Goal: Information Seeking & Learning: Learn about a topic

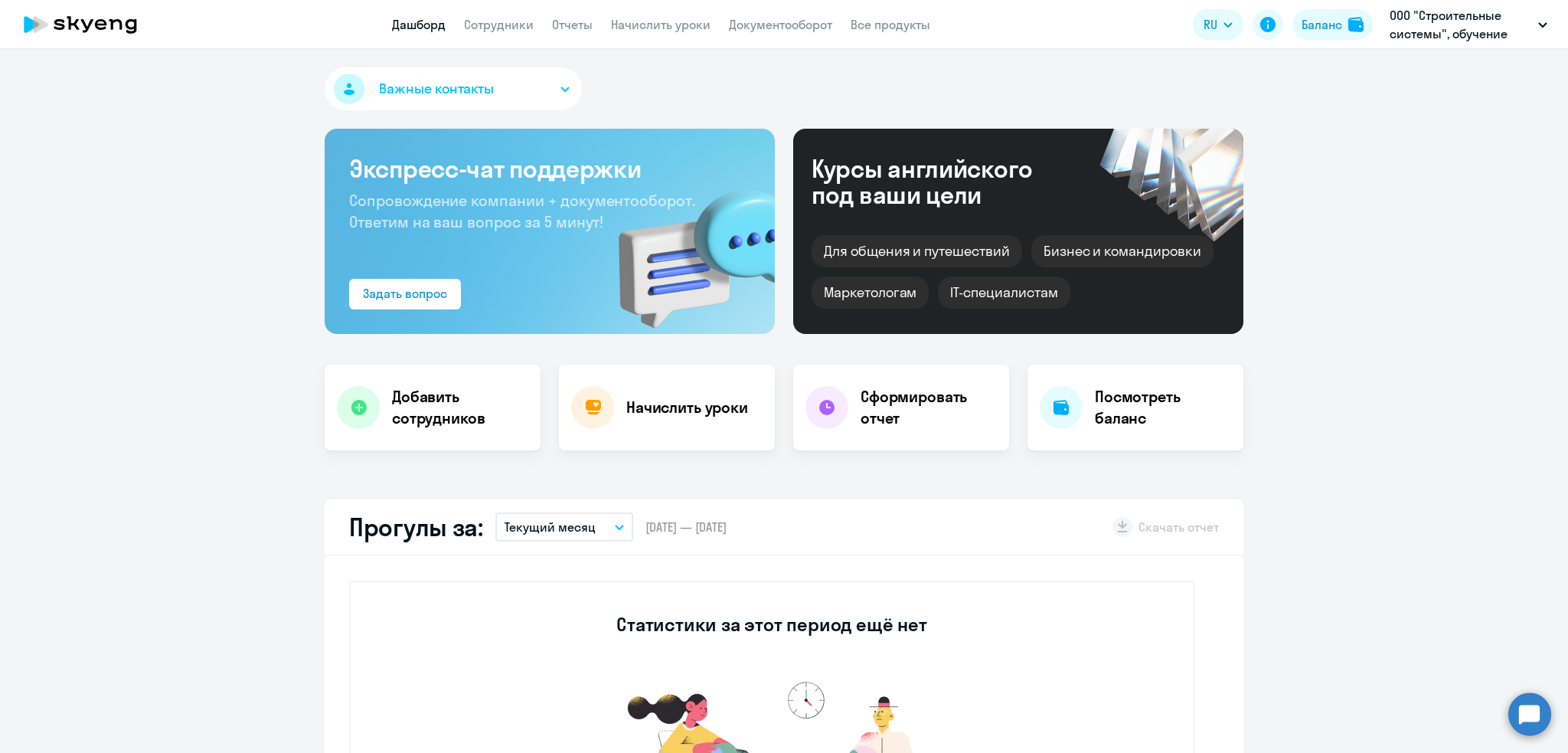
select select "30"
click at [561, 17] on link "Отчеты" at bounding box center [573, 24] width 41 height 15
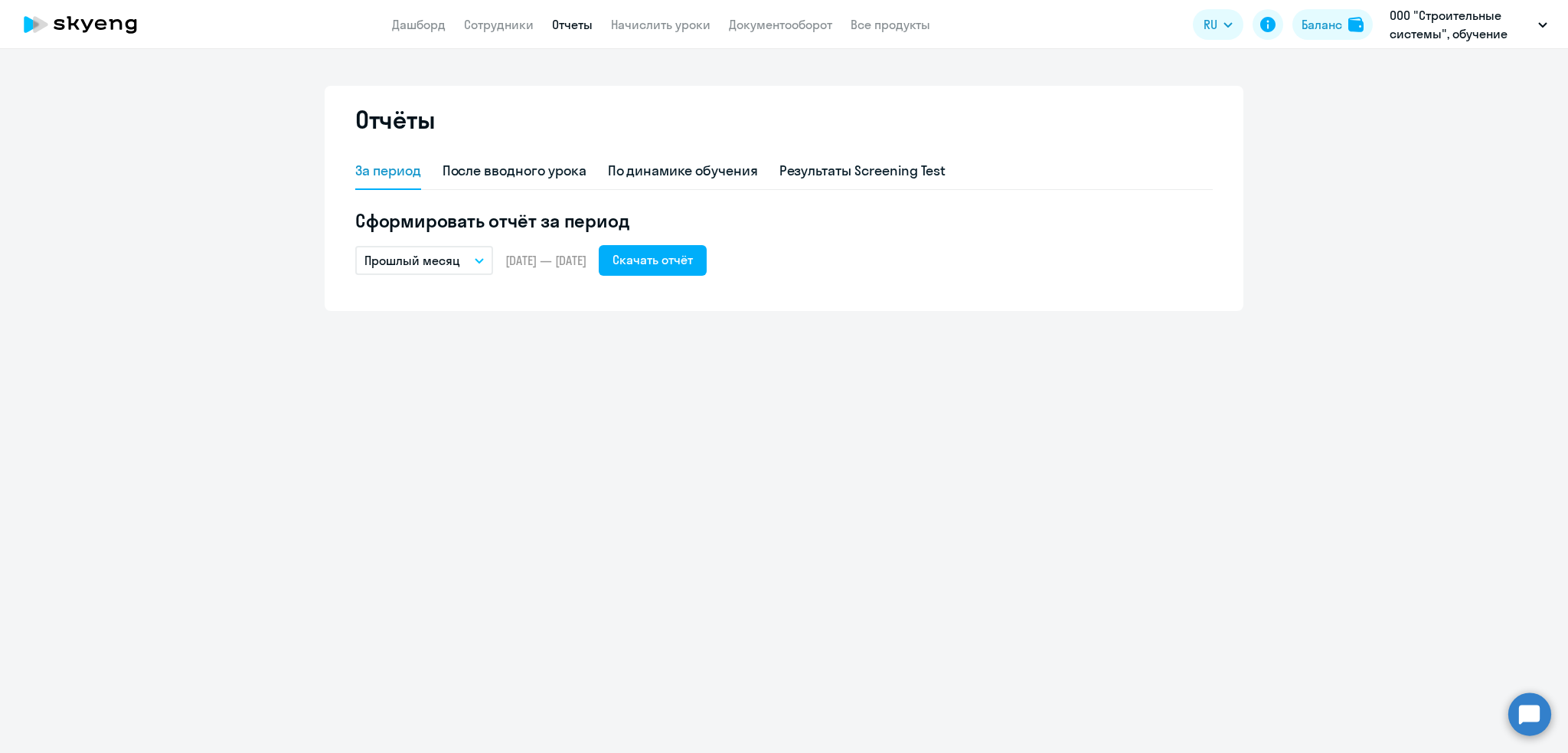
click at [442, 261] on p "Прошлый месяц" at bounding box center [412, 261] width 95 height 19
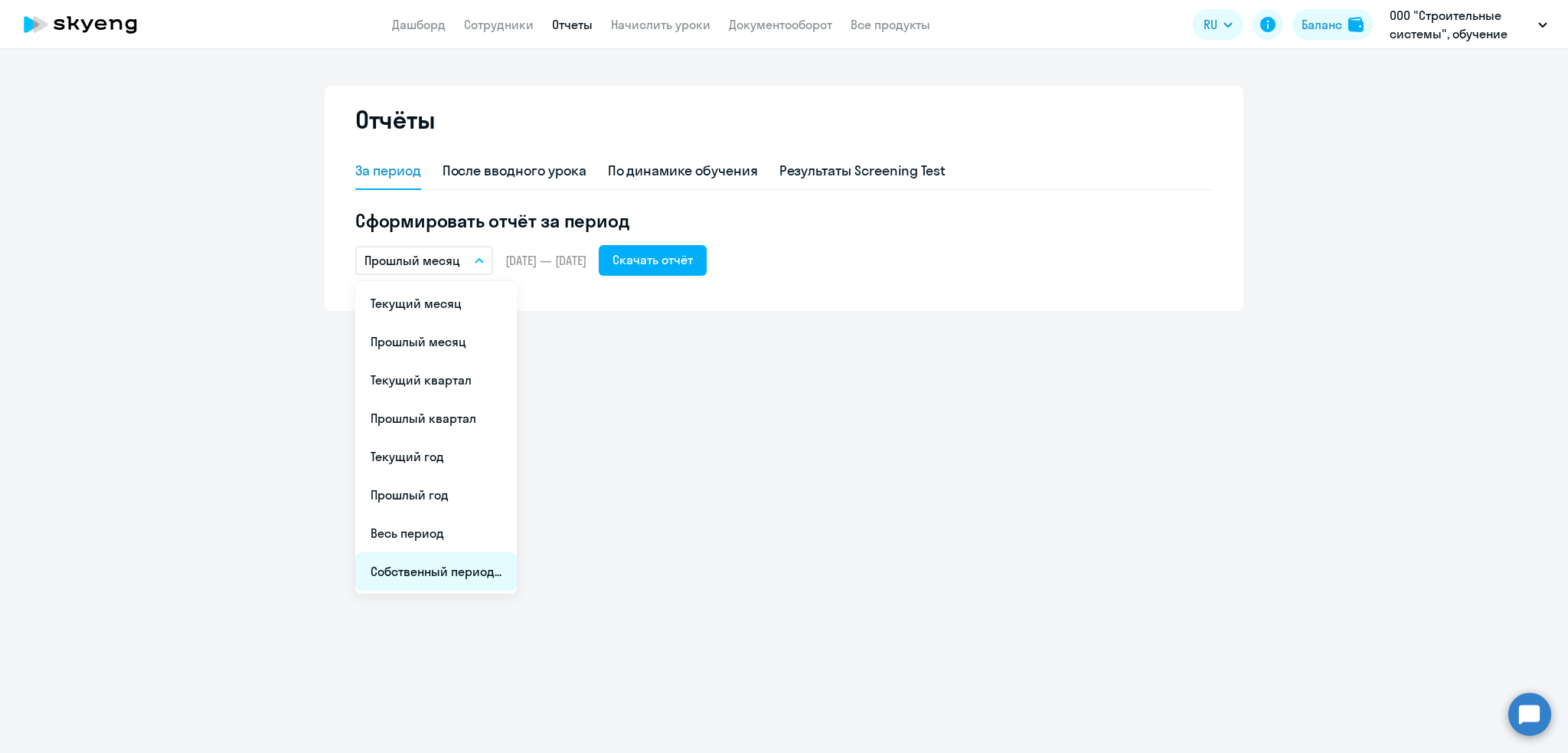
click at [440, 575] on li "Собственный период..." at bounding box center [435, 571] width 161 height 38
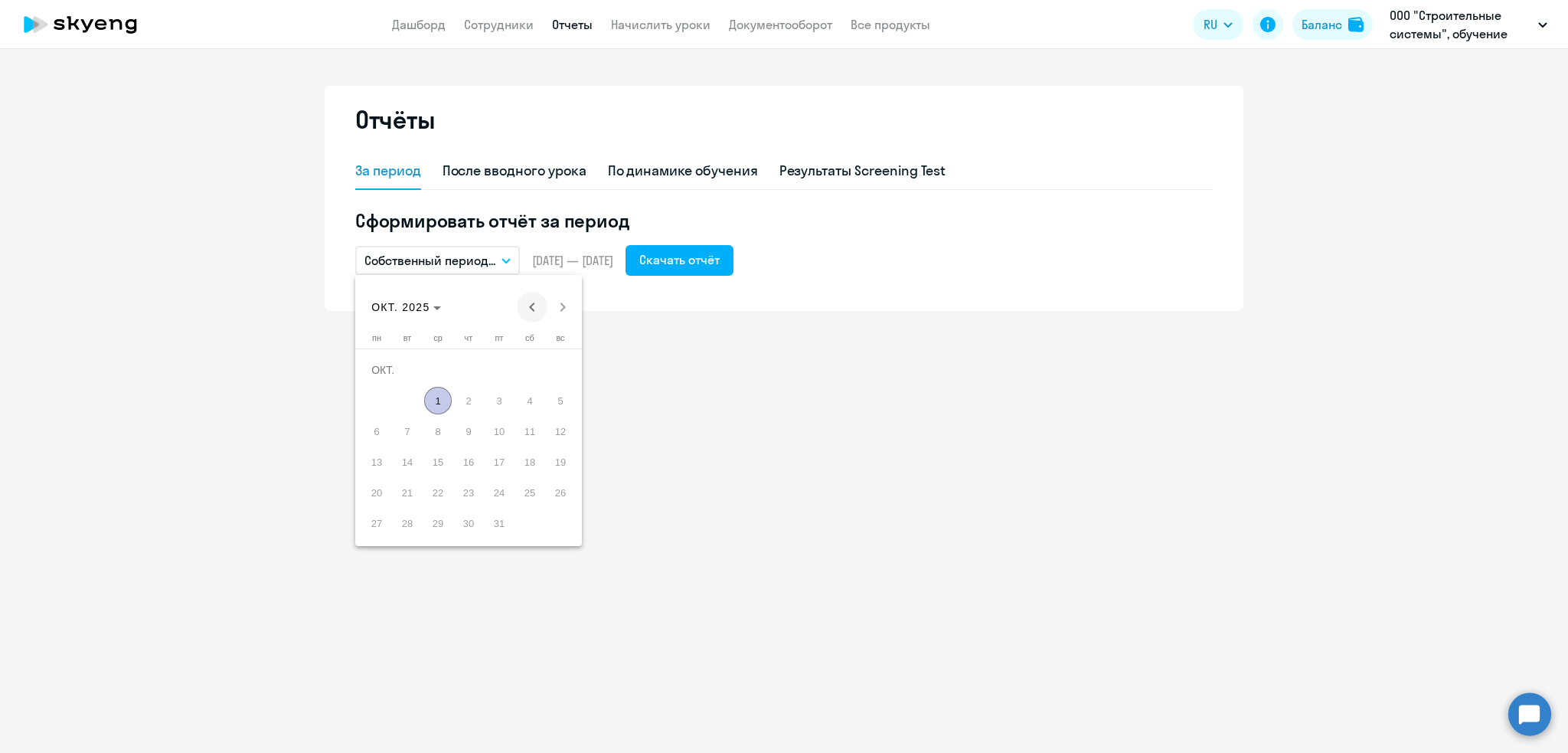
click at [527, 298] on span "Previous month" at bounding box center [532, 307] width 30 height 30
click at [525, 298] on span "Previous month" at bounding box center [532, 307] width 30 height 30
click at [401, 399] on span "1" at bounding box center [407, 401] width 28 height 28
click at [561, 307] on span "Next month" at bounding box center [563, 307] width 30 height 30
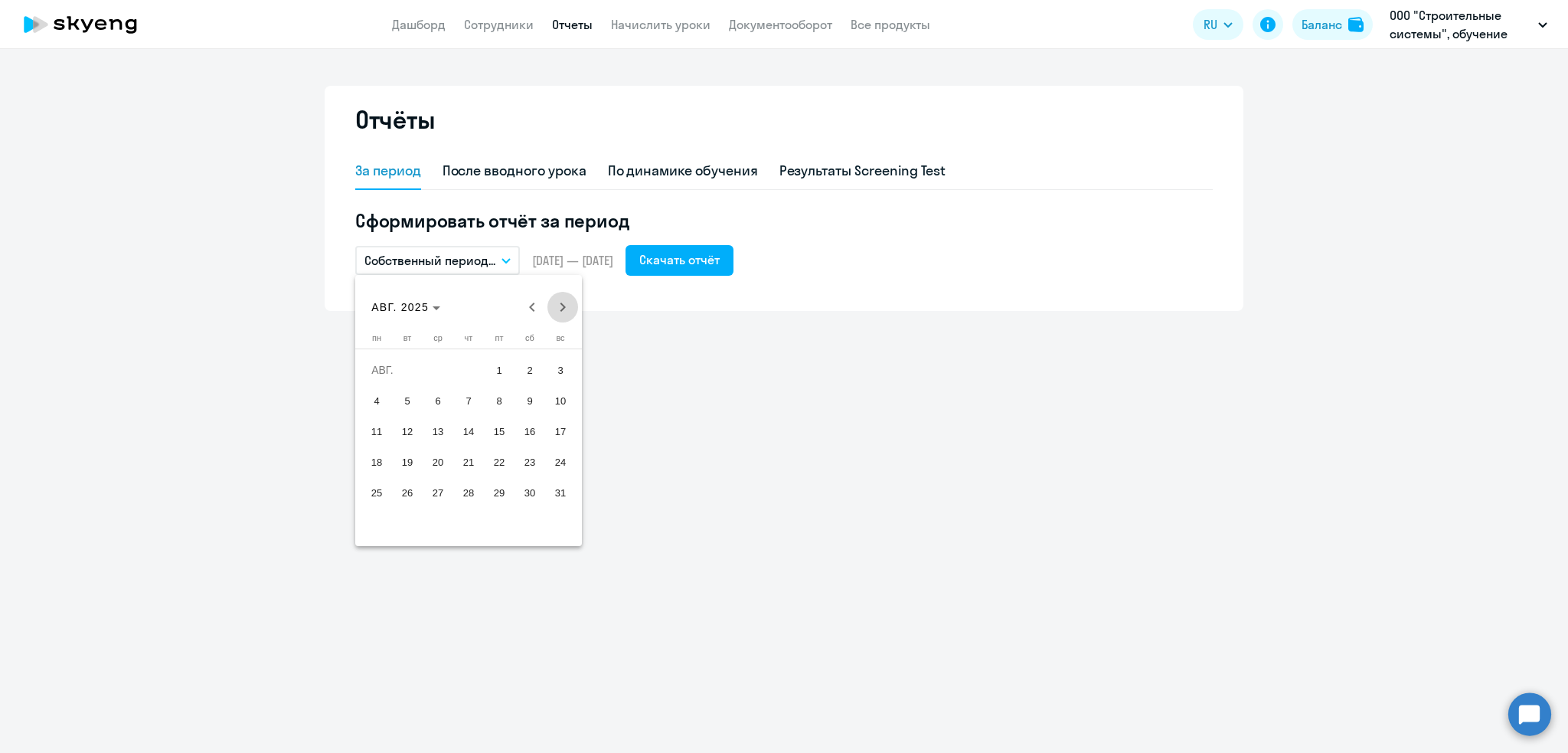
click at [561, 307] on span "Next month" at bounding box center [563, 307] width 30 height 30
click at [410, 519] on span "30" at bounding box center [407, 523] width 28 height 28
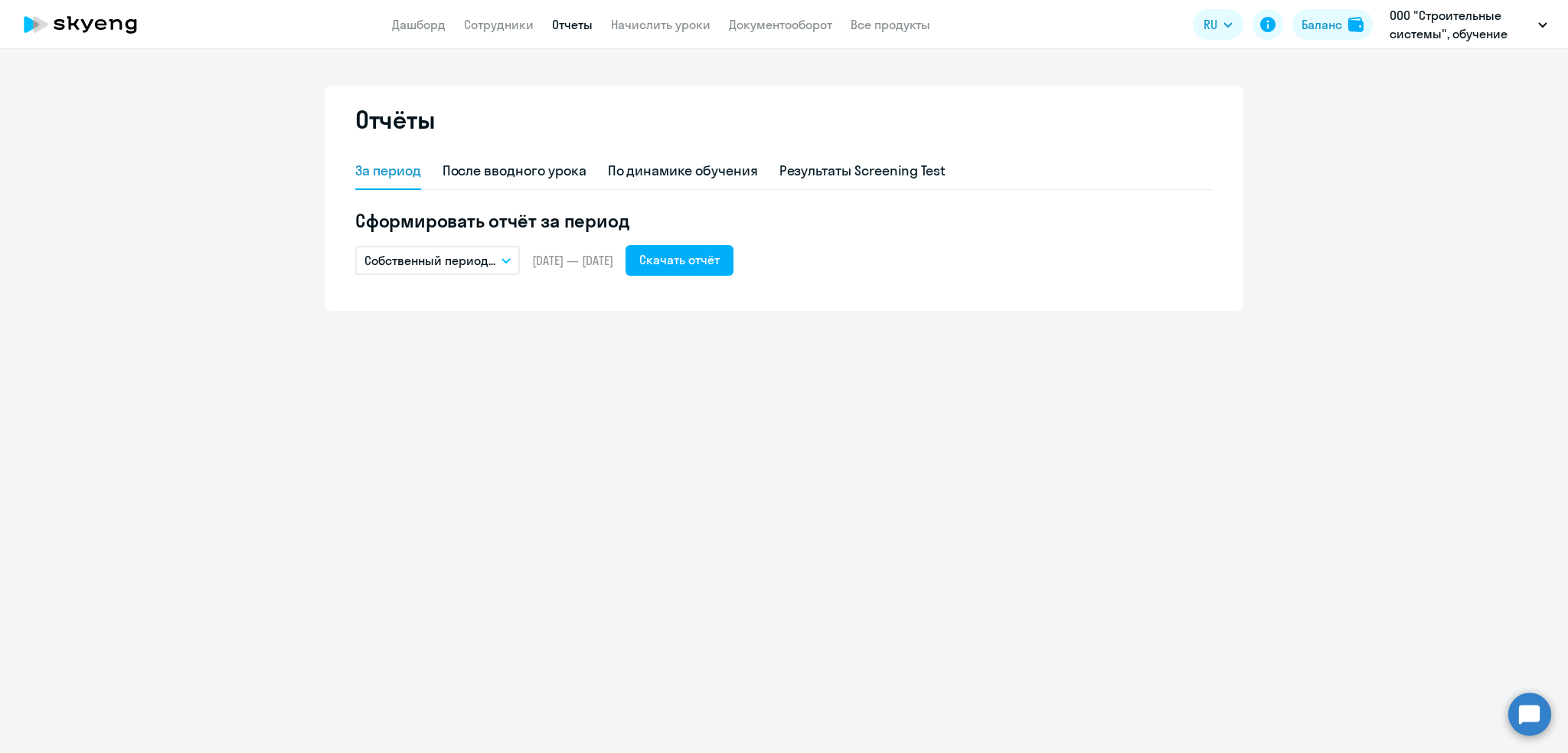
click at [813, 509] on div "Отчёты За период После вводного урока По динамике обучения Результаты Screening…" at bounding box center [784, 401] width 1568 height 704
click at [720, 256] on div "Скачать отчёт" at bounding box center [680, 260] width 80 height 19
click at [481, 261] on p "Собственный период..." at bounding box center [430, 261] width 131 height 19
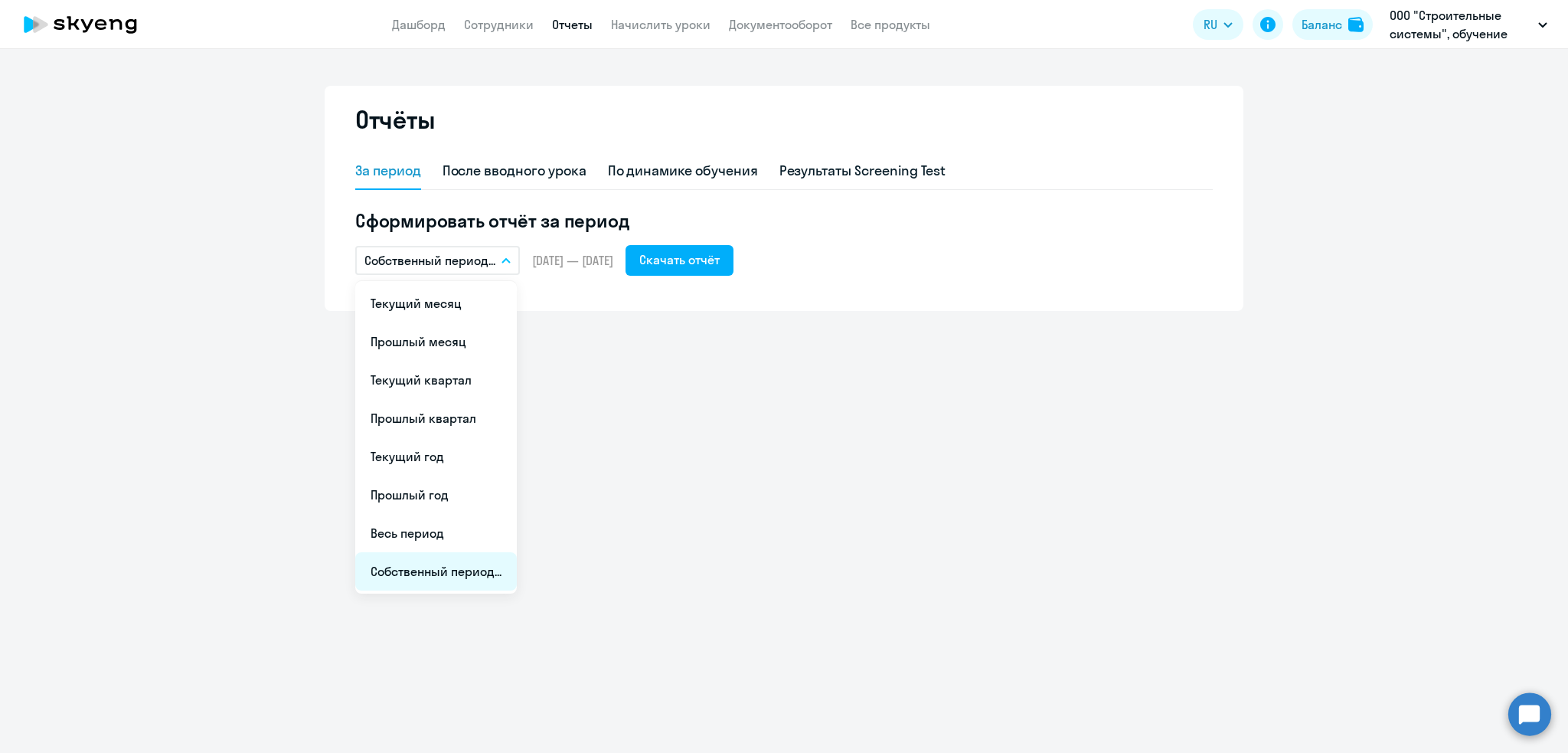
click at [458, 569] on li "Собственный период..." at bounding box center [435, 571] width 161 height 38
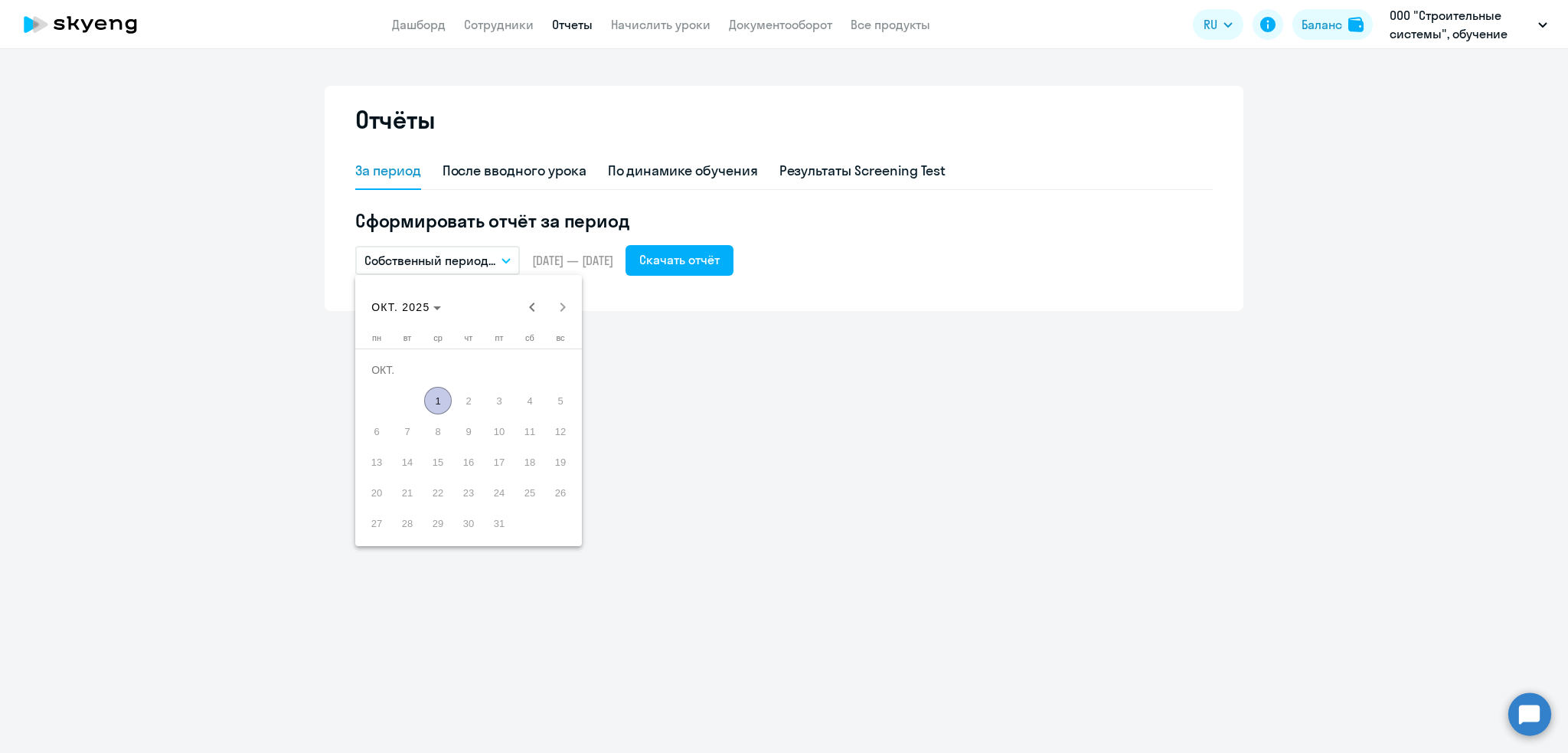
click at [565, 311] on div "[DATE] [DATE]" at bounding box center [469, 307] width 219 height 30
click at [532, 309] on span "Previous month" at bounding box center [532, 307] width 30 height 30
click at [536, 312] on span "Previous month" at bounding box center [532, 307] width 30 height 30
click at [496, 365] on span "1" at bounding box center [499, 369] width 28 height 28
click at [565, 306] on span "Next month" at bounding box center [563, 307] width 30 height 30
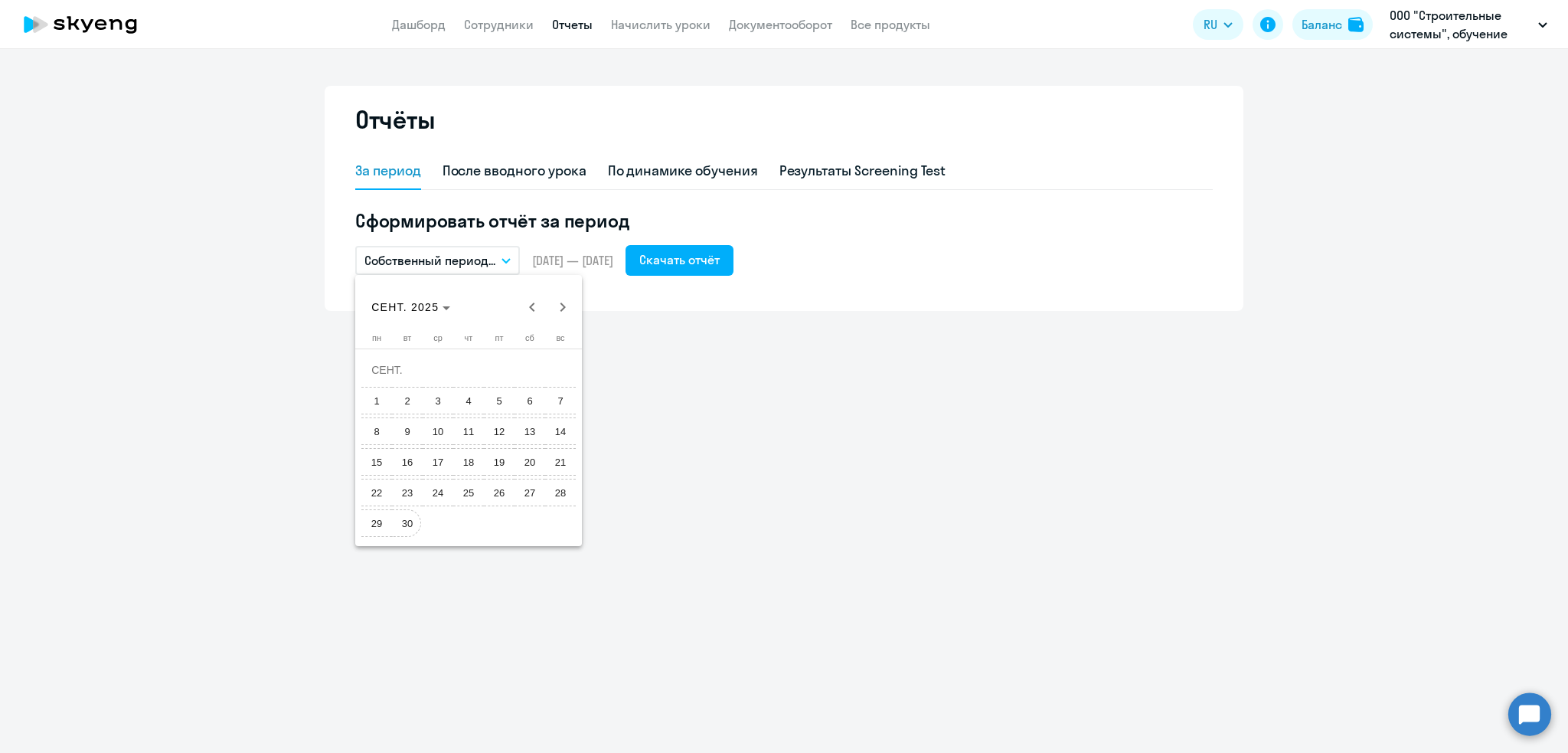
click at [407, 525] on span "30" at bounding box center [407, 523] width 28 height 28
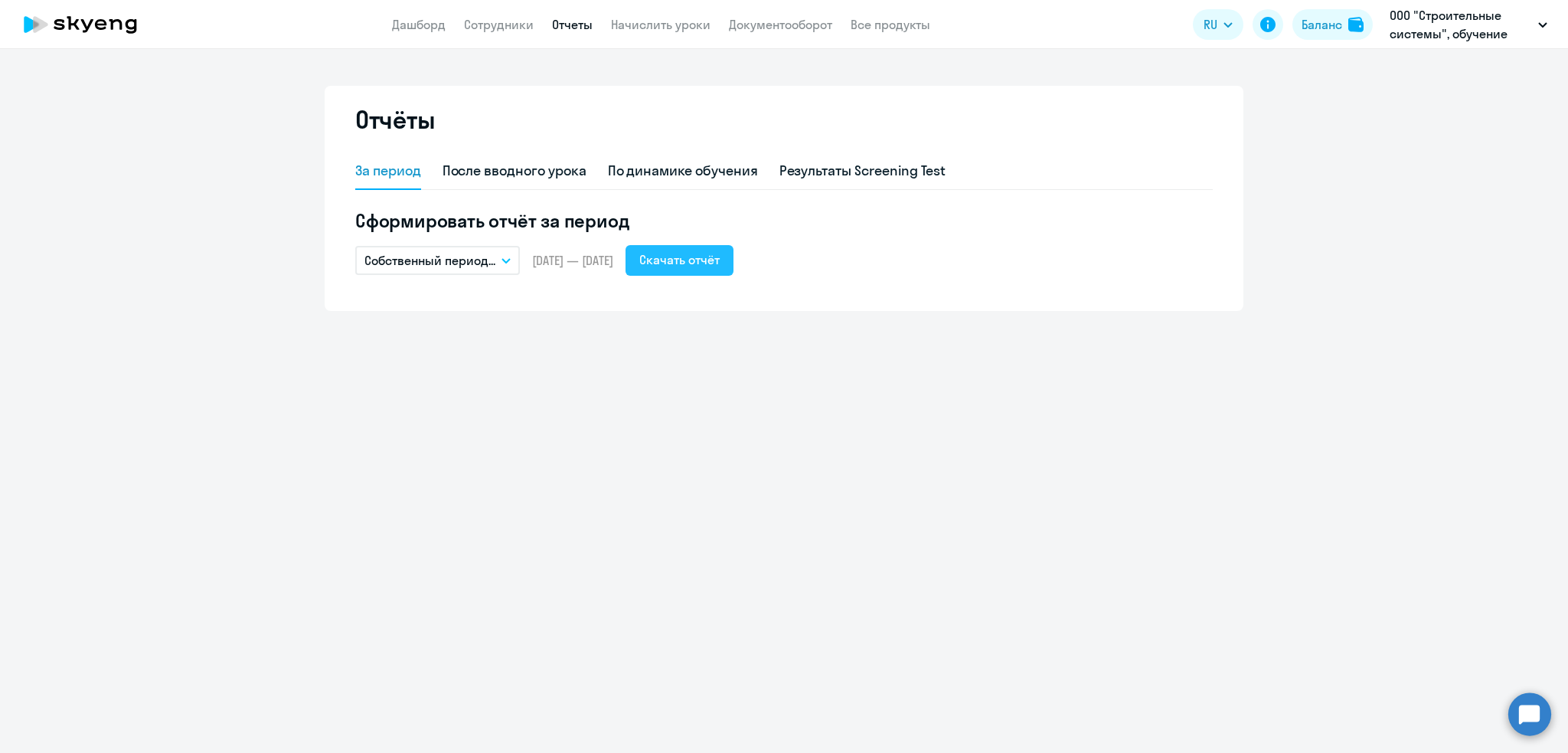
click at [714, 260] on div "Скачать отчёт" at bounding box center [680, 260] width 80 height 19
click at [411, 28] on link "Дашборд" at bounding box center [419, 24] width 54 height 15
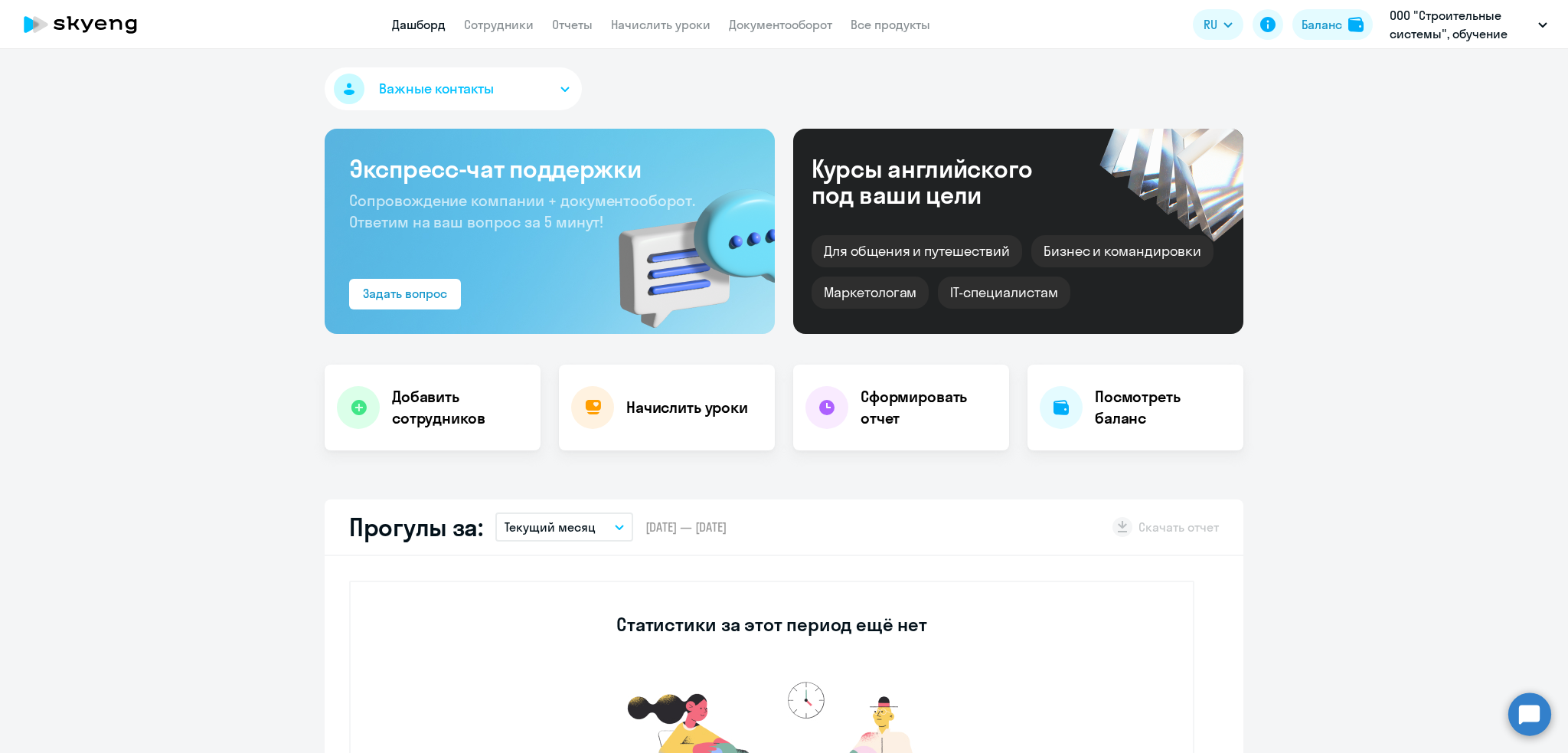
select select "30"
click at [549, 525] on p "Текущий месяц" at bounding box center [550, 526] width 91 height 19
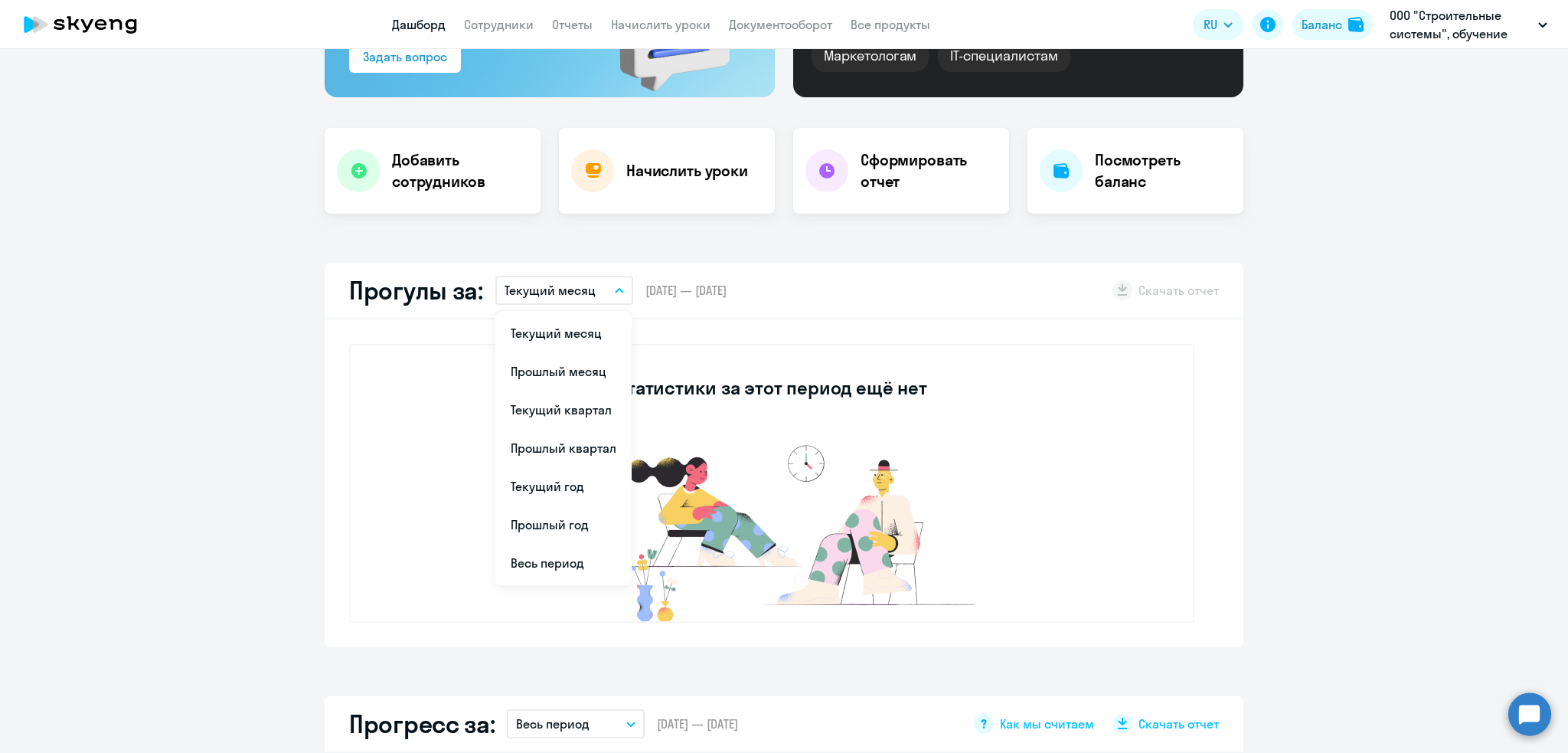
scroll to position [335, 0]
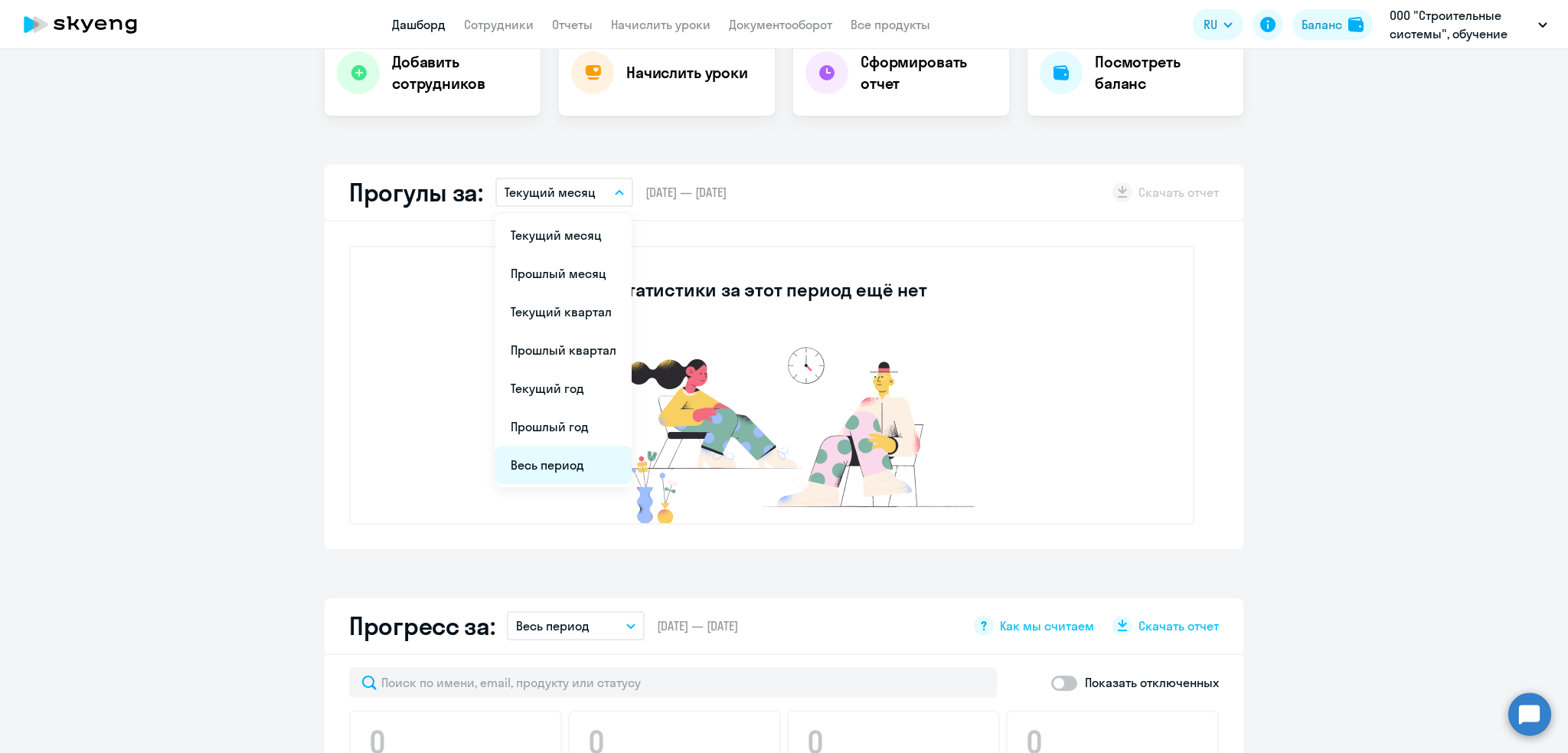
click at [543, 465] on li "Весь период" at bounding box center [564, 465] width 136 height 38
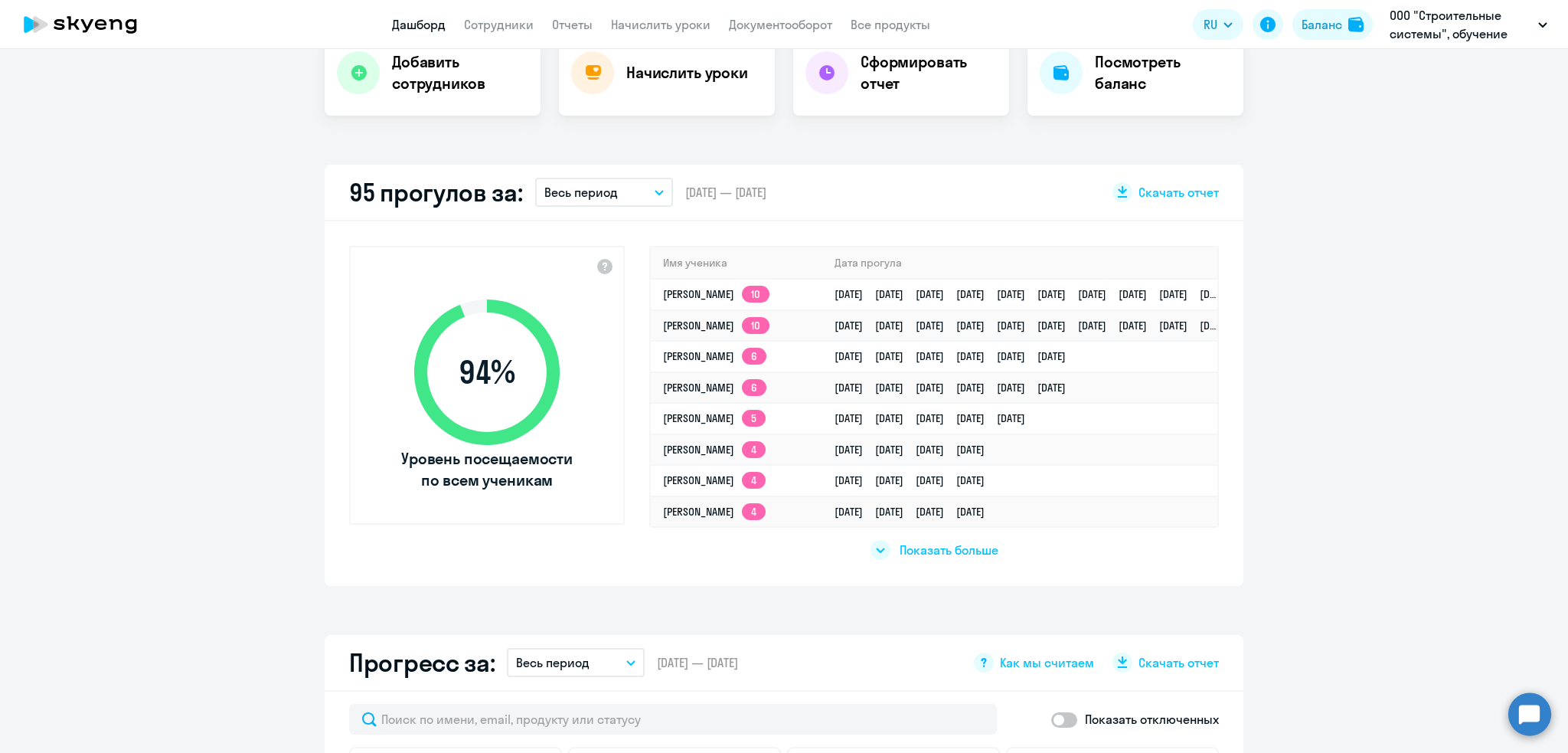
click at [580, 192] on p "Весь период" at bounding box center [581, 192] width 73 height 19
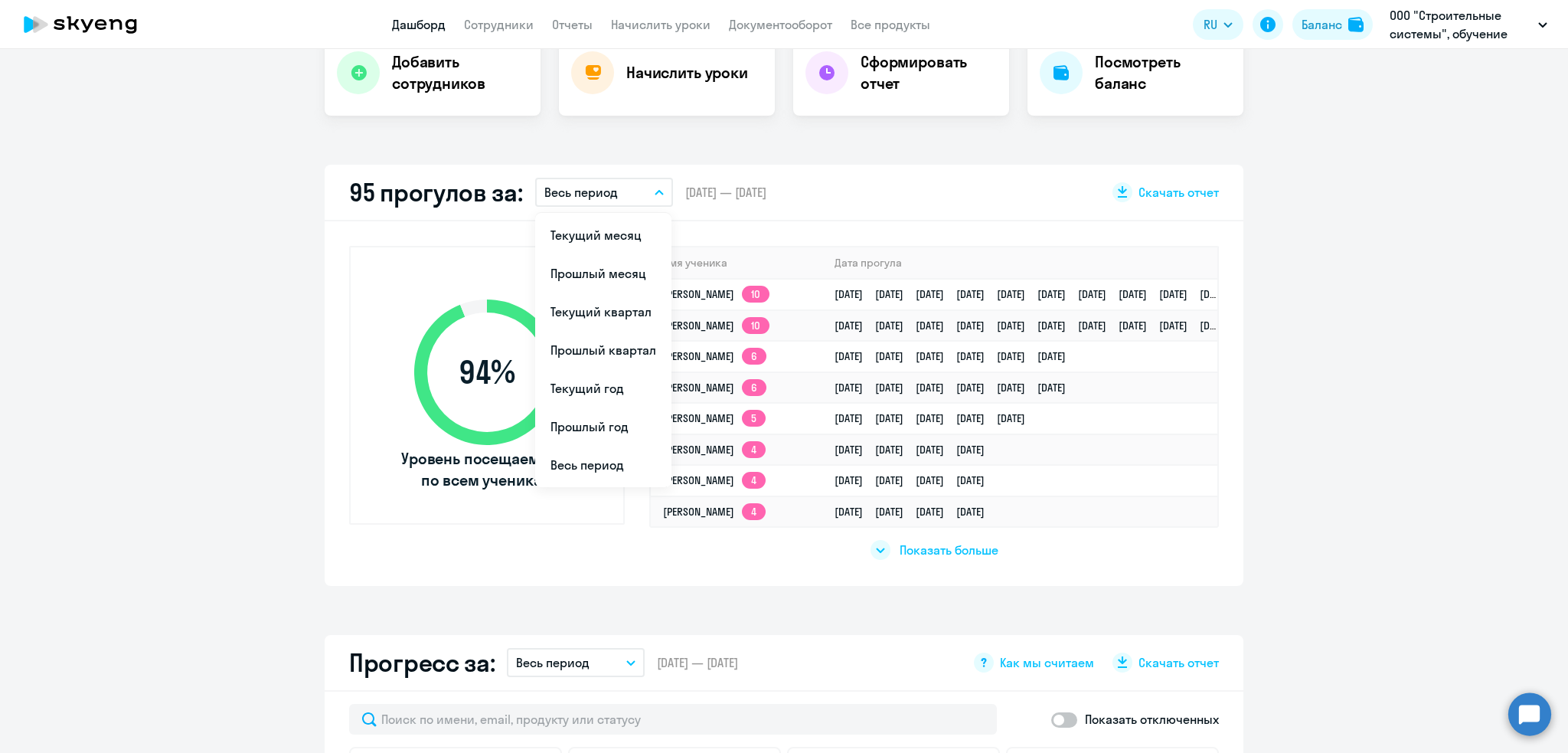
click at [722, 194] on span "[DATE] — [DATE]" at bounding box center [725, 192] width 81 height 17
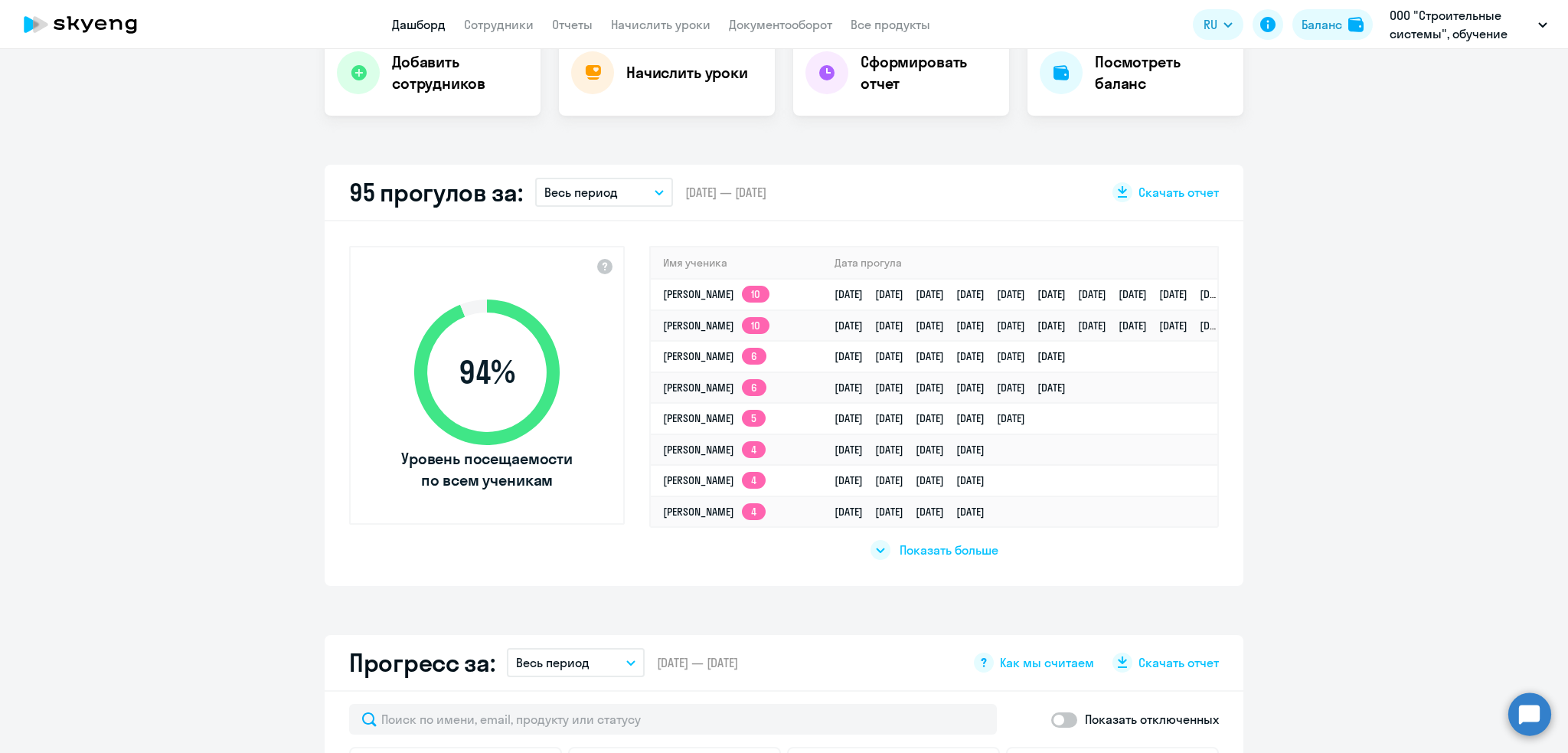
click at [616, 190] on button "Весь период" at bounding box center [604, 192] width 138 height 29
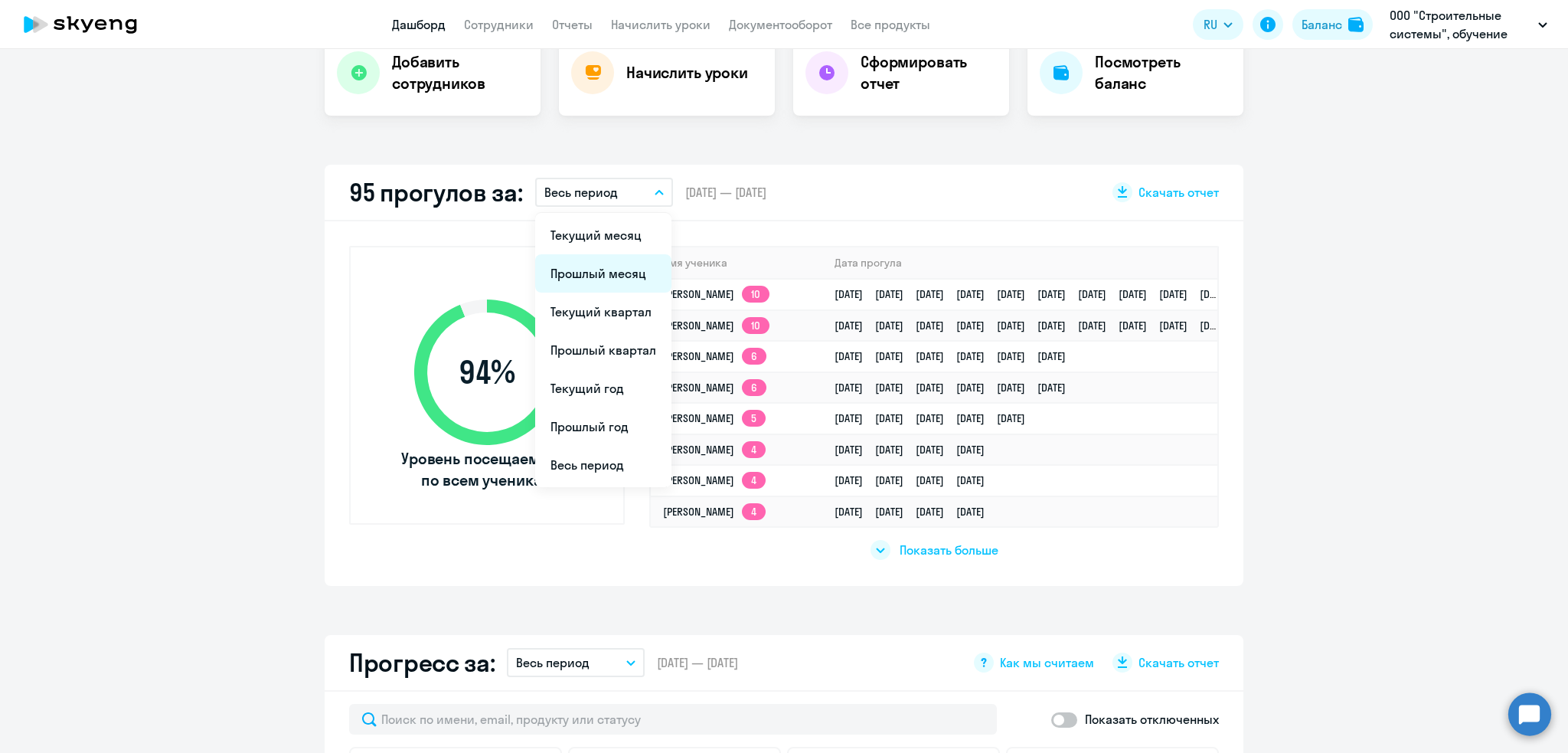
click at [594, 274] on li "Прошлый месяц" at bounding box center [603, 273] width 136 height 38
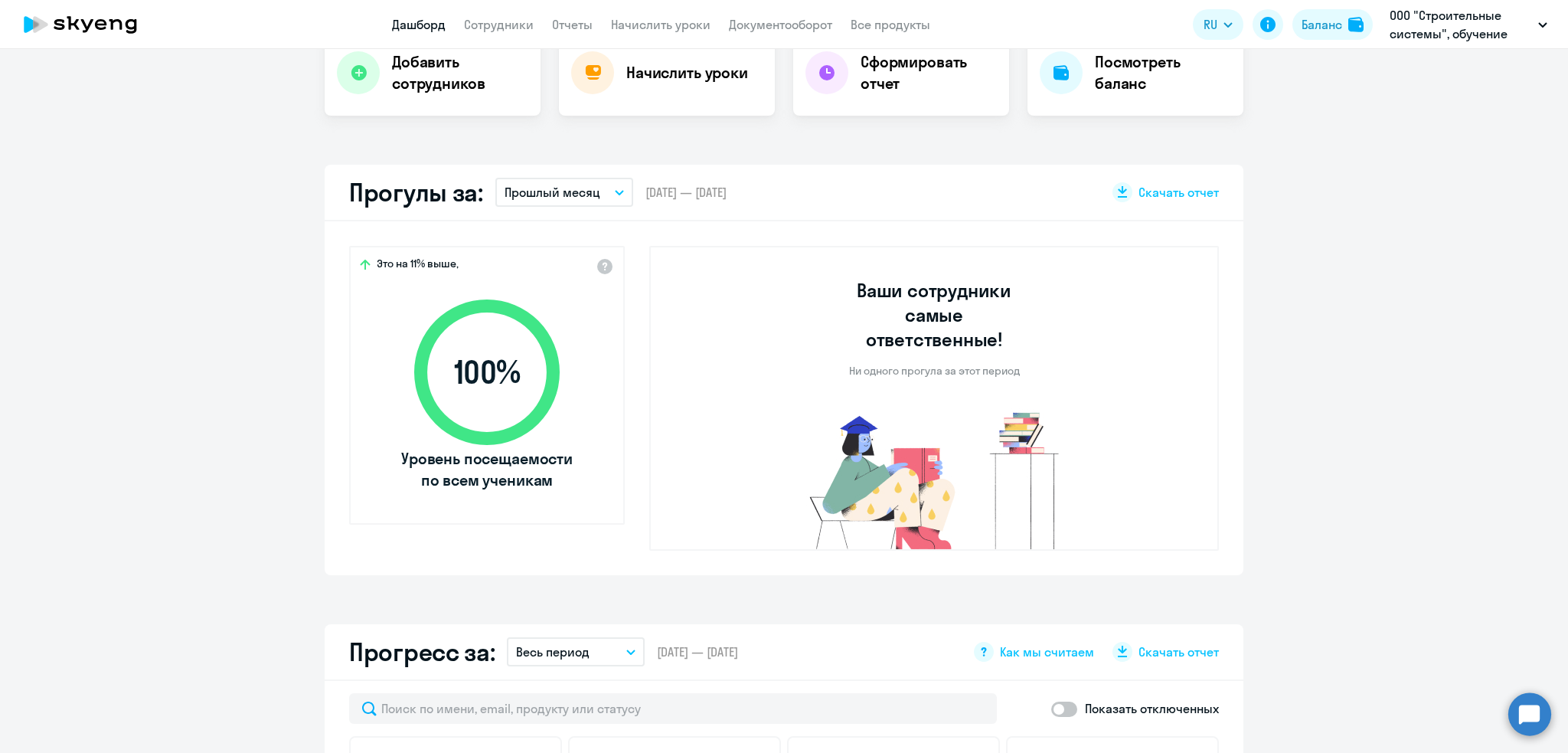
click at [544, 192] on p "Прошлый месяц" at bounding box center [552, 192] width 95 height 19
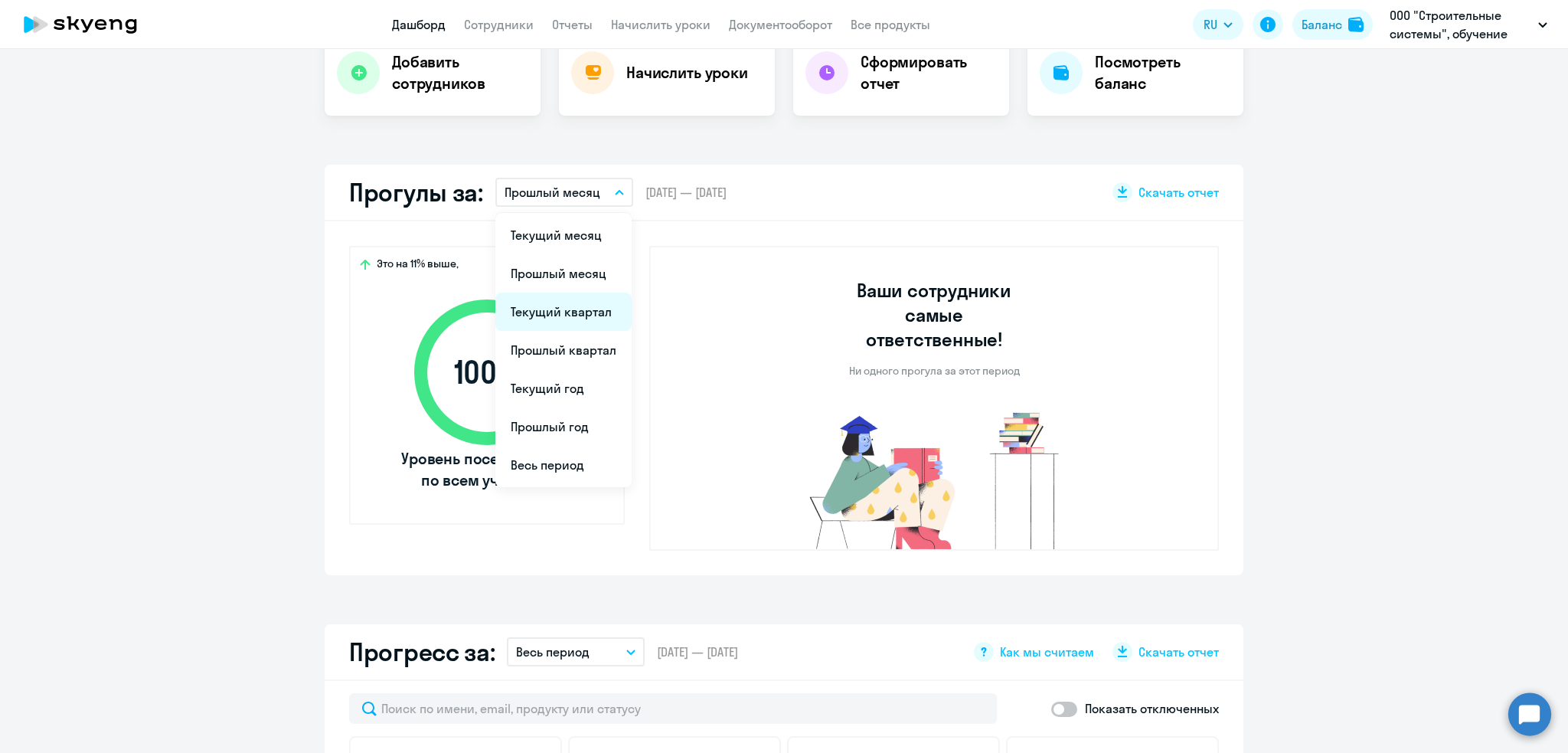
click at [549, 317] on li "Текущий квартал" at bounding box center [564, 311] width 136 height 38
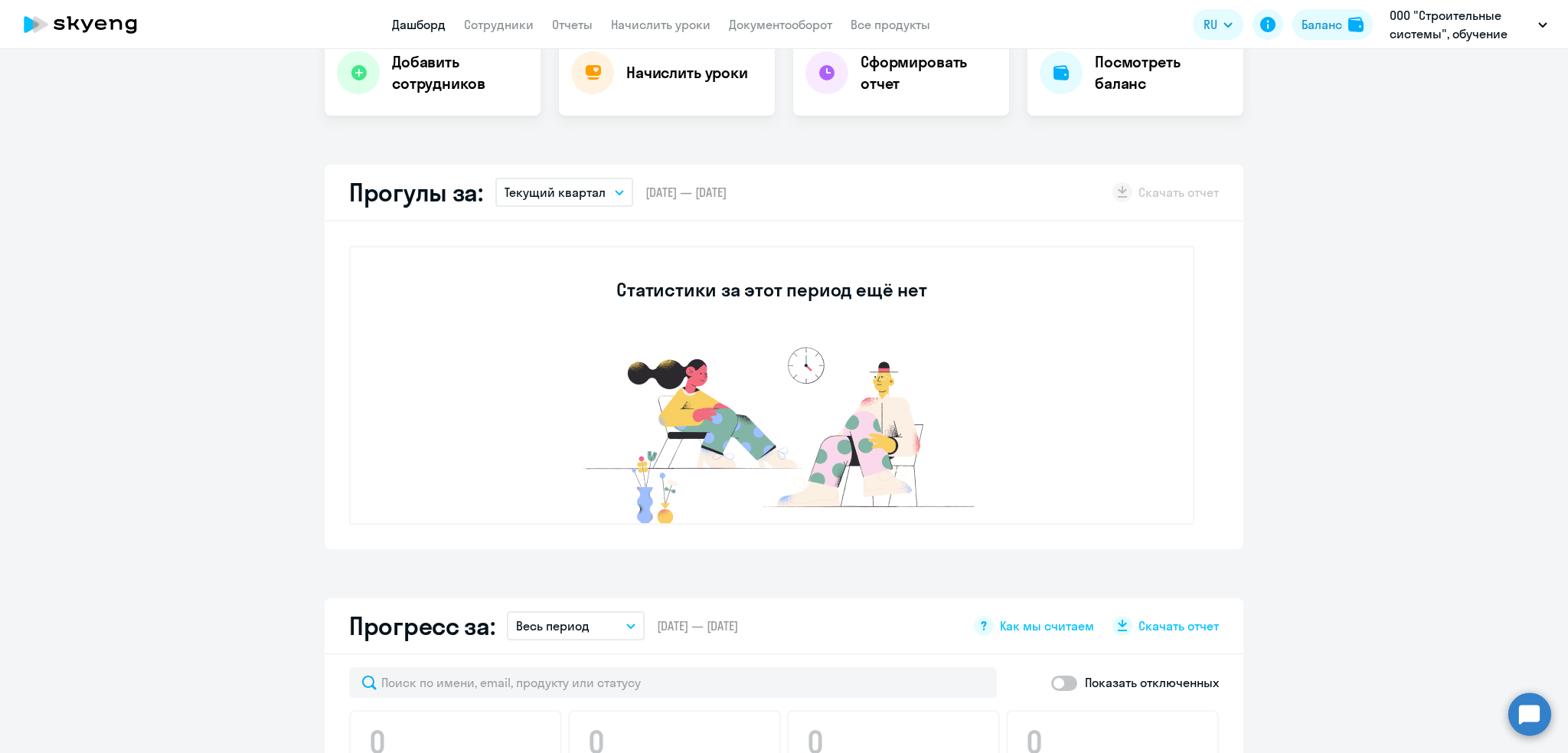
click at [562, 186] on p "Текущий квартал" at bounding box center [555, 192] width 101 height 19
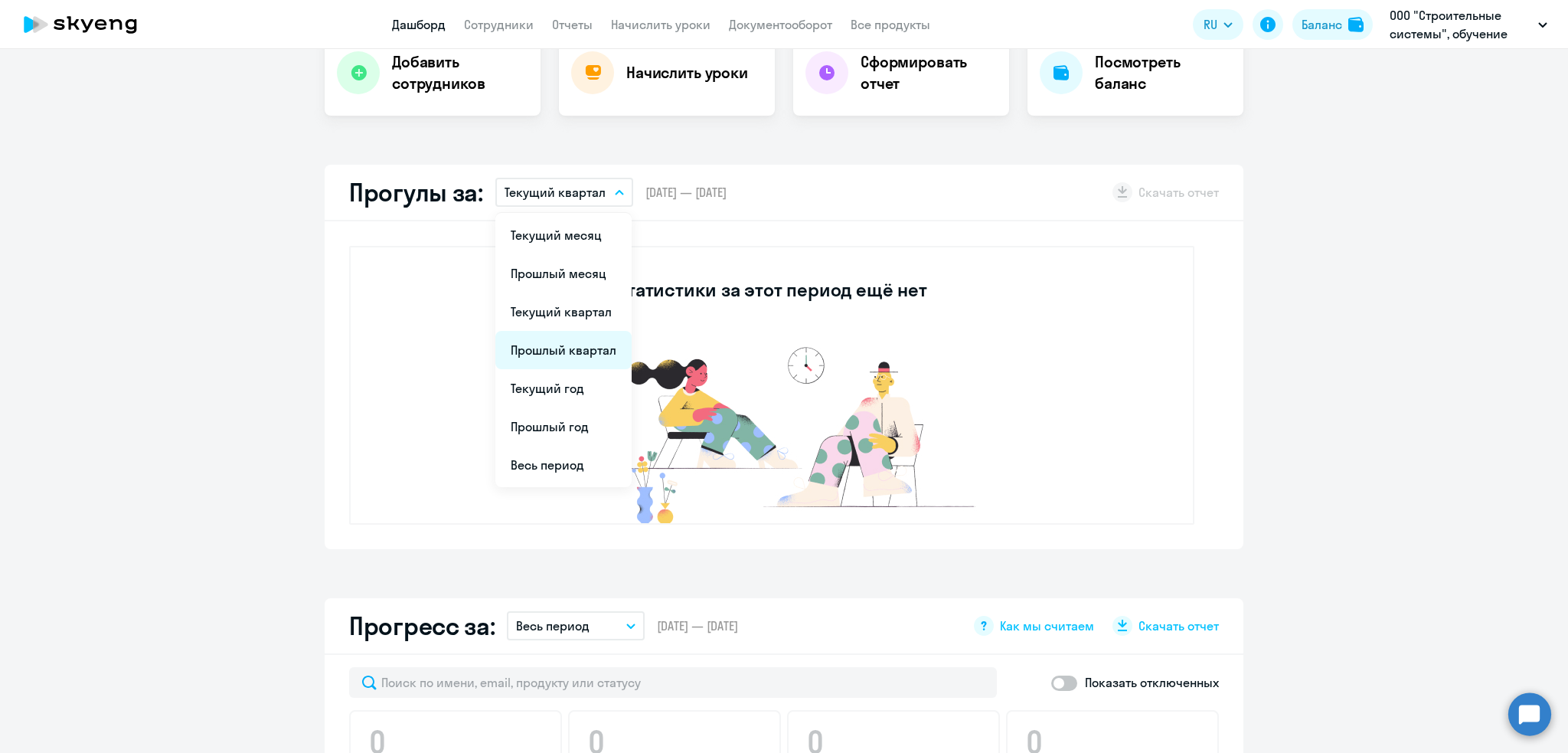
click at [553, 359] on li "Прошлый квартал" at bounding box center [564, 350] width 136 height 38
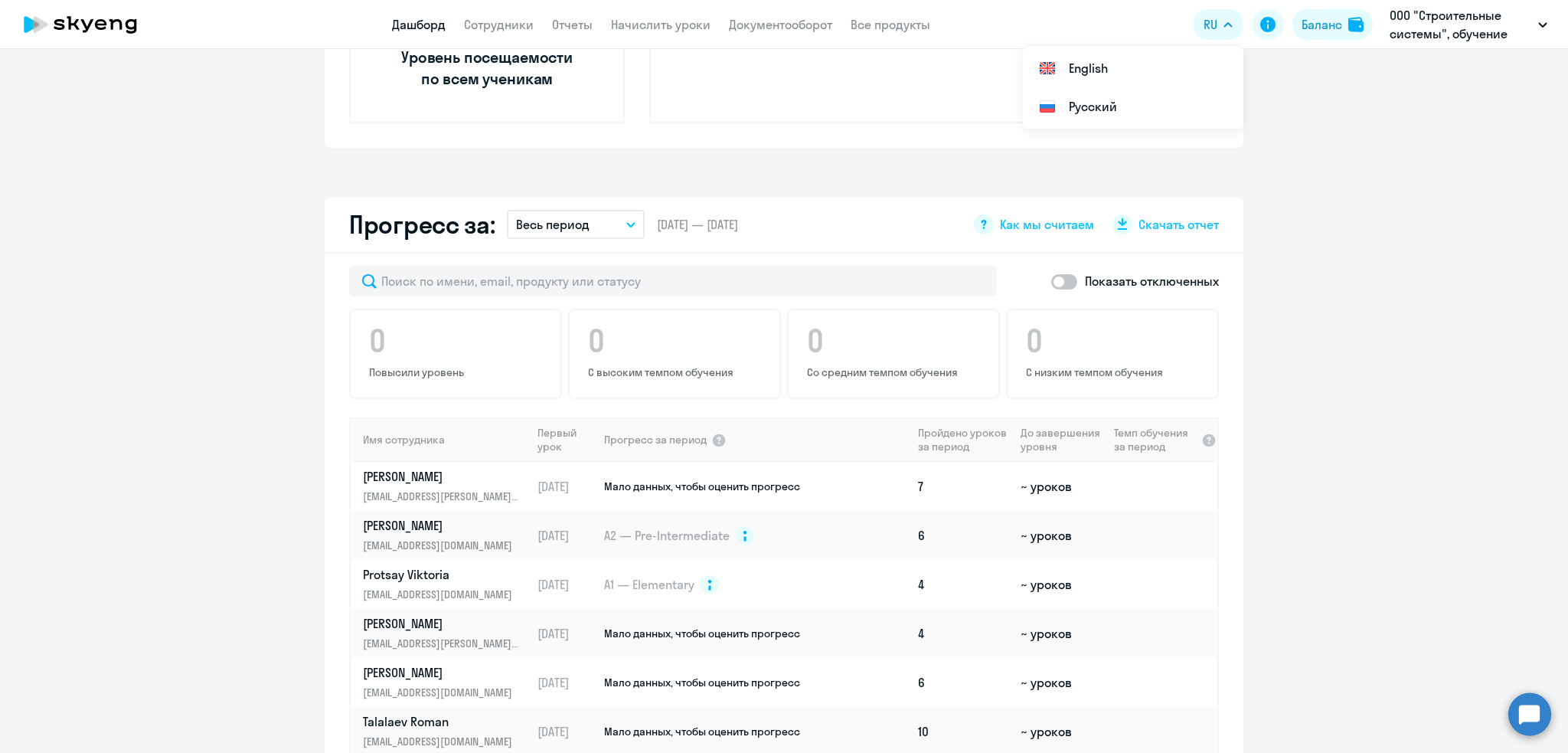
scroll to position [705, 0]
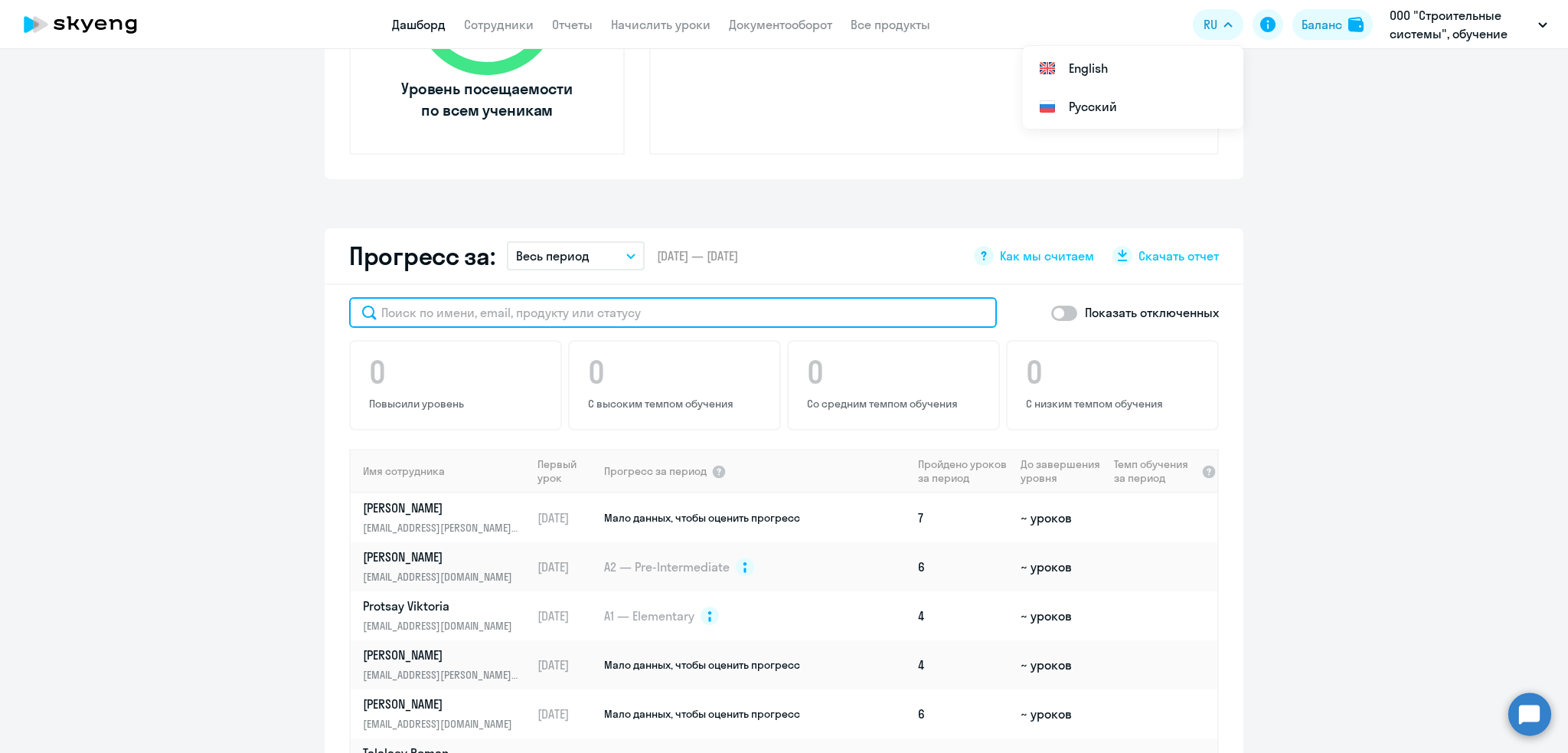
click at [407, 310] on input "text" at bounding box center [673, 312] width 648 height 30
paste input "[PERSON_NAME][EMAIL_ADDRESS][DOMAIN_NAME]"
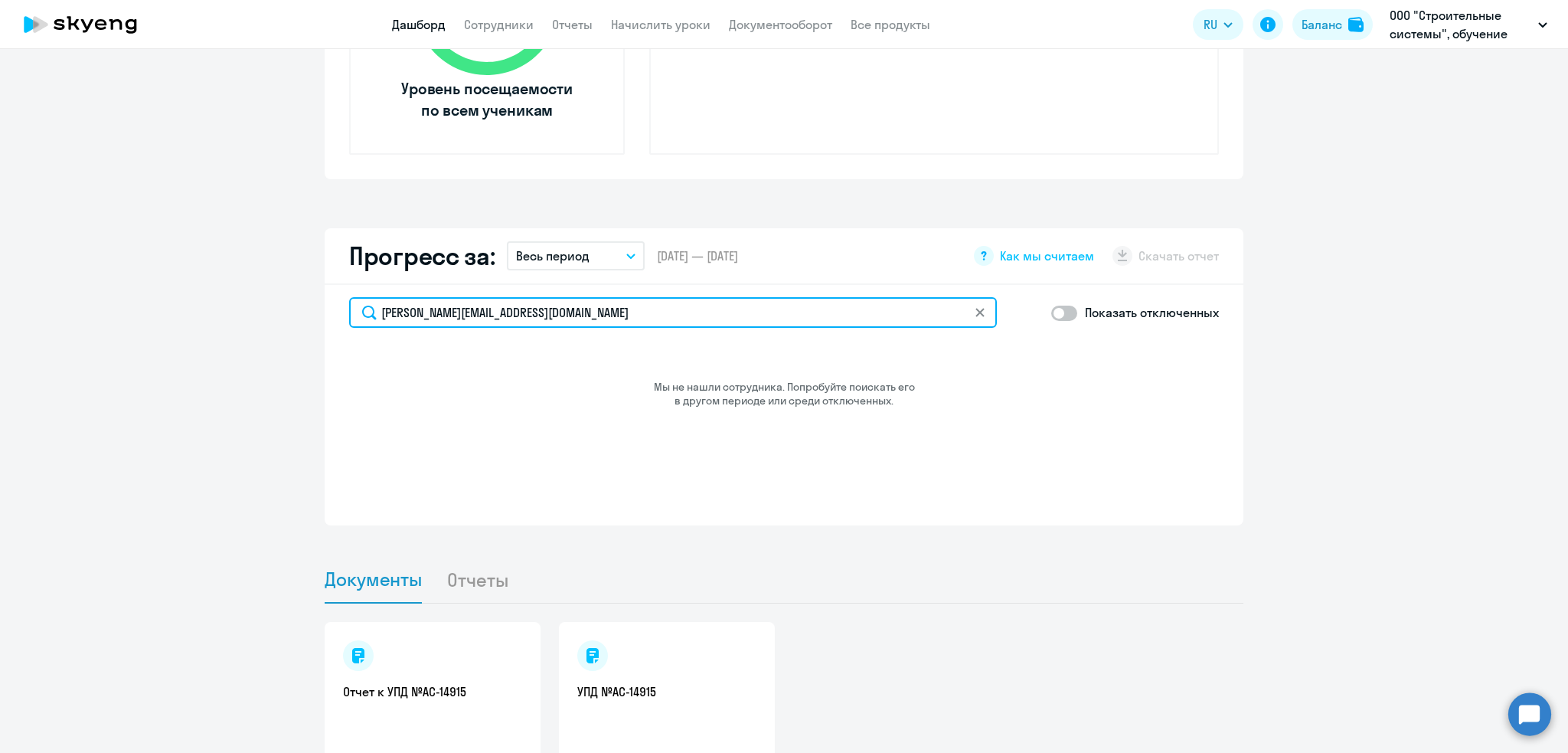
type input "[PERSON_NAME][EMAIL_ADDRESS][DOMAIN_NAME]"
click at [1057, 311] on span at bounding box center [1064, 313] width 26 height 15
click at [1052, 312] on input "checkbox" at bounding box center [1051, 312] width 1 height 1
checkbox input "true"
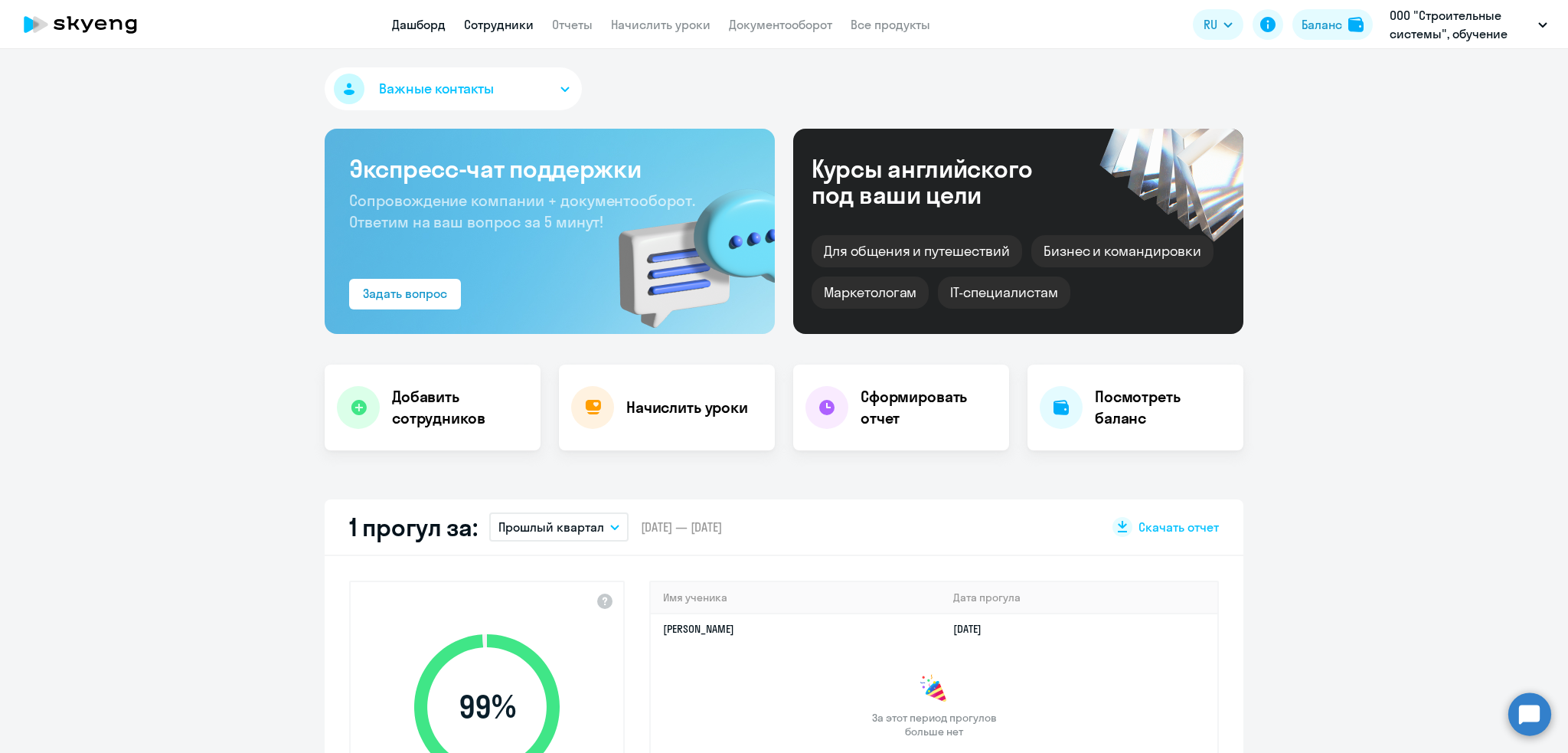
click at [499, 29] on link "Сотрудники" at bounding box center [499, 24] width 70 height 15
select select "30"
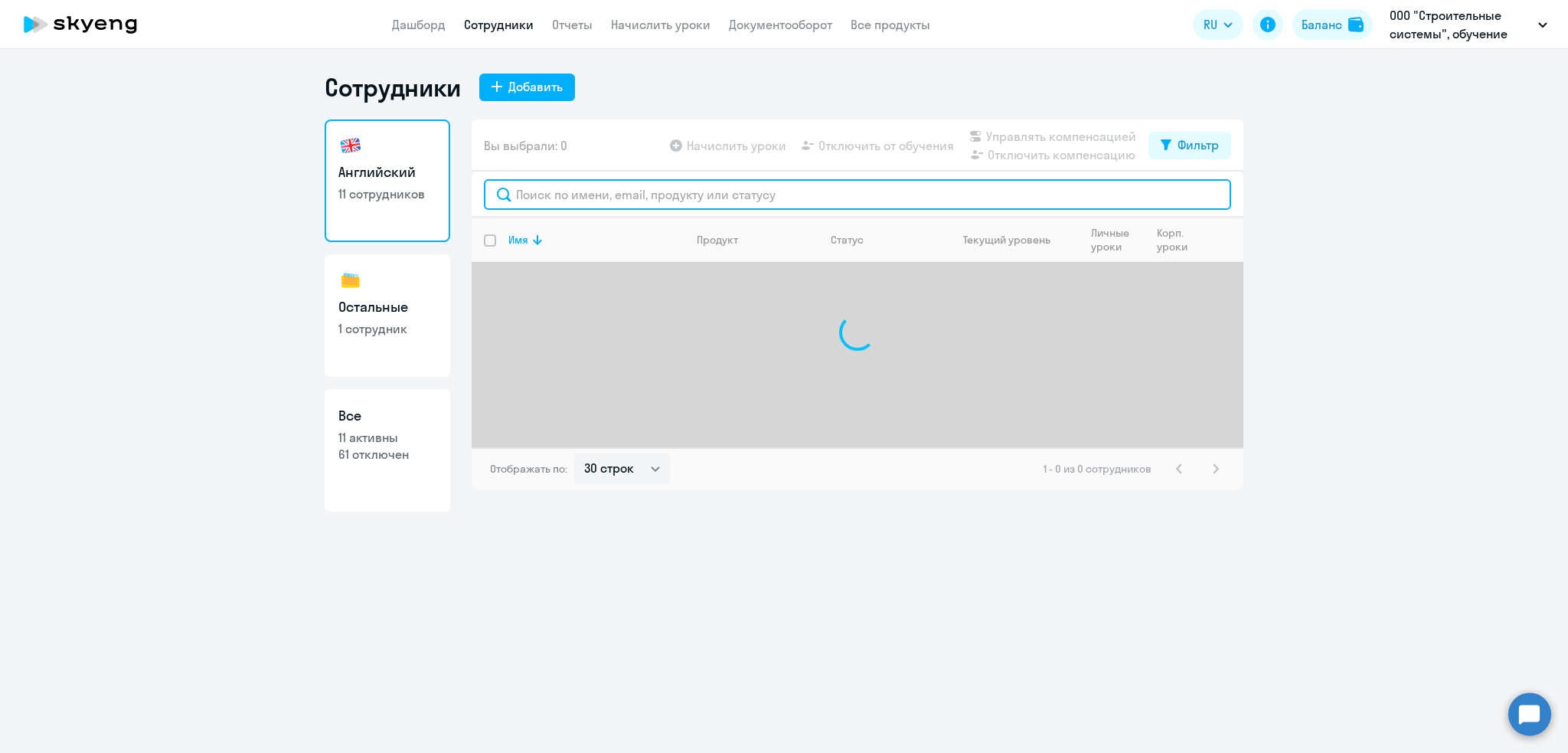
click at [548, 199] on input "text" at bounding box center [858, 194] width 747 height 30
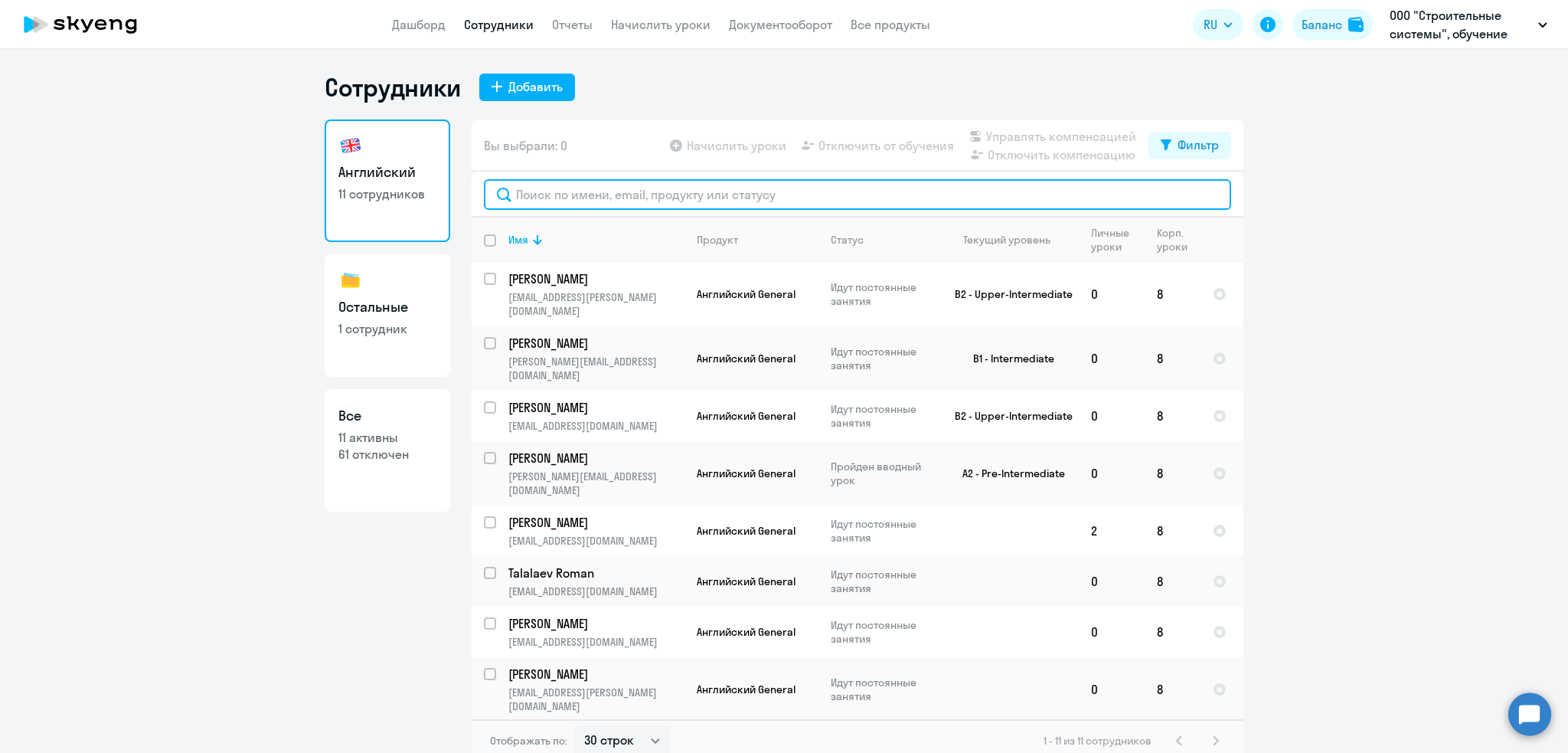
paste input "[PERSON_NAME][EMAIL_ADDRESS][DOMAIN_NAME]"
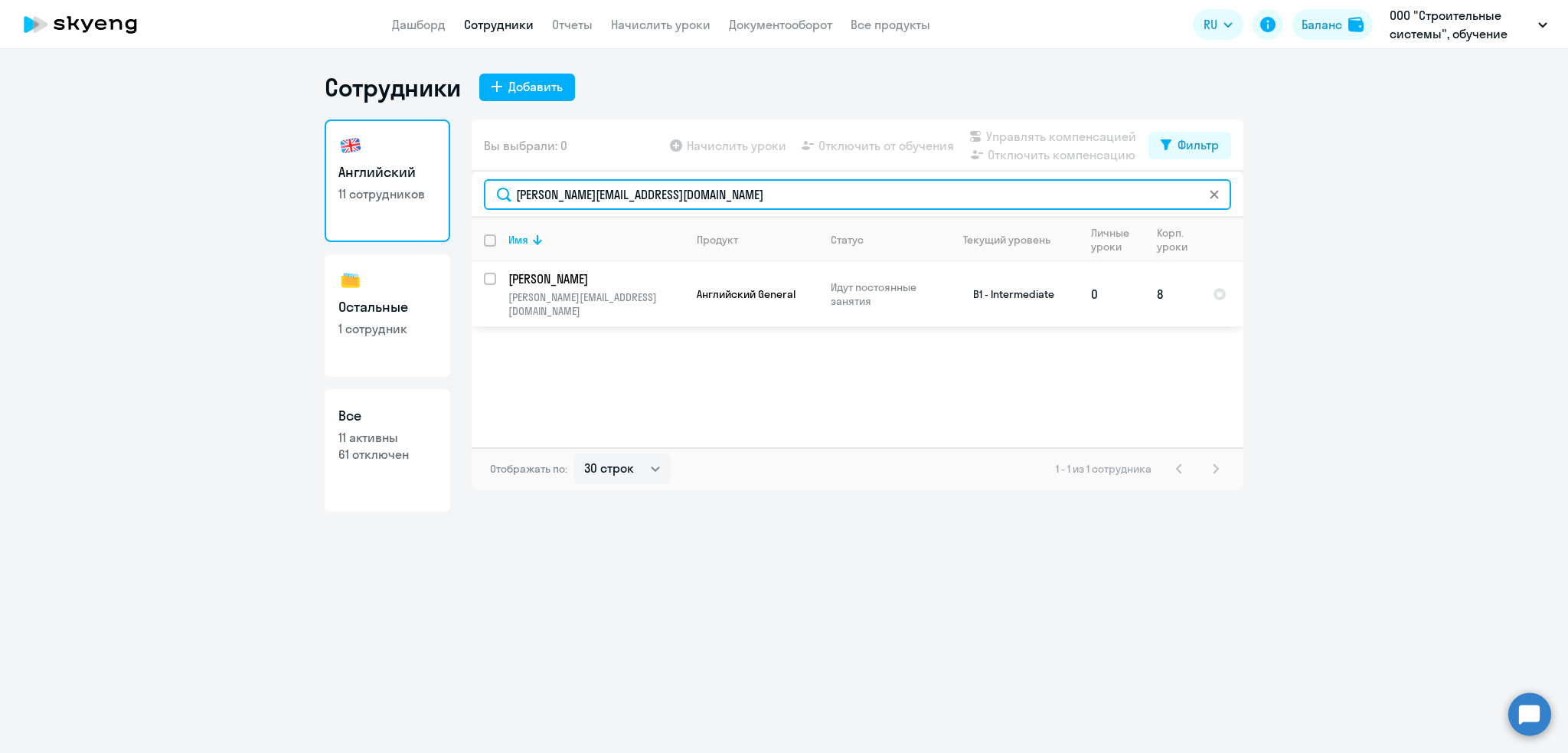
type input "[PERSON_NAME][EMAIL_ADDRESS][DOMAIN_NAME]"
click at [551, 285] on p "[PERSON_NAME]" at bounding box center [595, 278] width 173 height 17
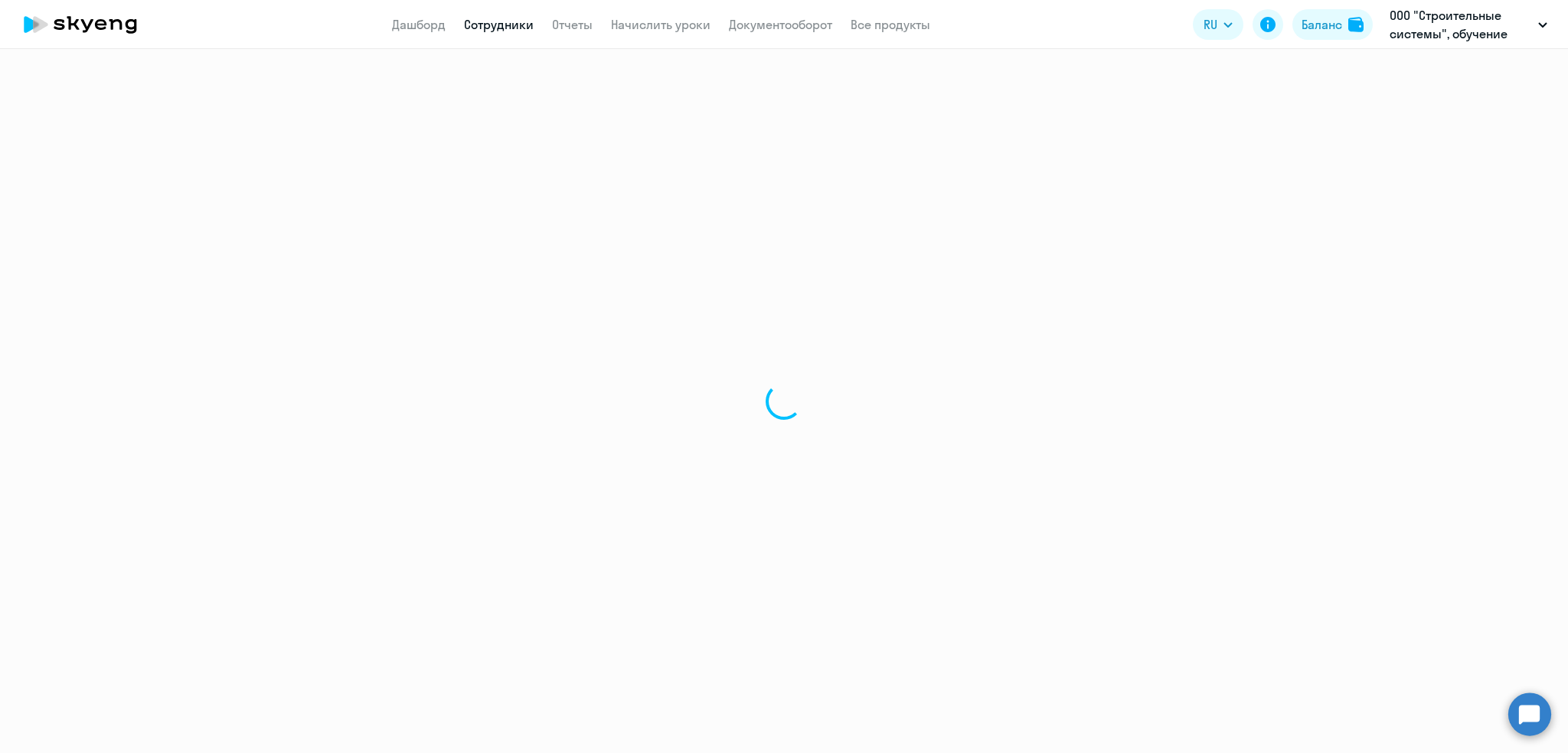
select select "english"
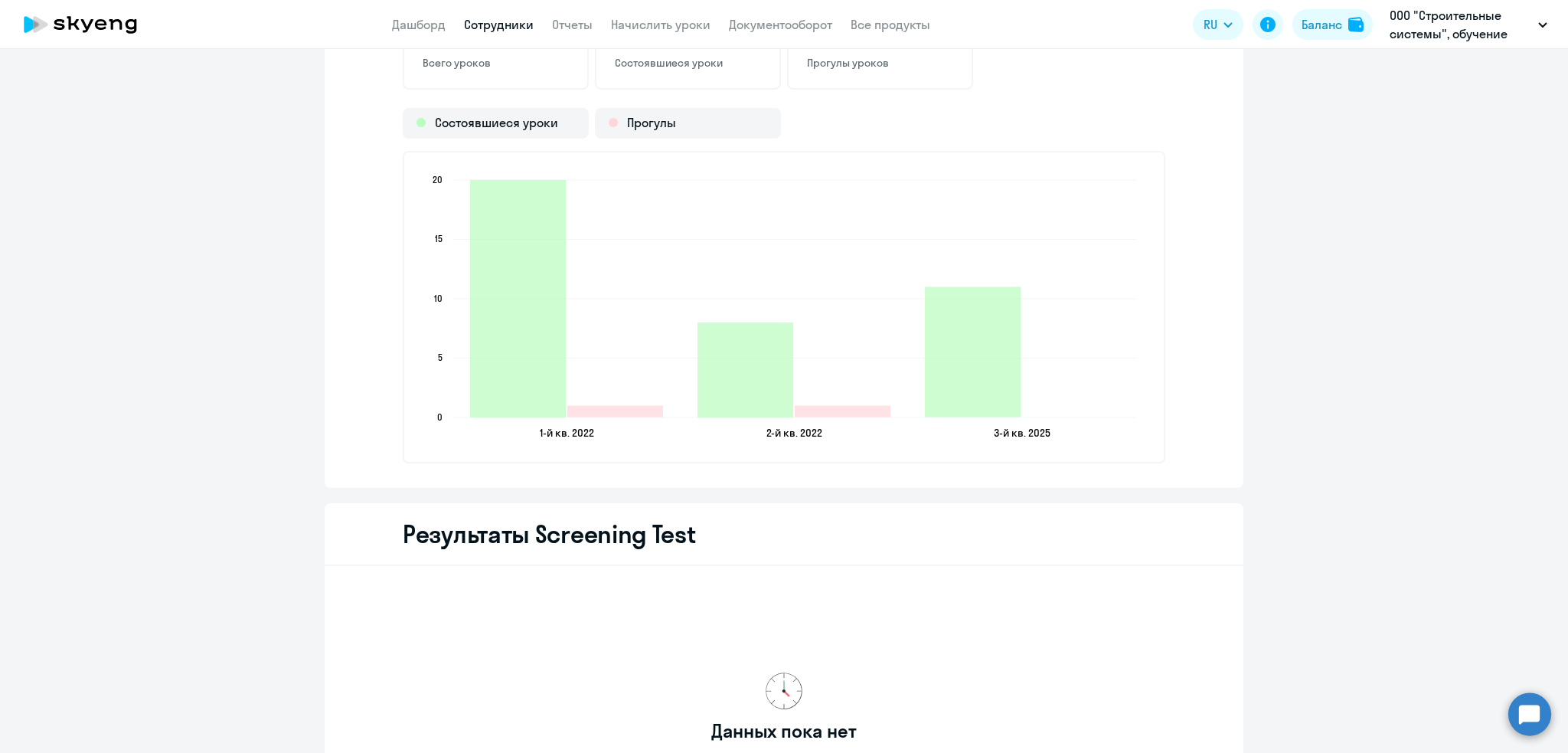
scroll to position [1760, 0]
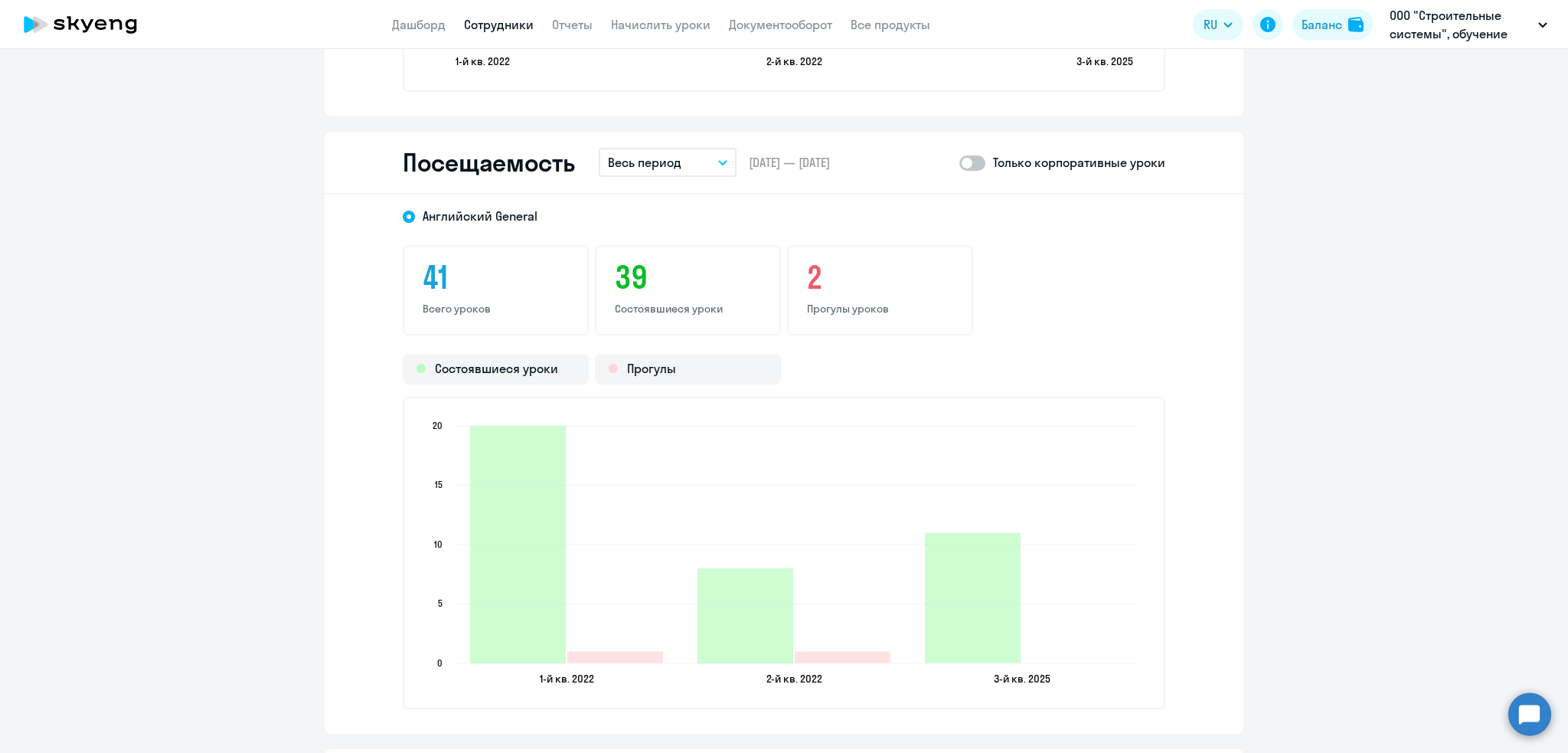
click at [623, 160] on p "Весь период" at bounding box center [645, 162] width 73 height 19
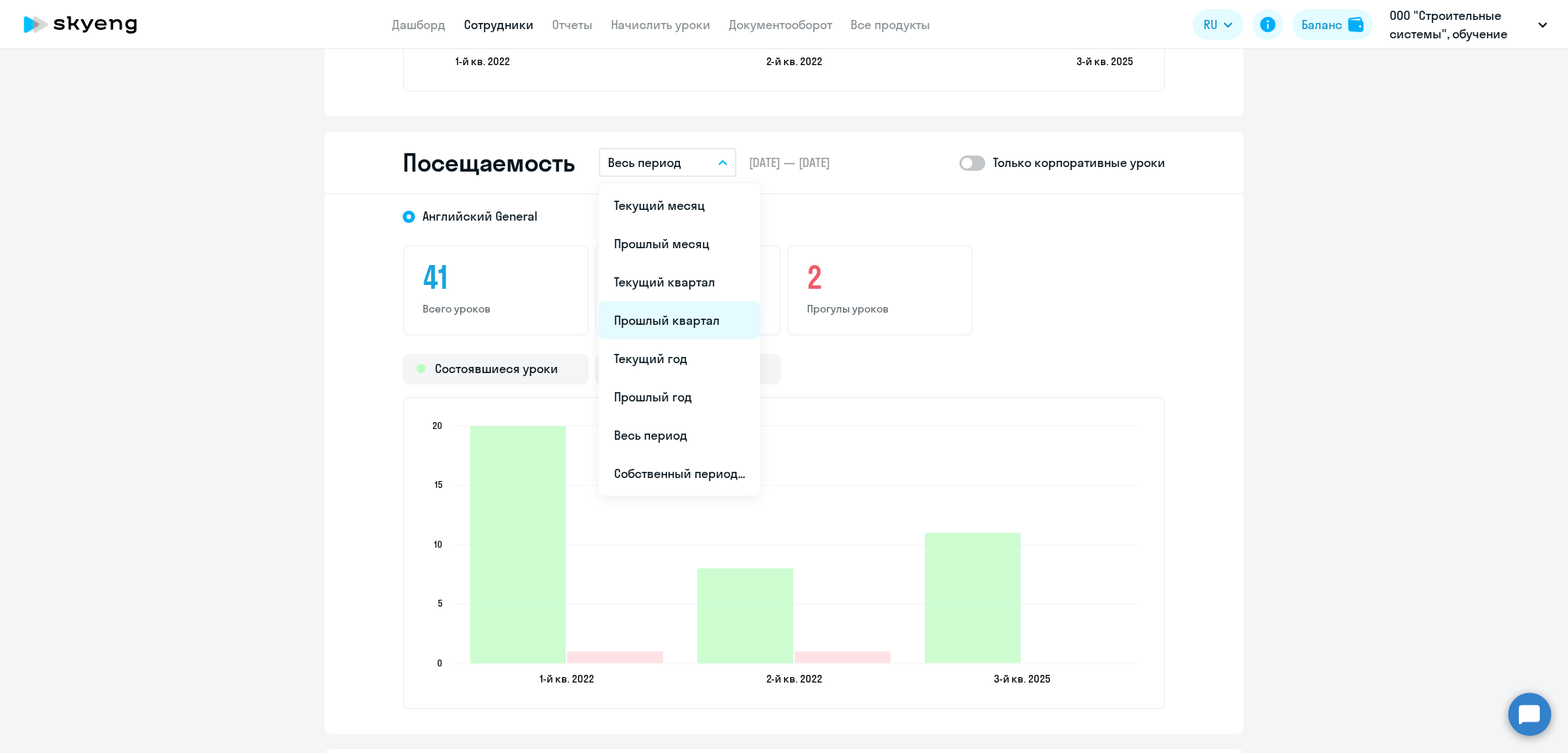
click at [653, 312] on li "Прошлый квартал" at bounding box center [679, 319] width 161 height 38
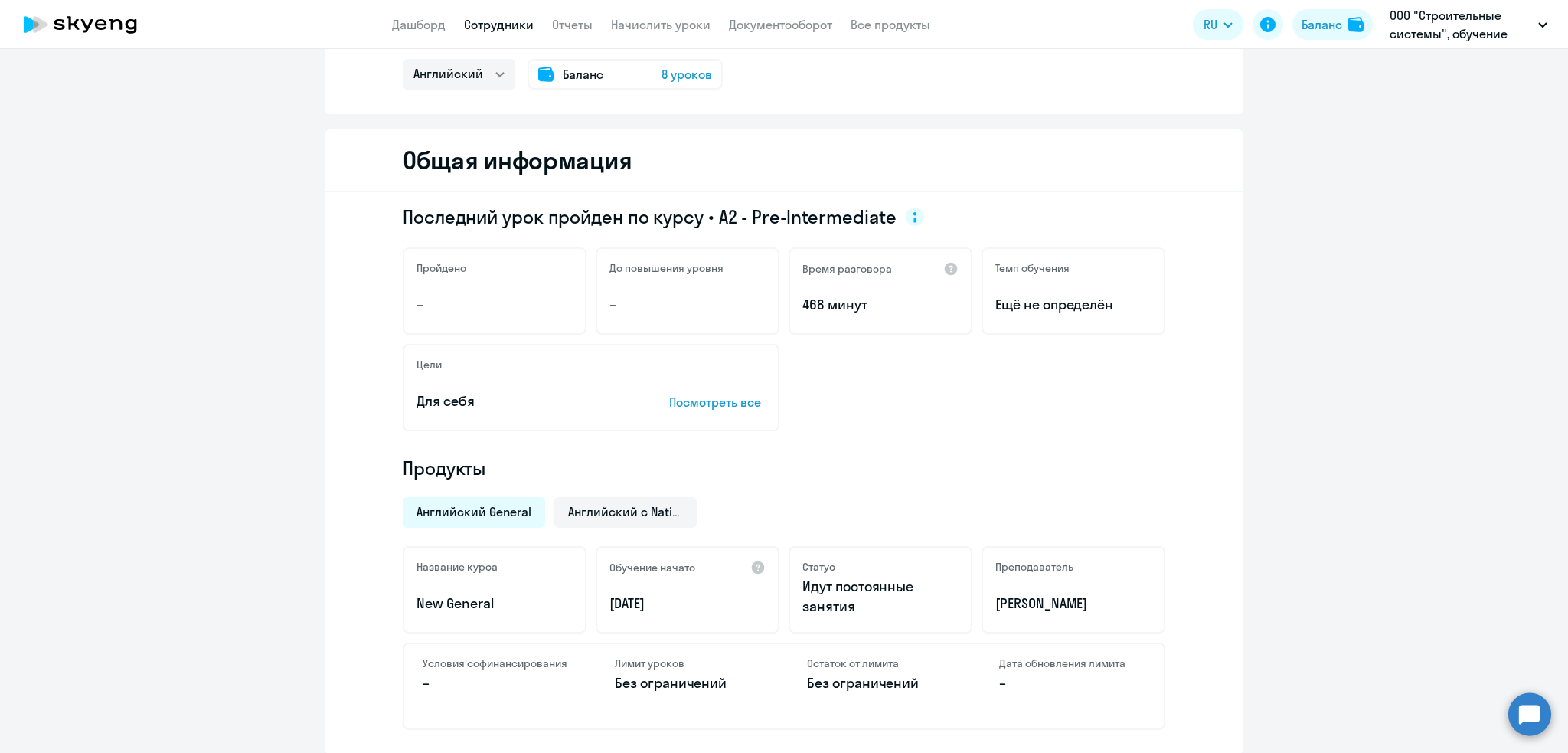
scroll to position [0, 0]
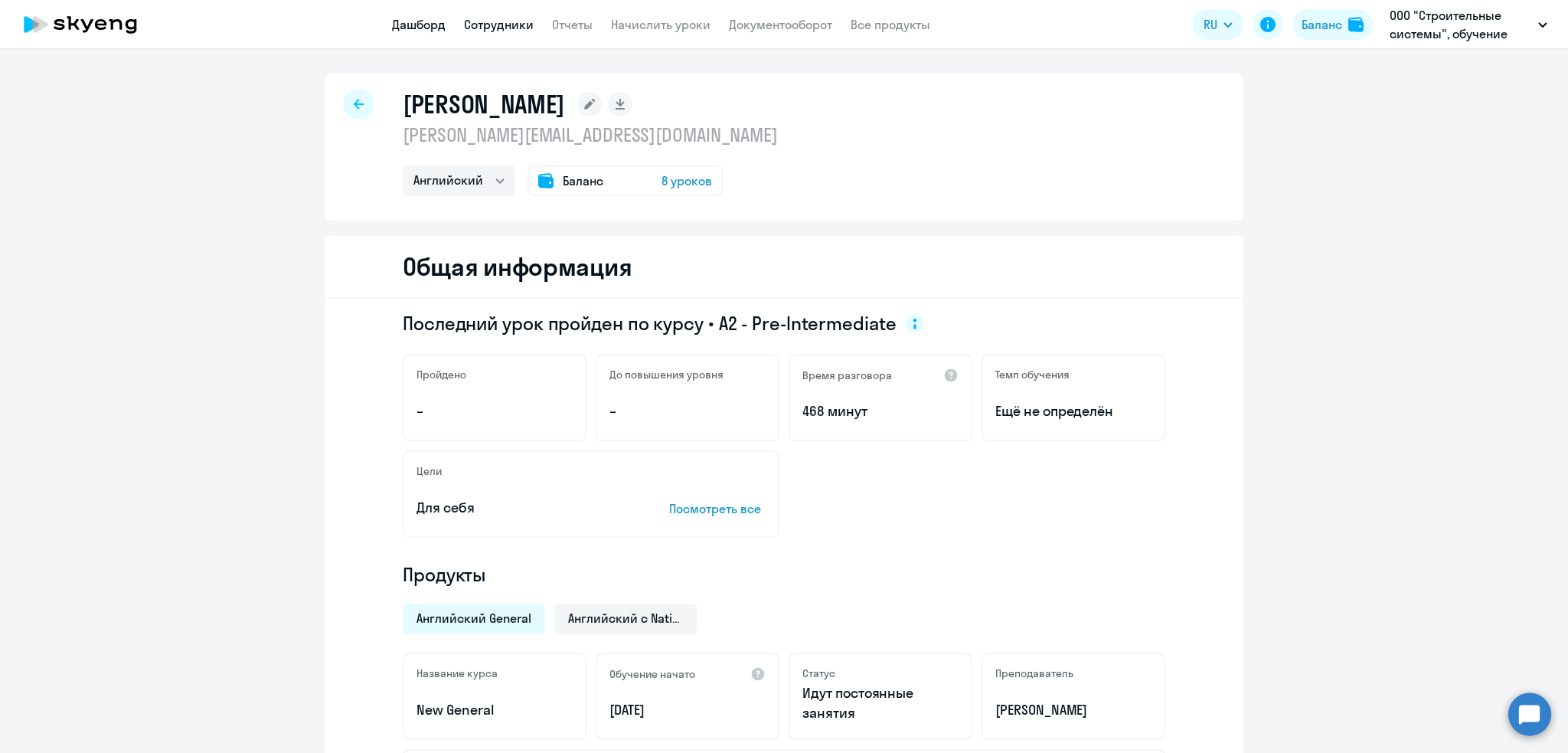
click at [412, 26] on link "Дашборд" at bounding box center [419, 24] width 54 height 15
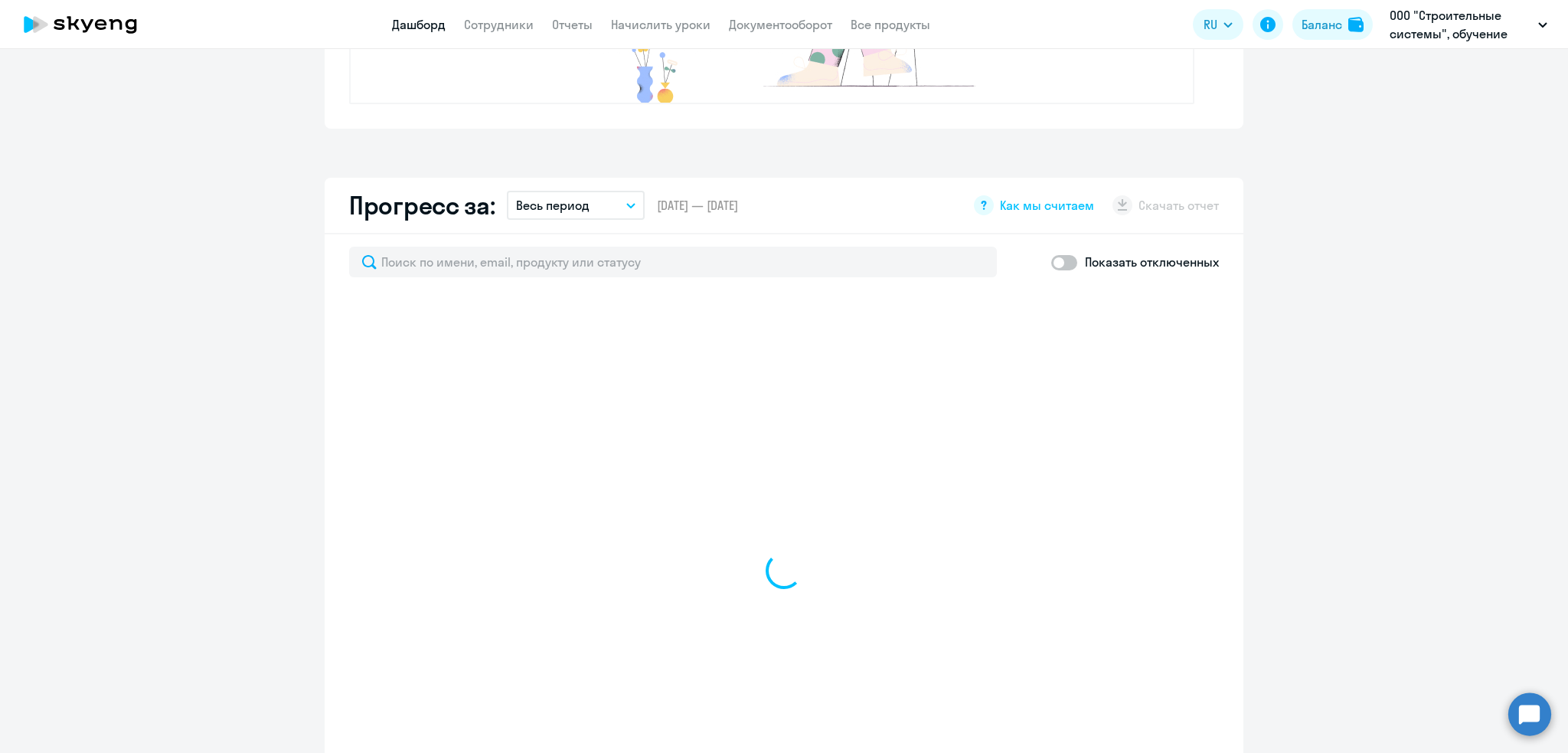
select select "30"
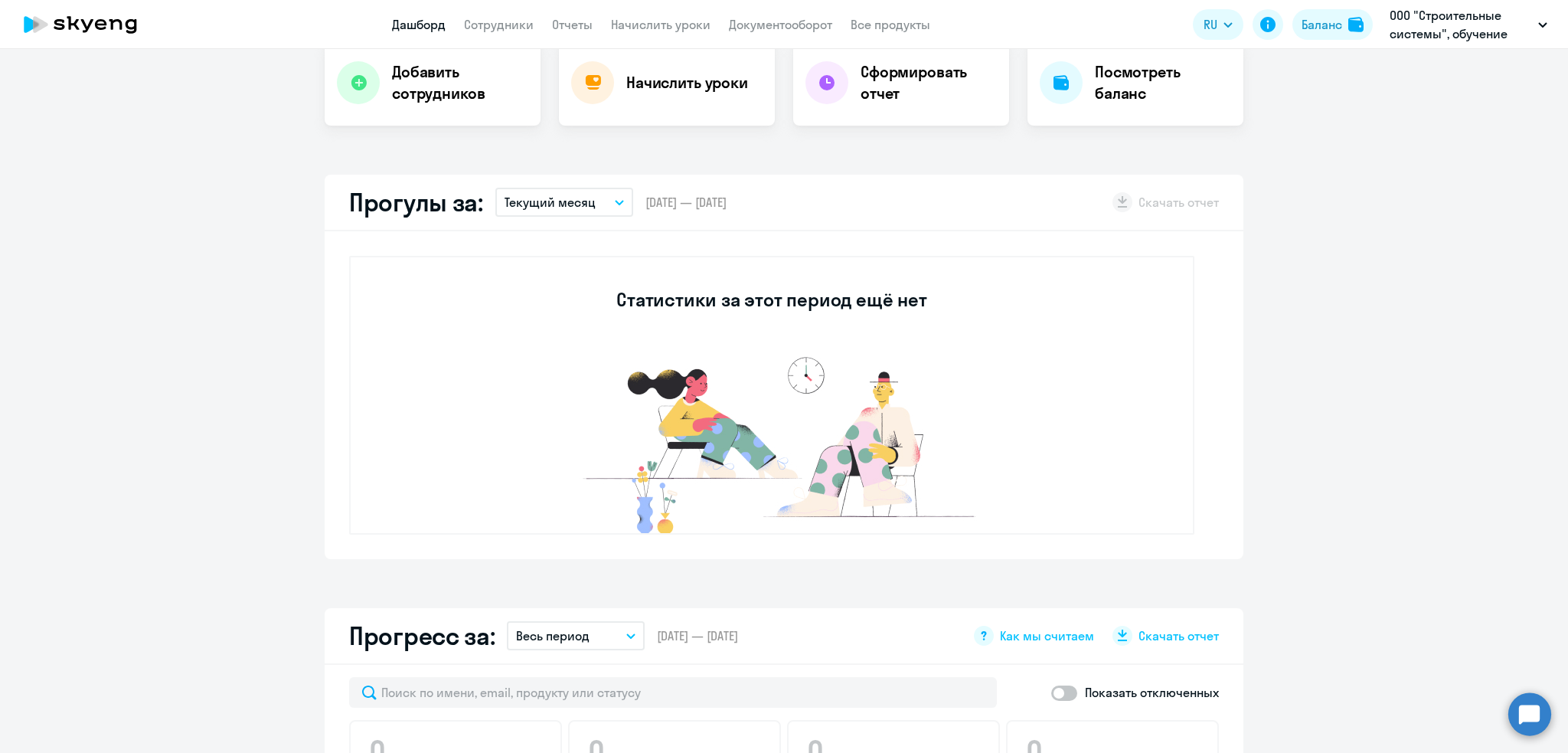
scroll to position [322, 0]
click at [554, 208] on p "Текущий месяц" at bounding box center [550, 204] width 91 height 19
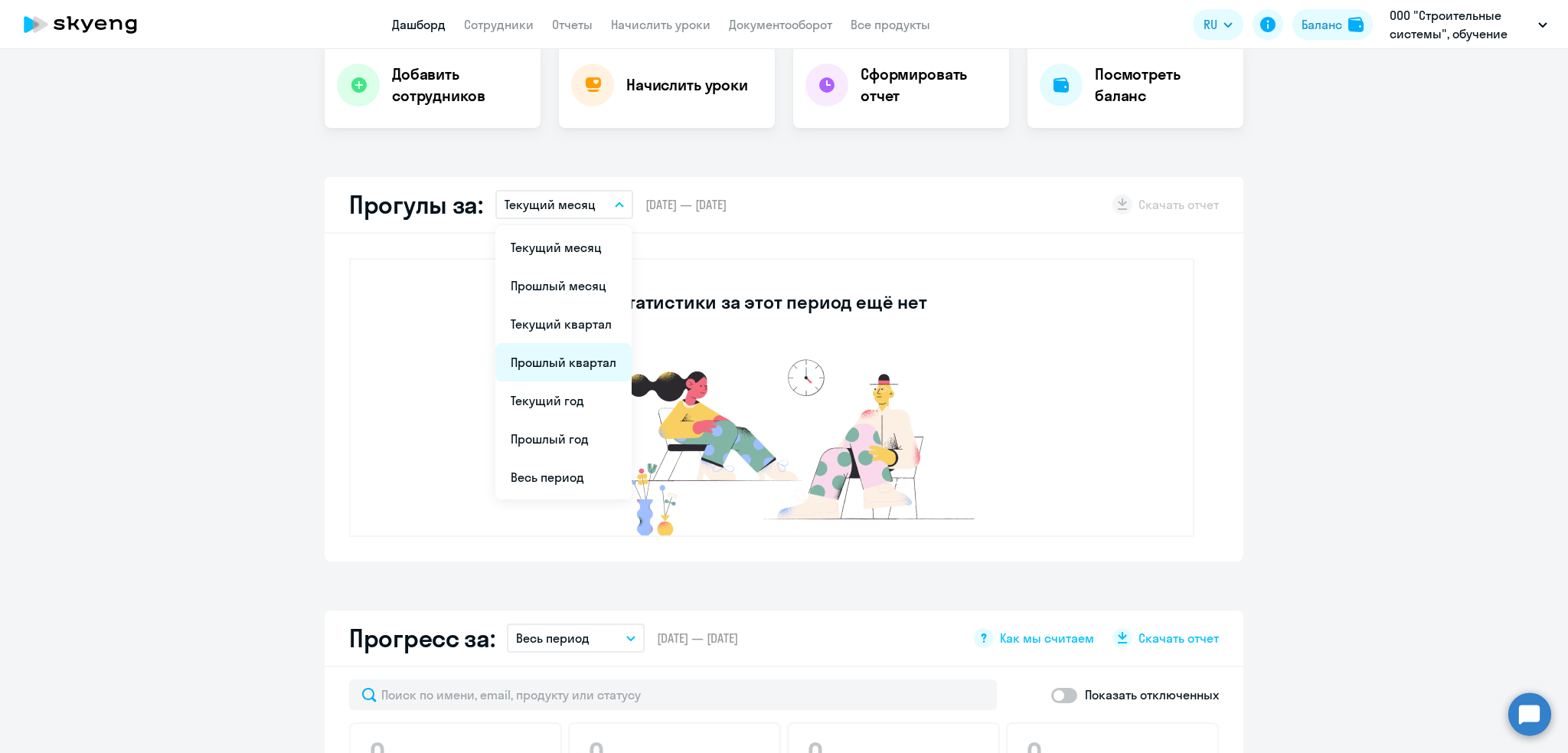
click at [540, 358] on li "Прошлый квартал" at bounding box center [564, 362] width 136 height 38
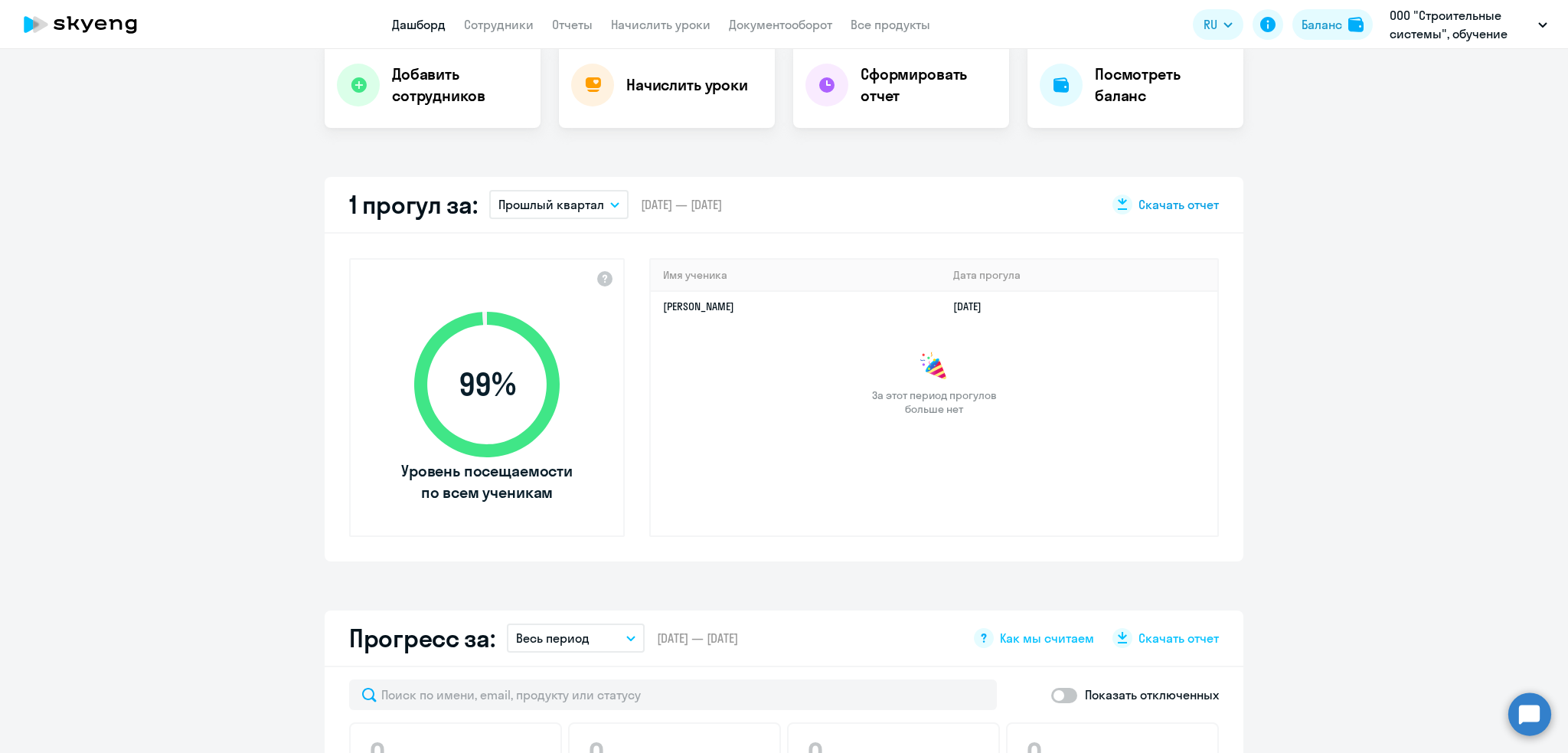
click at [1178, 207] on span "Скачать отчет" at bounding box center [1179, 204] width 80 height 17
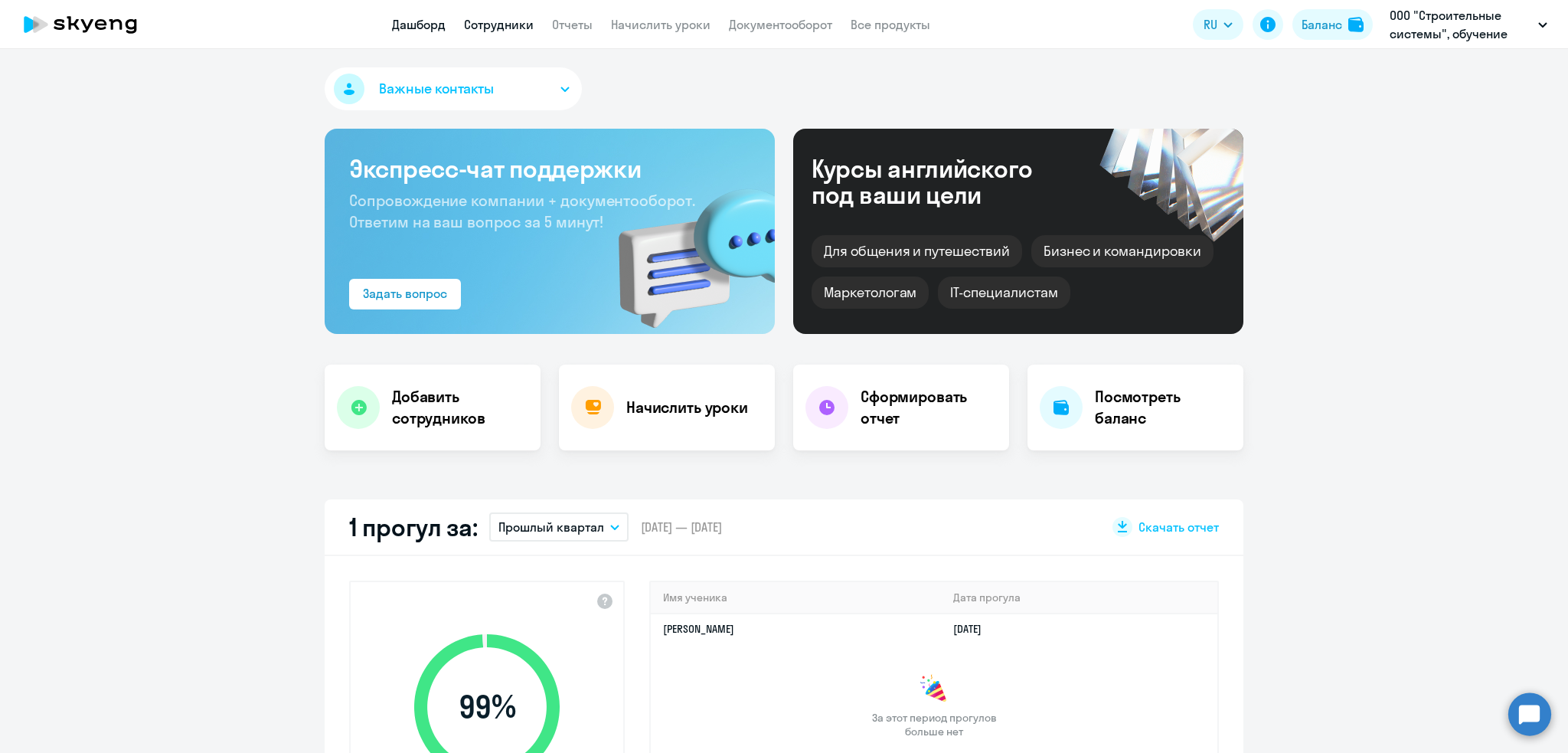
click at [498, 26] on link "Сотрудники" at bounding box center [499, 24] width 70 height 15
select select "30"
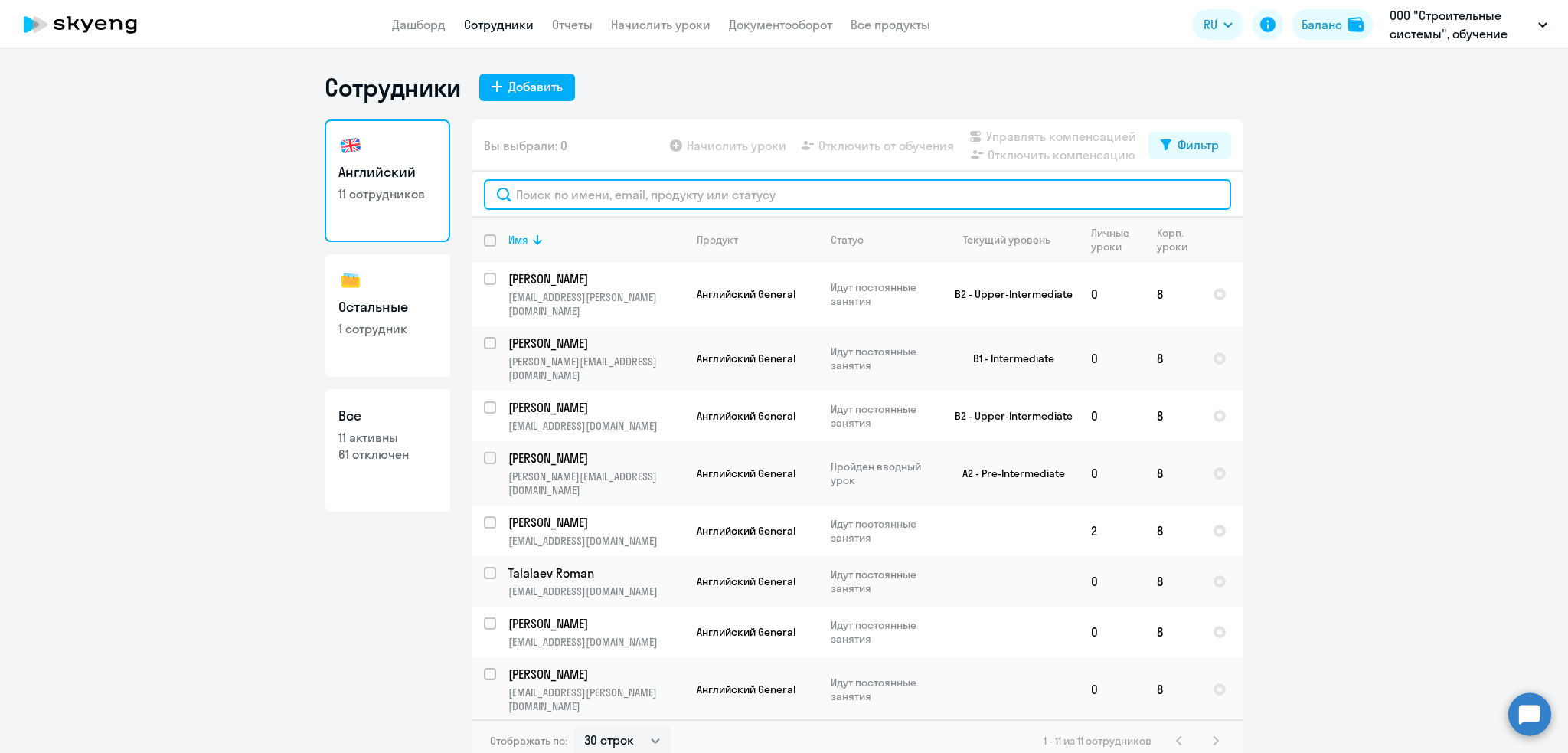
click at [565, 191] on input "text" at bounding box center [858, 194] width 747 height 30
paste input "[PERSON_NAME][EMAIL_ADDRESS][DOMAIN_NAME]"
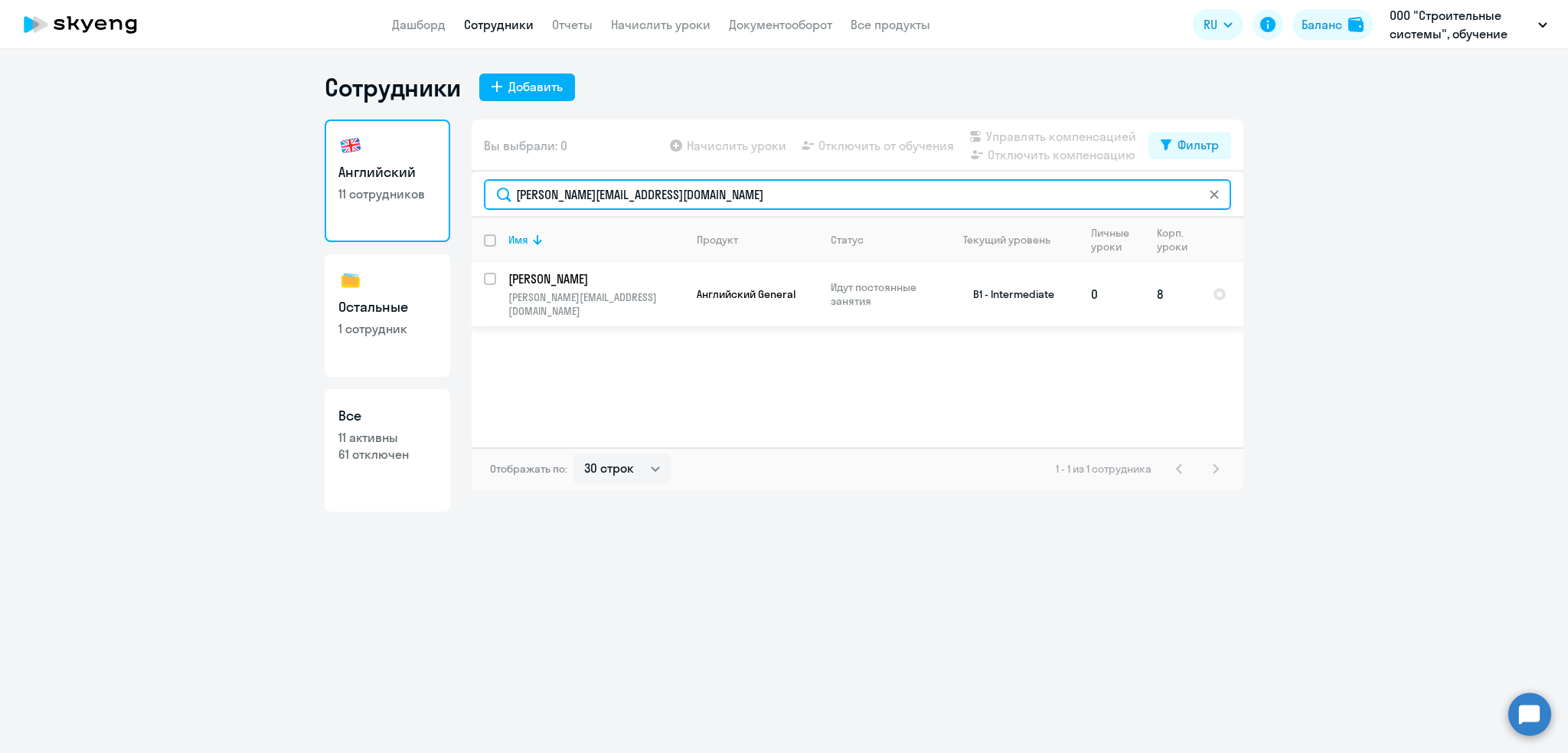
type input "[PERSON_NAME][EMAIL_ADDRESS][DOMAIN_NAME]"
click at [604, 282] on p "[PERSON_NAME]" at bounding box center [595, 278] width 173 height 17
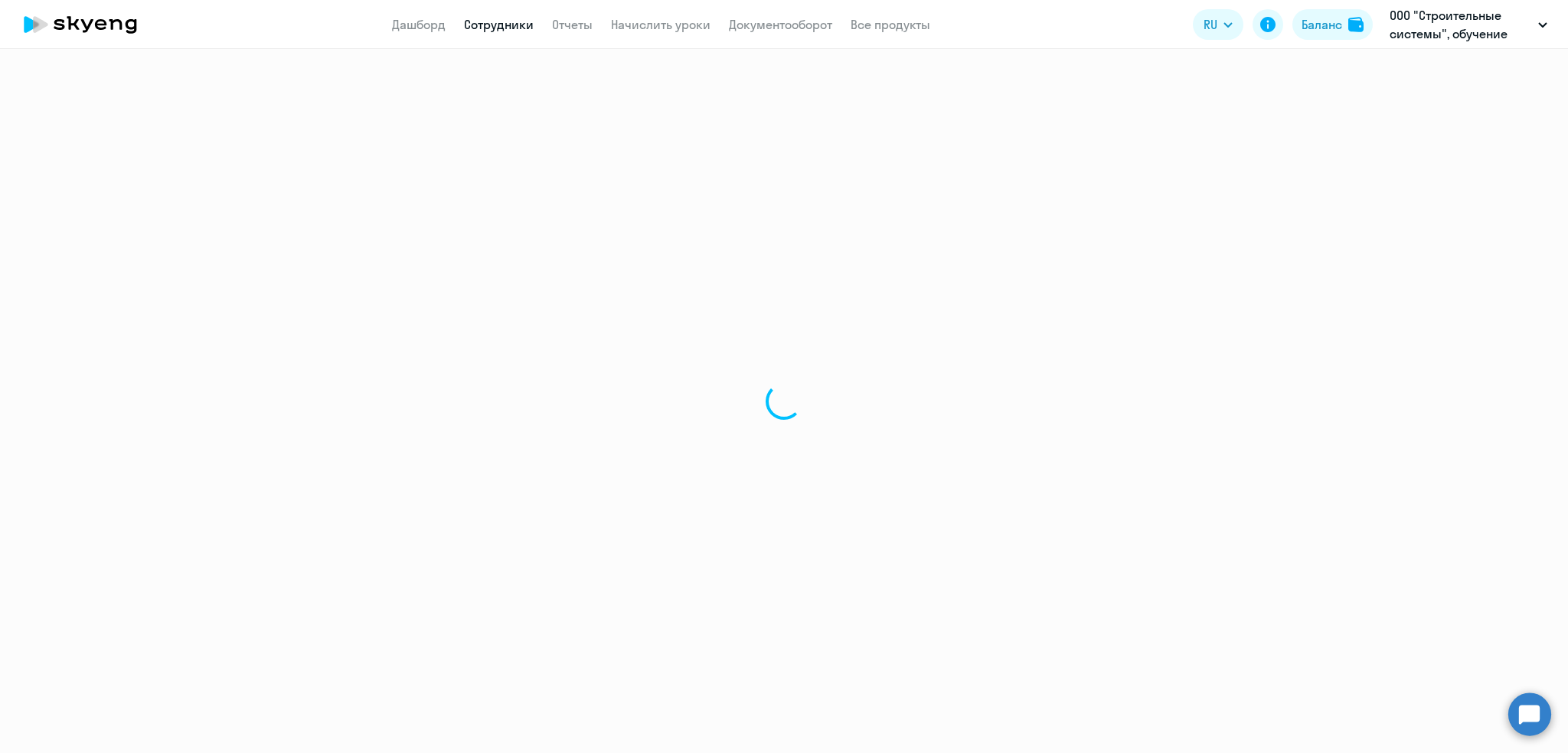
select select "english"
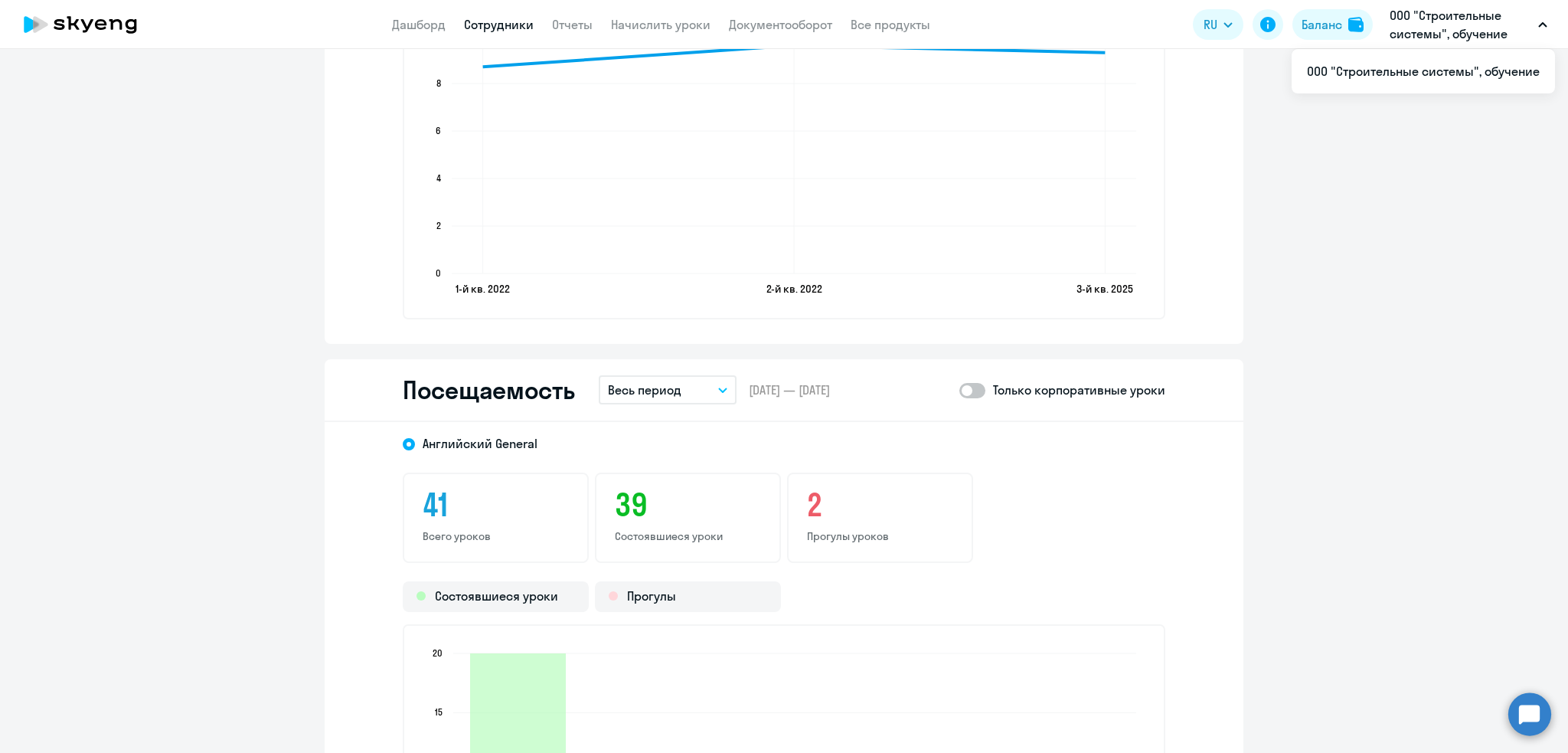
scroll to position [1547, 0]
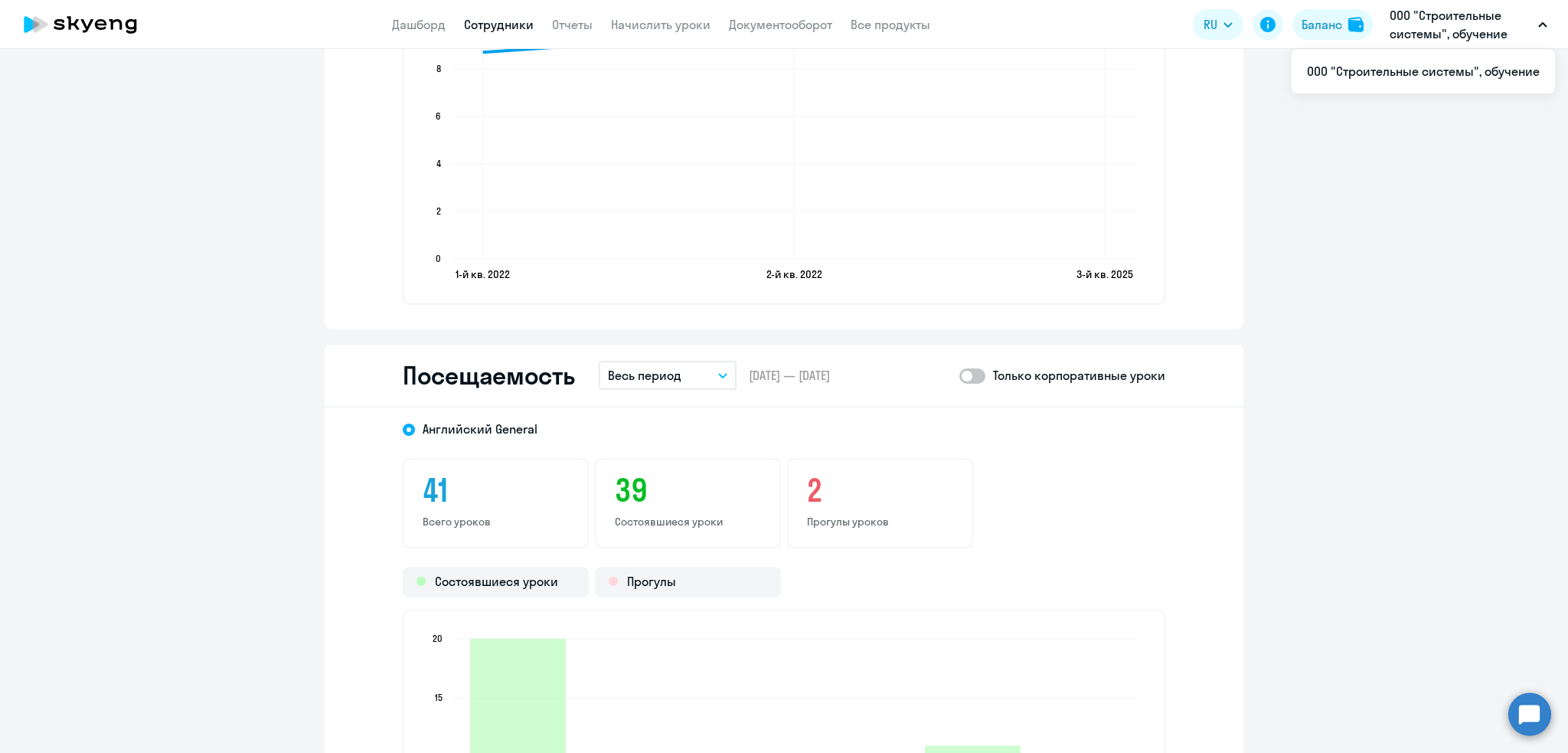
click at [640, 379] on p "Весь период" at bounding box center [645, 375] width 73 height 19
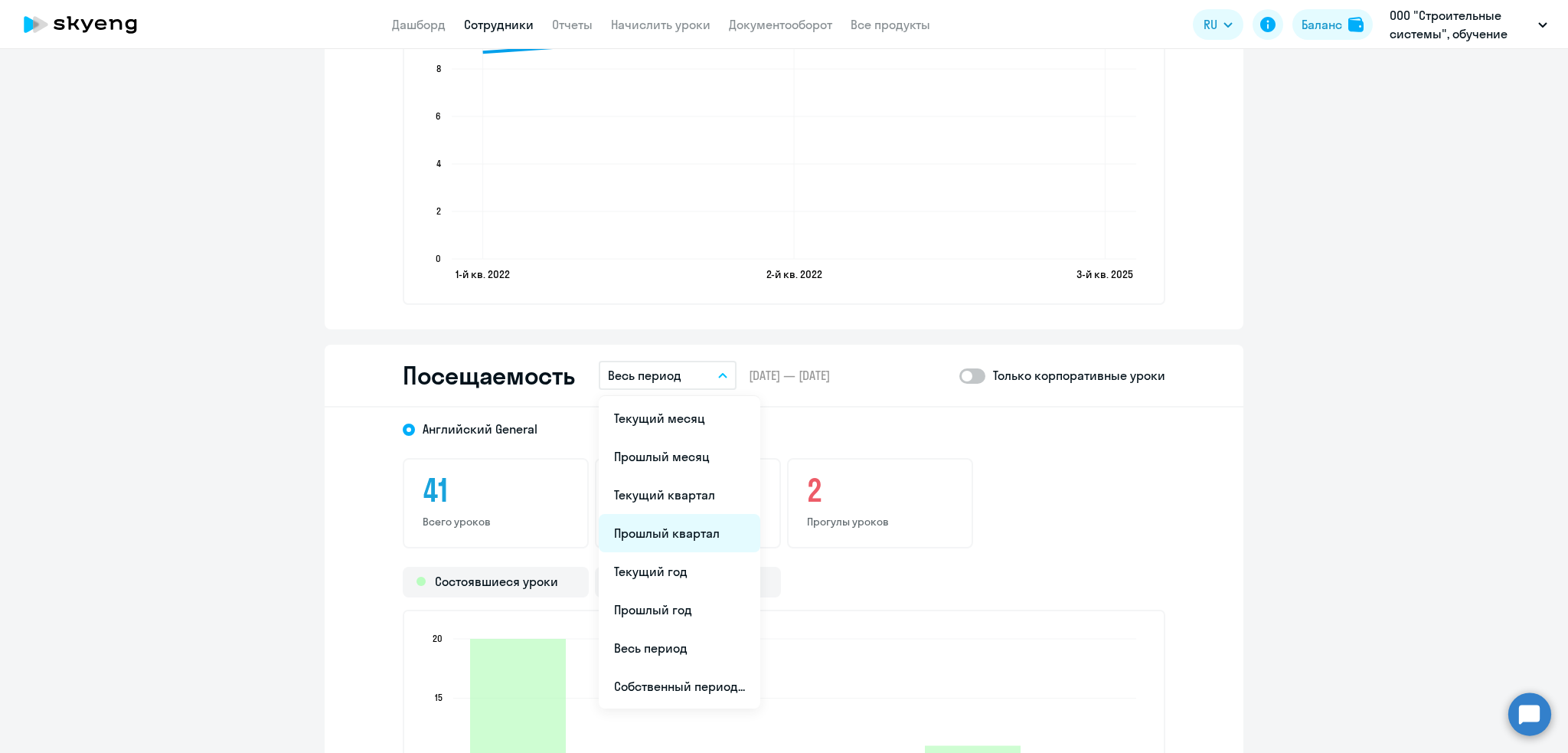
click at [646, 526] on li "Прошлый квартал" at bounding box center [679, 533] width 161 height 38
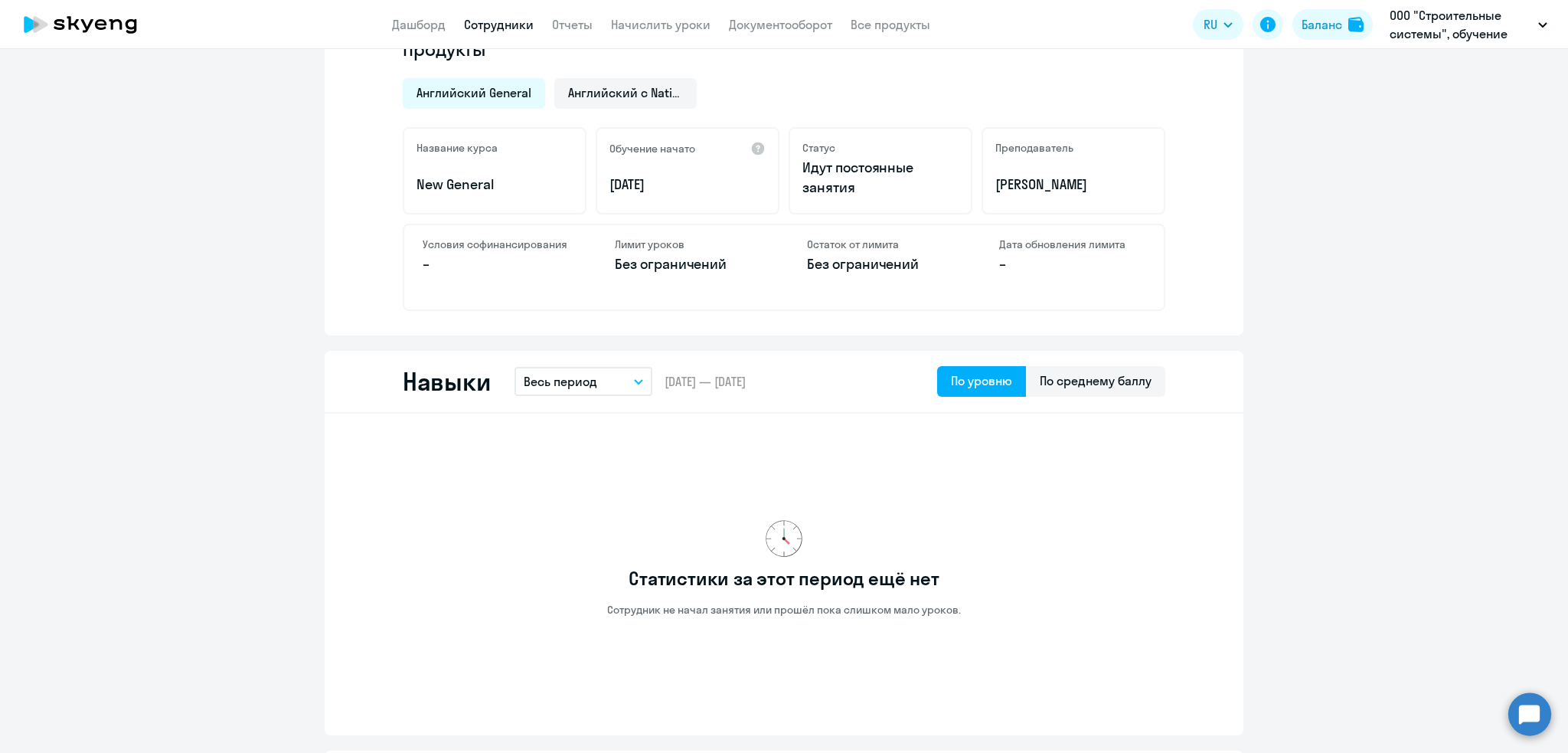
scroll to position [483, 0]
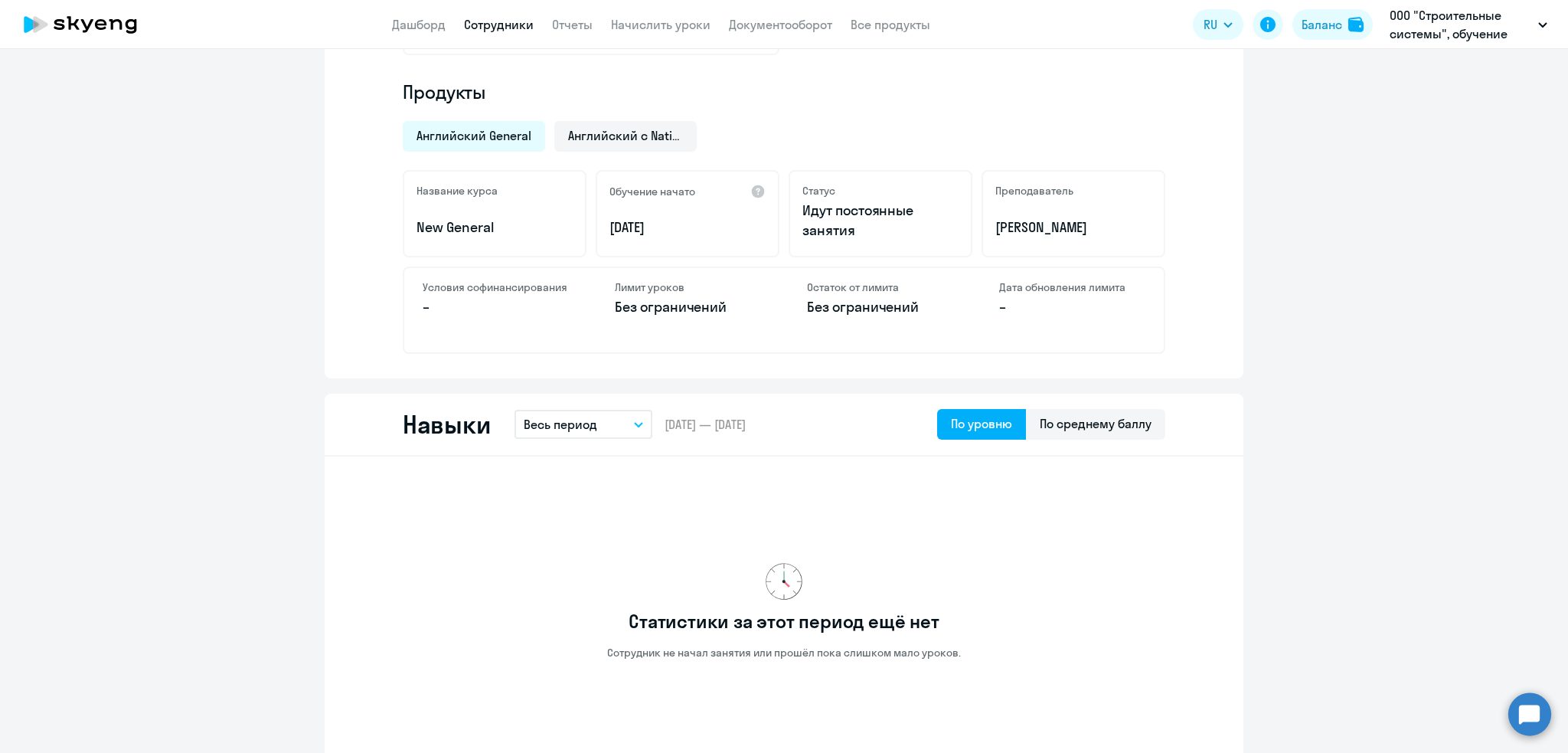
click at [547, 429] on p "Весь период" at bounding box center [560, 424] width 73 height 19
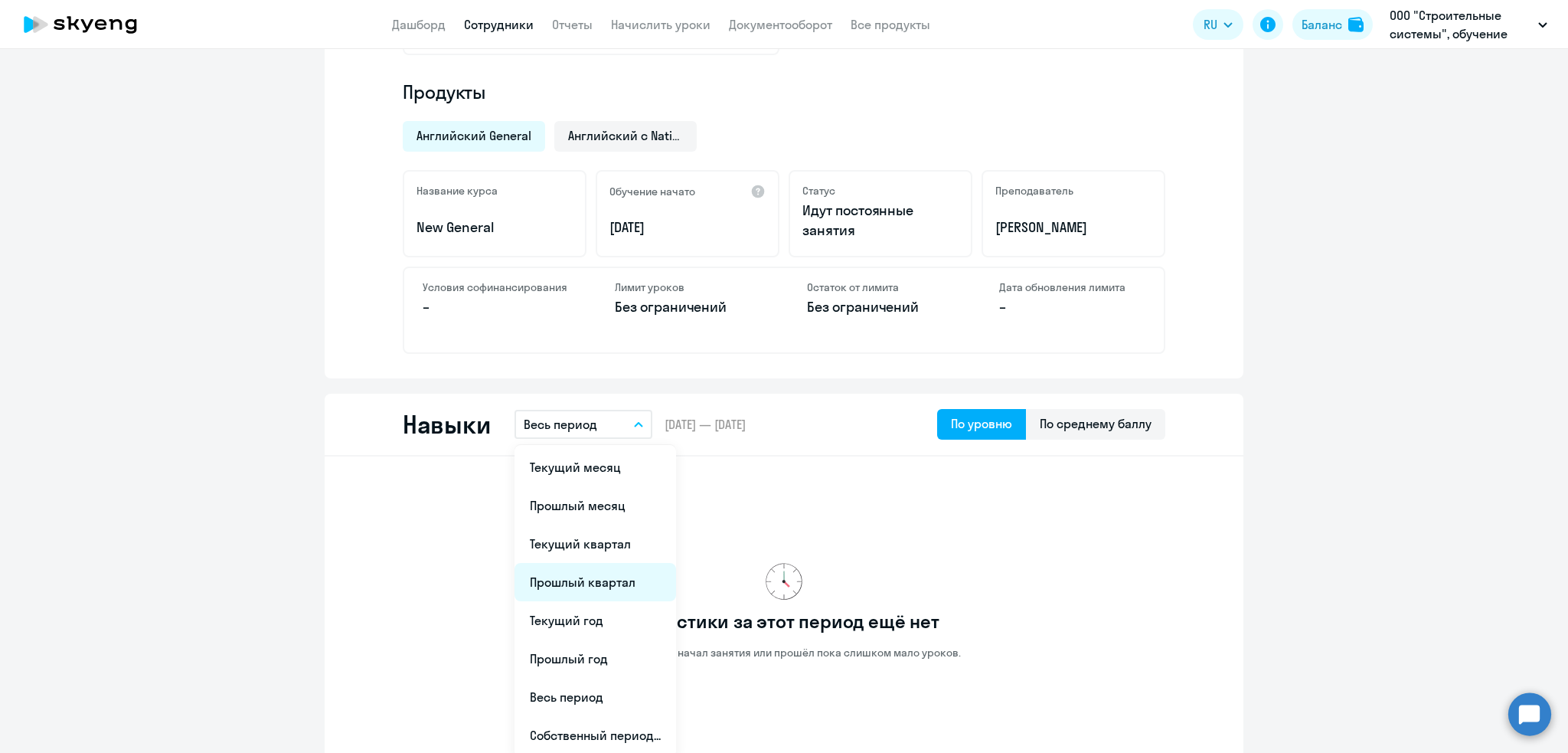
click at [557, 583] on li "Прошлый квартал" at bounding box center [595, 582] width 161 height 38
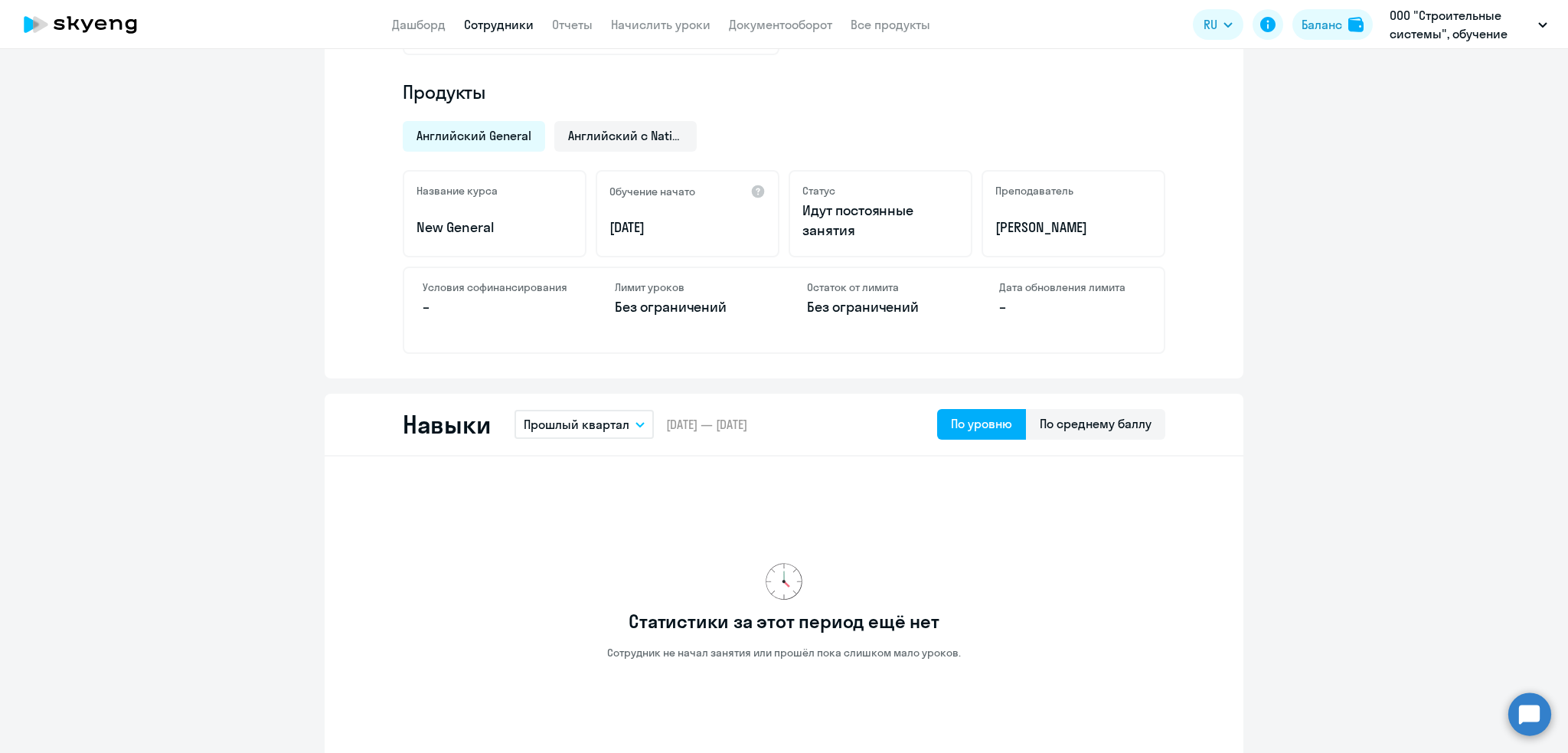
click at [1081, 544] on div "Статистики за этот период ещё нет Сотрудник не начал занятия или прошёл пока сл…" at bounding box center [784, 610] width 763 height 285
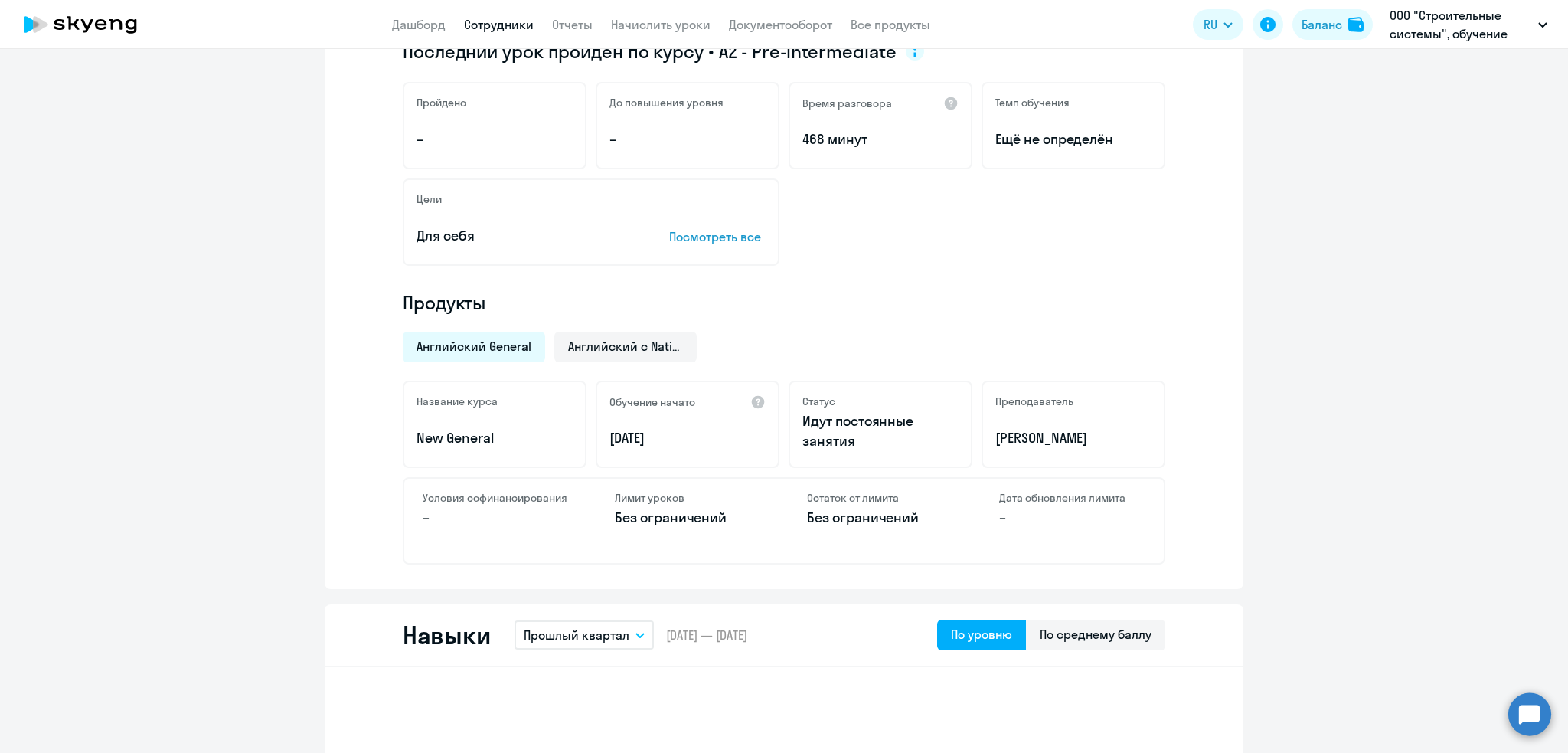
scroll to position [0, 0]
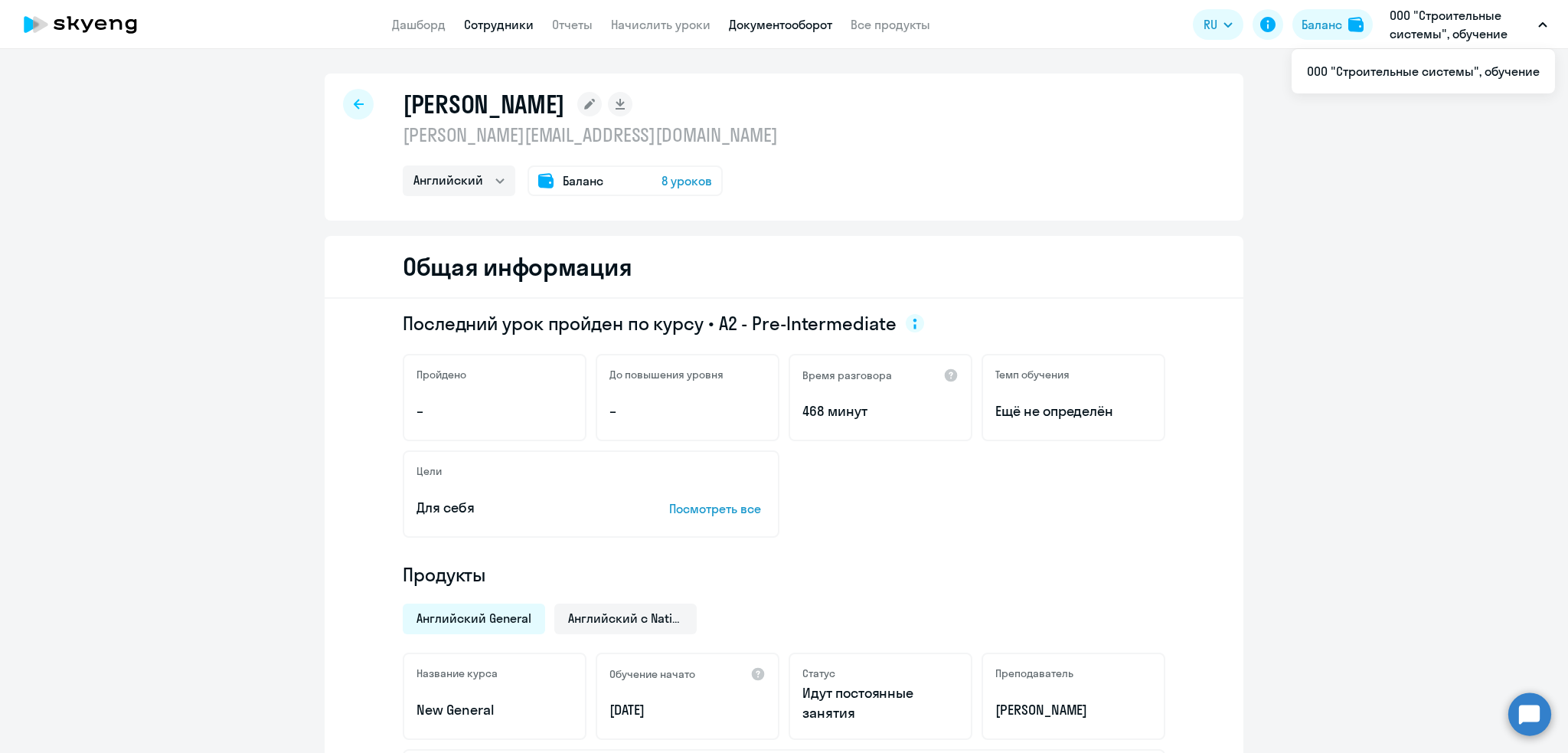
click at [802, 24] on link "Документооборот" at bounding box center [780, 24] width 103 height 15
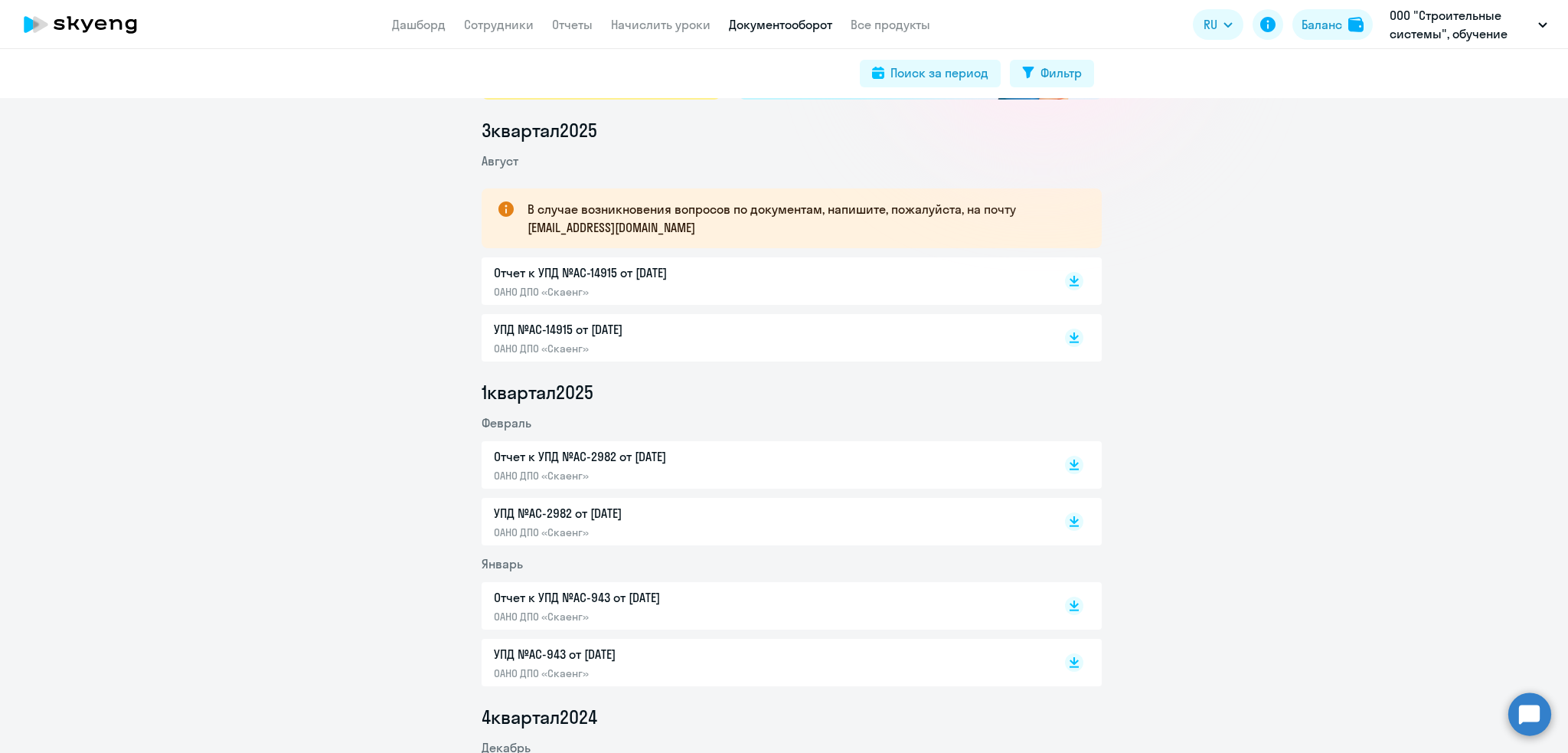
scroll to position [209, 0]
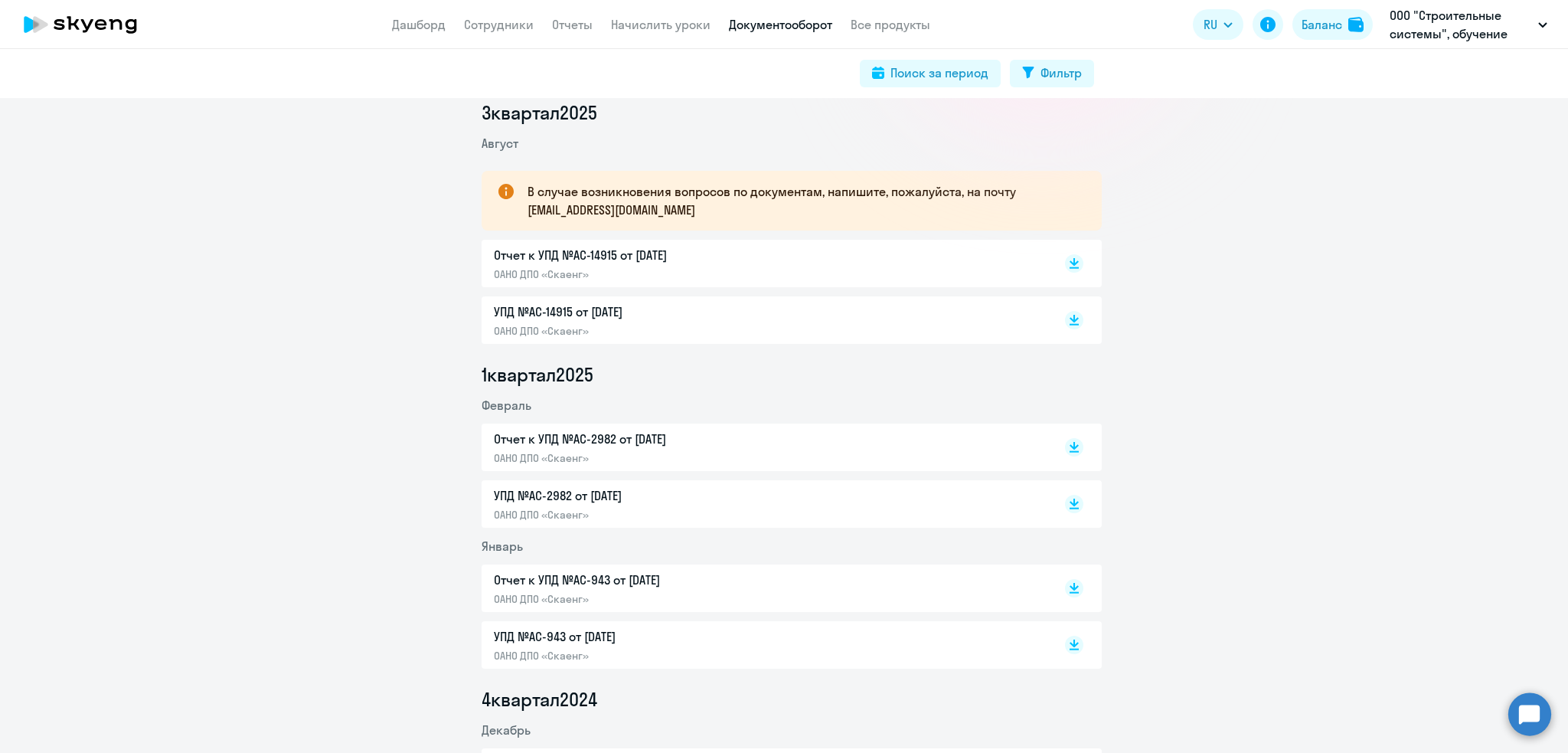
click at [521, 311] on p "УПД №AC-14915 от [DATE]" at bounding box center [655, 311] width 322 height 19
click at [622, 260] on p "Отчет к УПД №AC-14915 от [DATE]" at bounding box center [655, 255] width 322 height 19
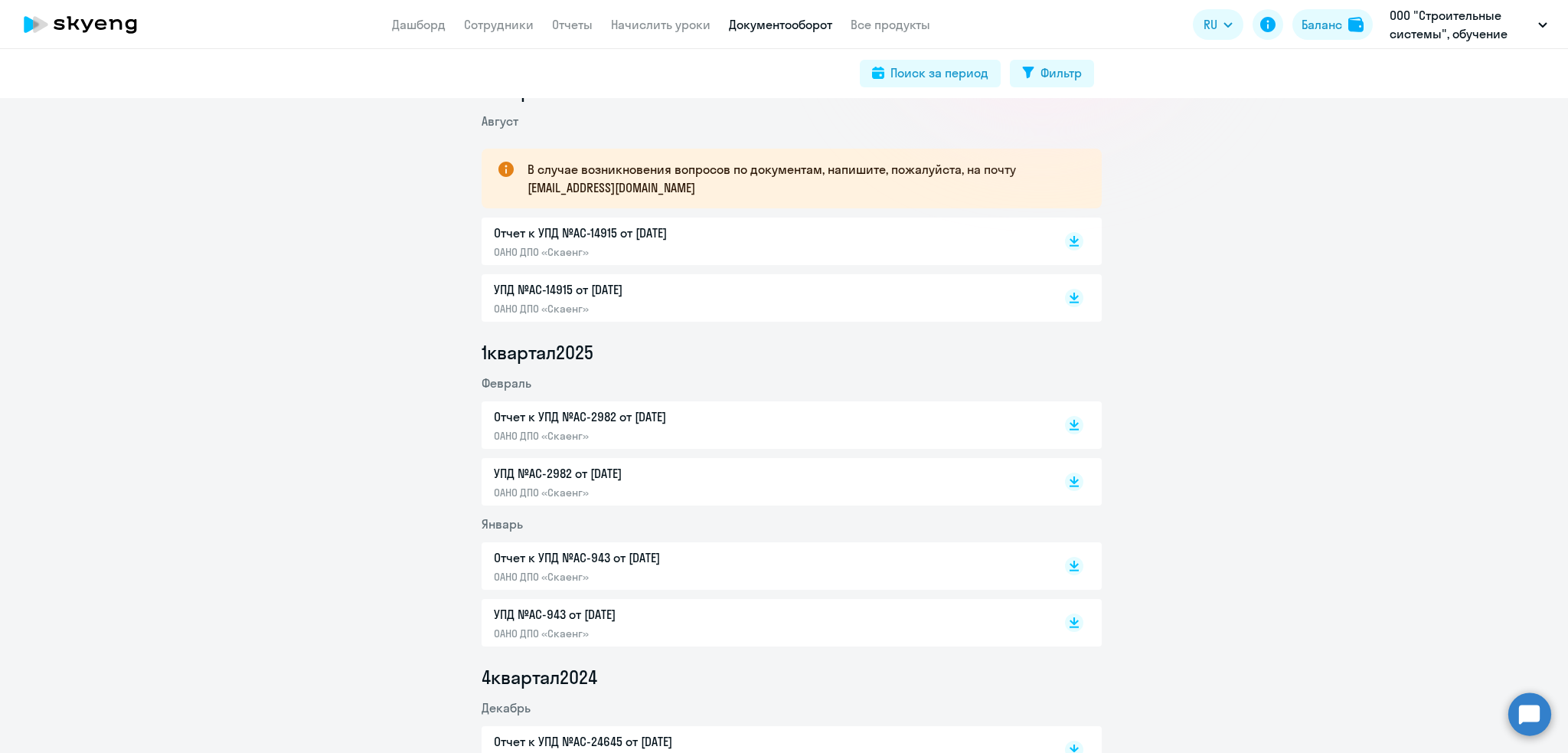
scroll to position [239, 0]
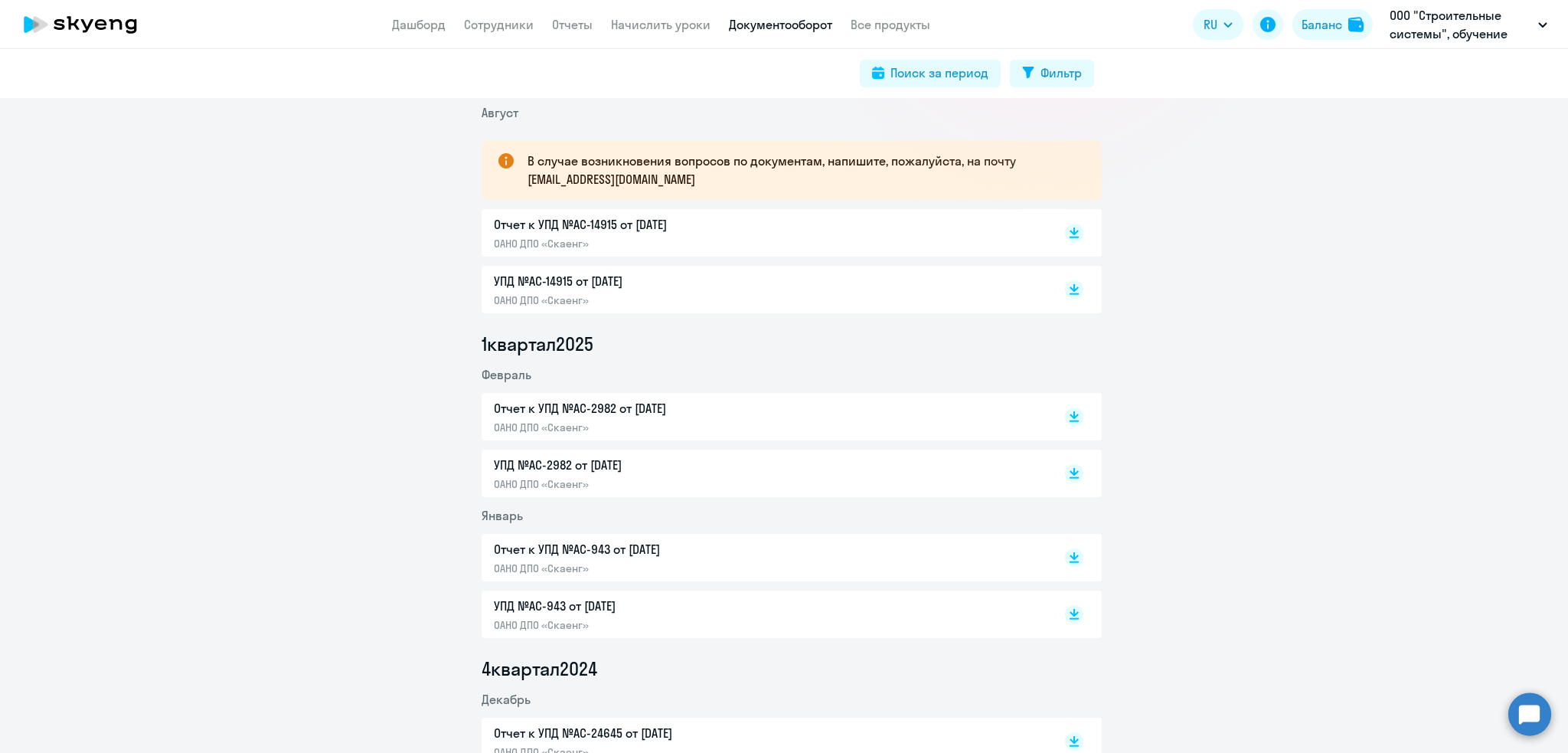
click at [572, 226] on p "Отчет к УПД №AC-14915 от [DATE]" at bounding box center [655, 224] width 322 height 19
click at [499, 25] on link "Сотрудники" at bounding box center [499, 24] width 70 height 15
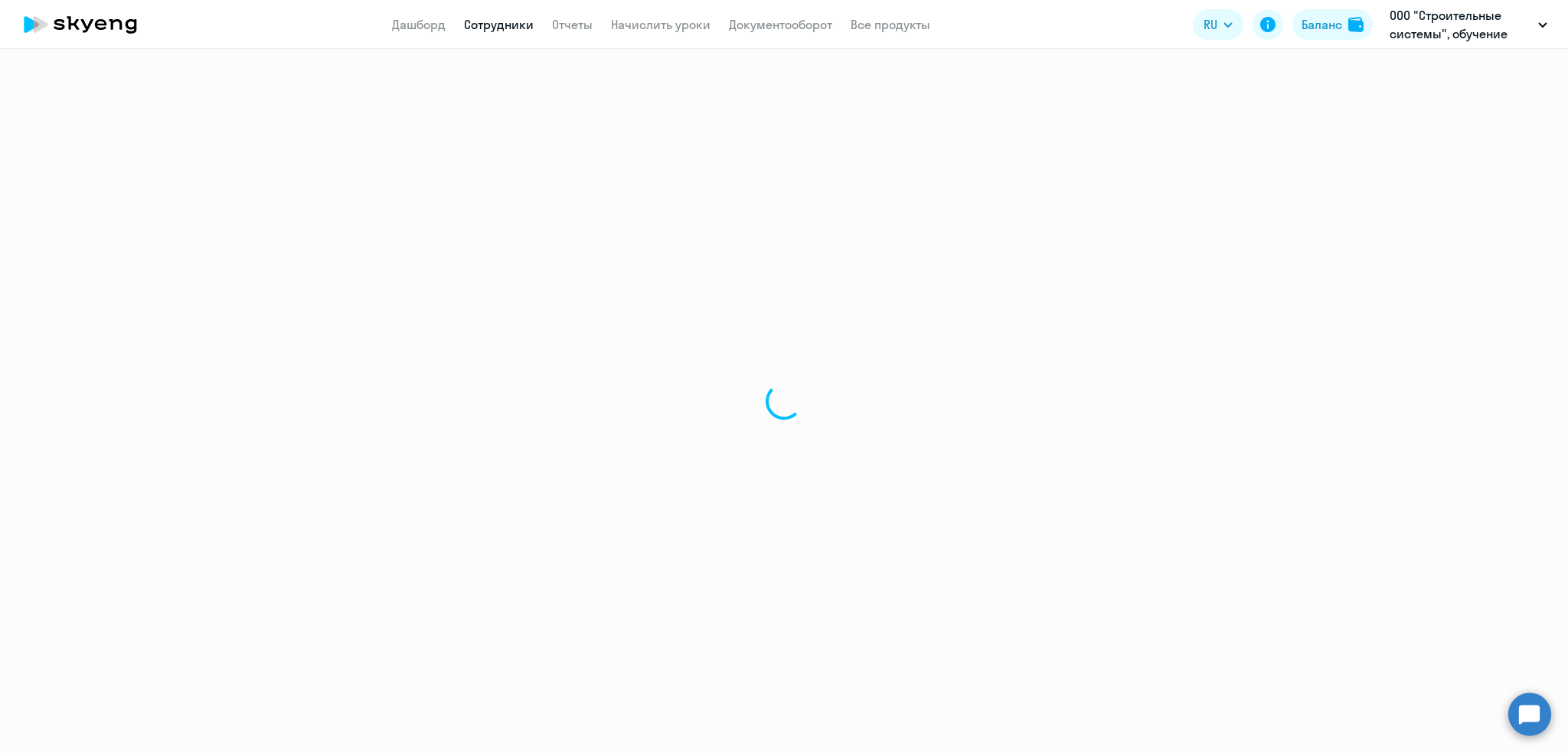
select select "30"
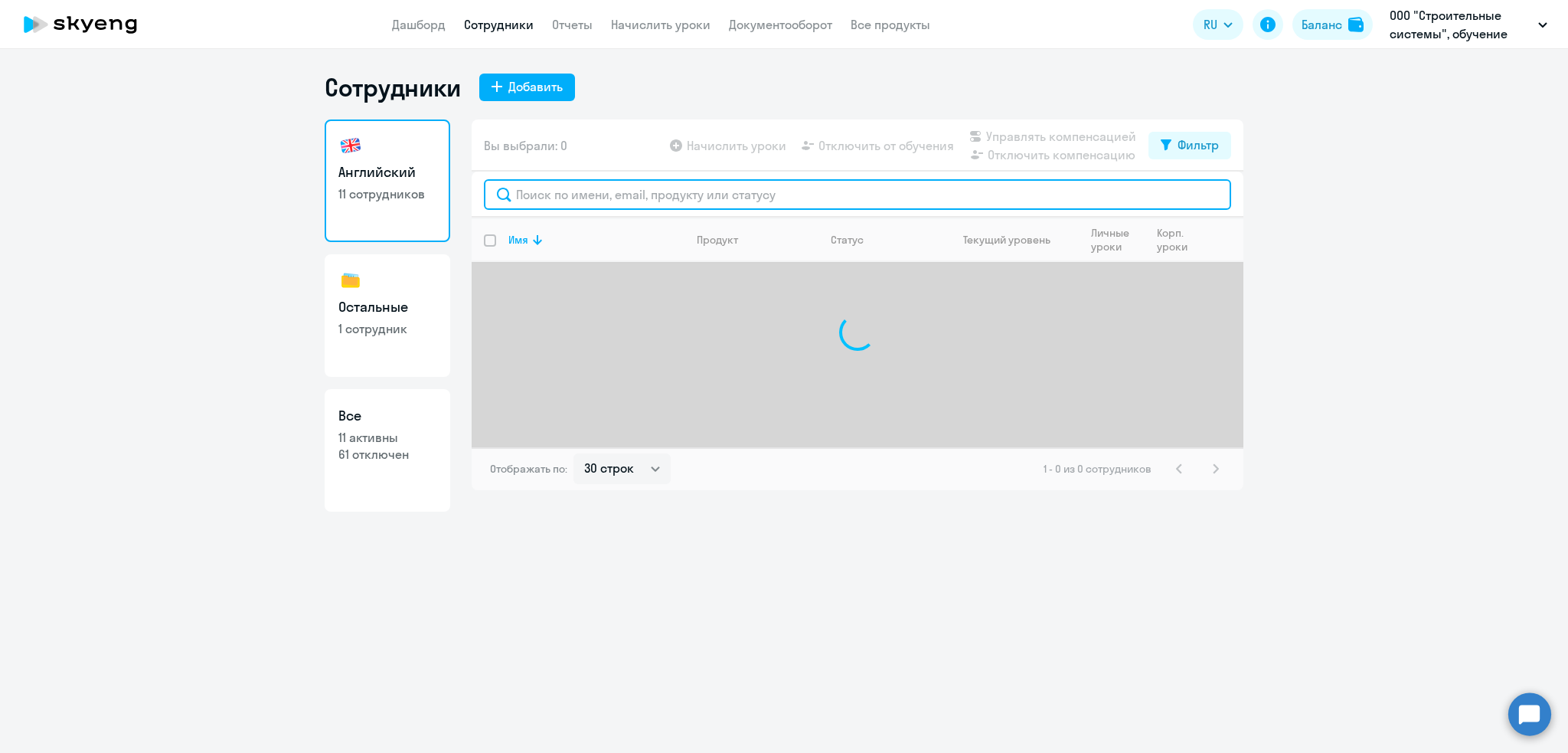
click at [560, 193] on input "text" at bounding box center [858, 194] width 747 height 30
type input "е"
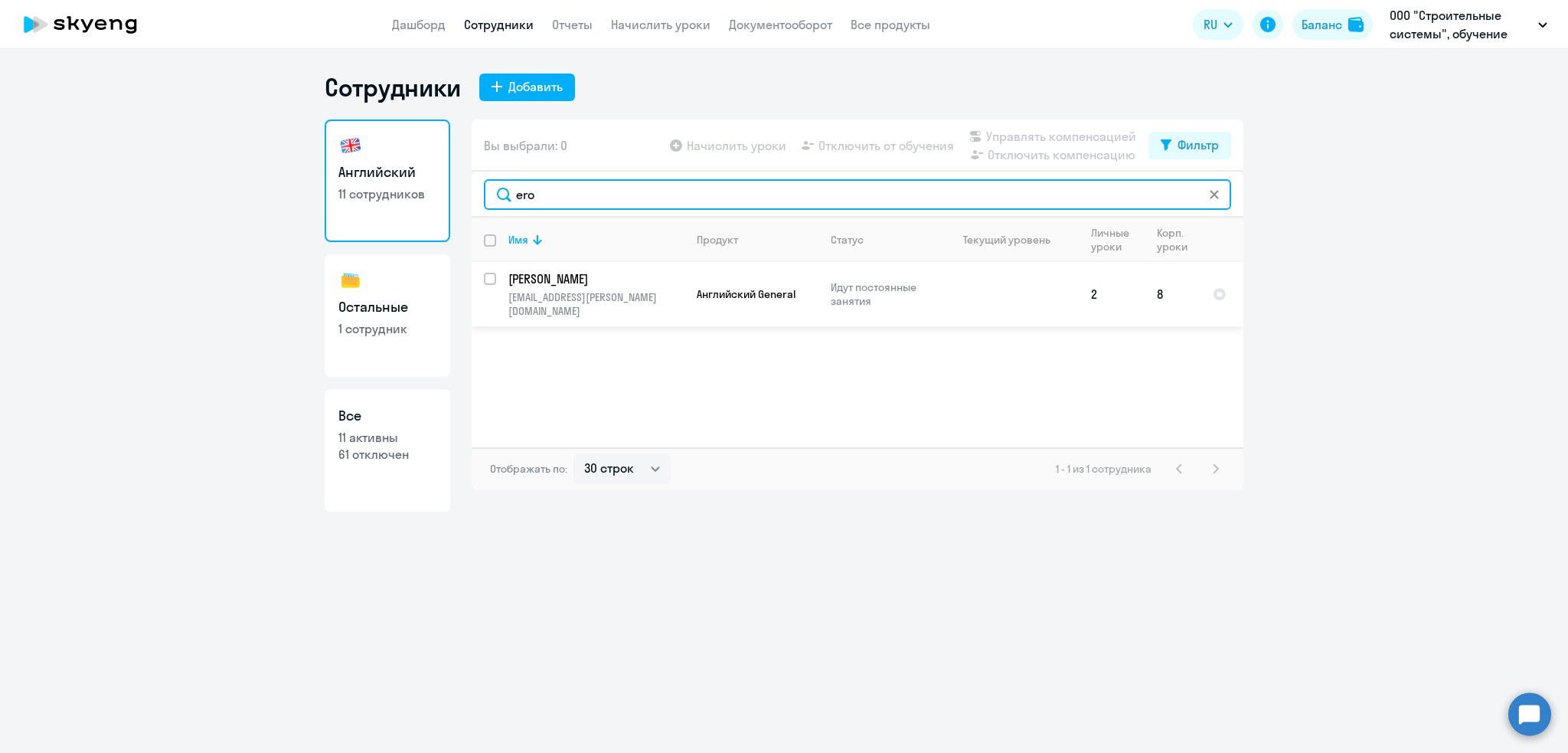
type input "ero"
click at [543, 302] on p "[EMAIL_ADDRESS][PERSON_NAME][DOMAIN_NAME]" at bounding box center [596, 303] width 176 height 28
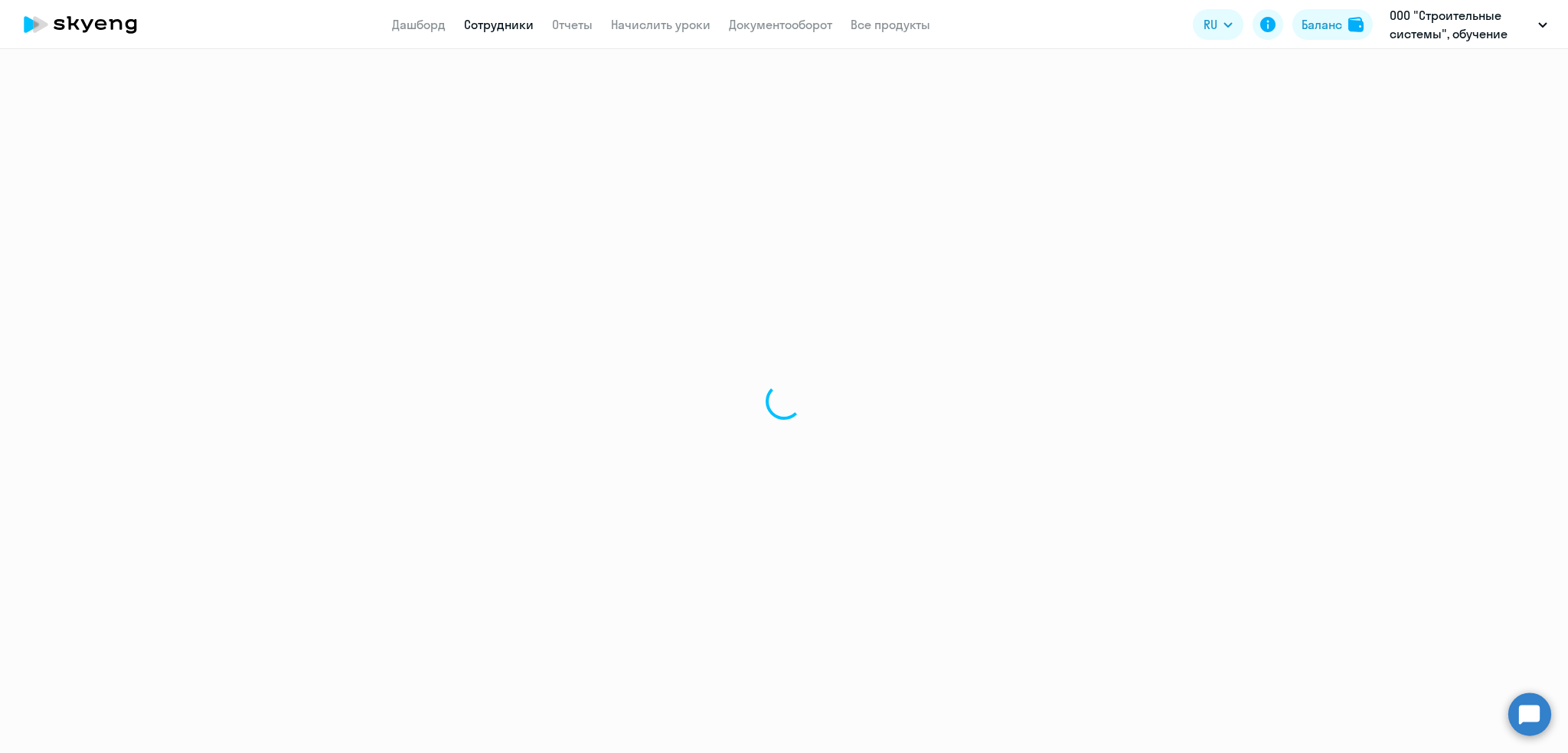
select select "english"
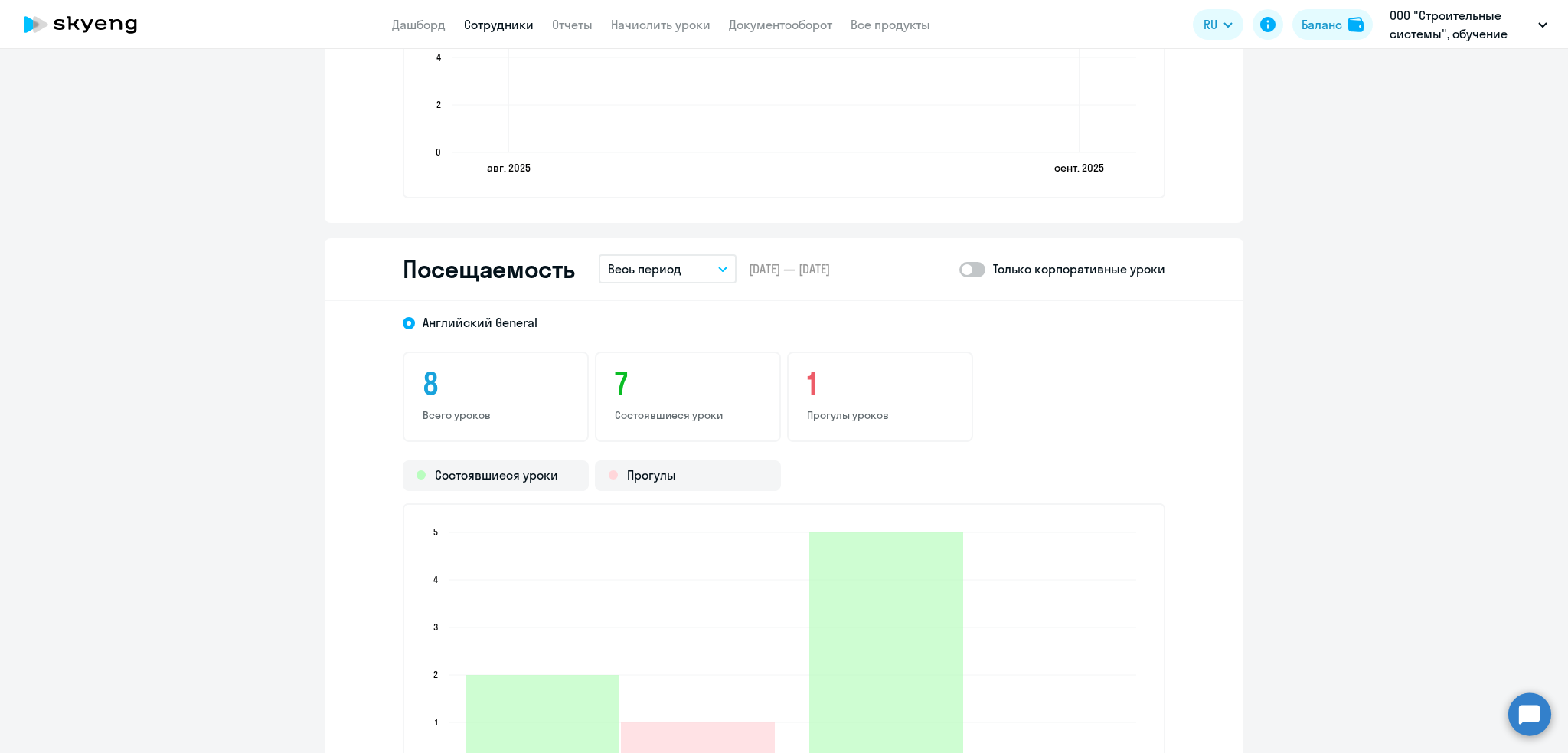
scroll to position [1655, 0]
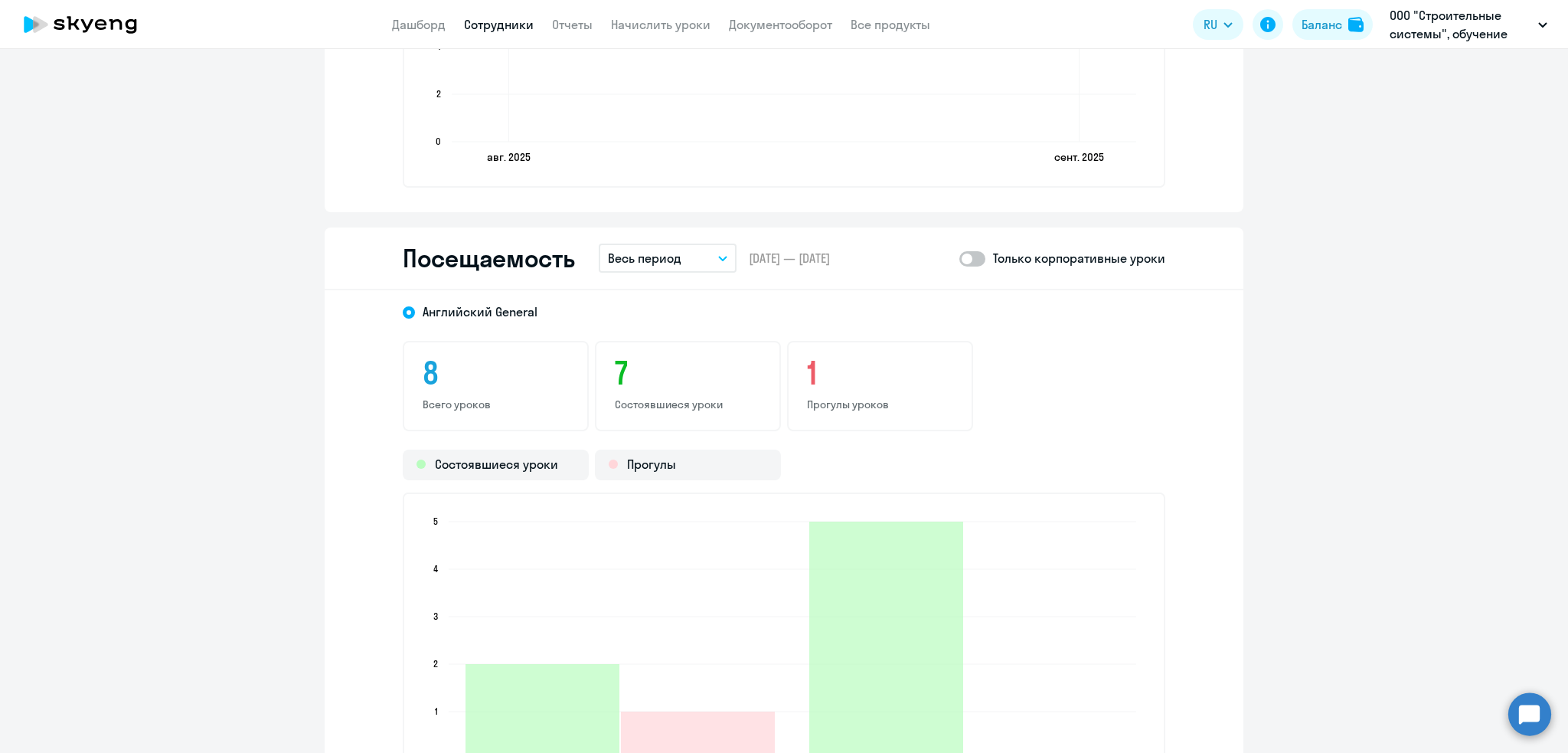
click at [679, 252] on button "Весь период" at bounding box center [667, 258] width 138 height 29
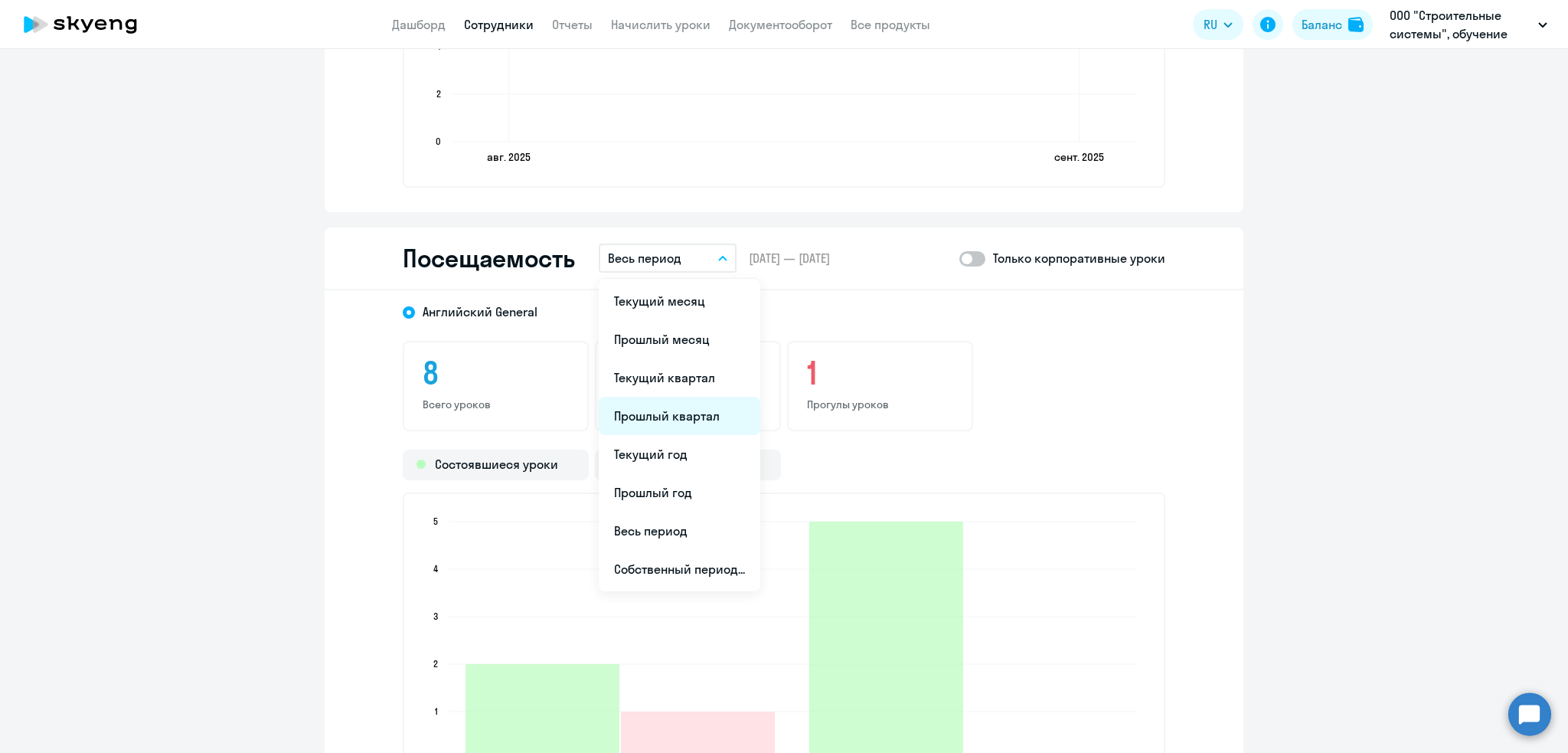
click at [650, 410] on li "Прошлый квартал" at bounding box center [679, 416] width 161 height 38
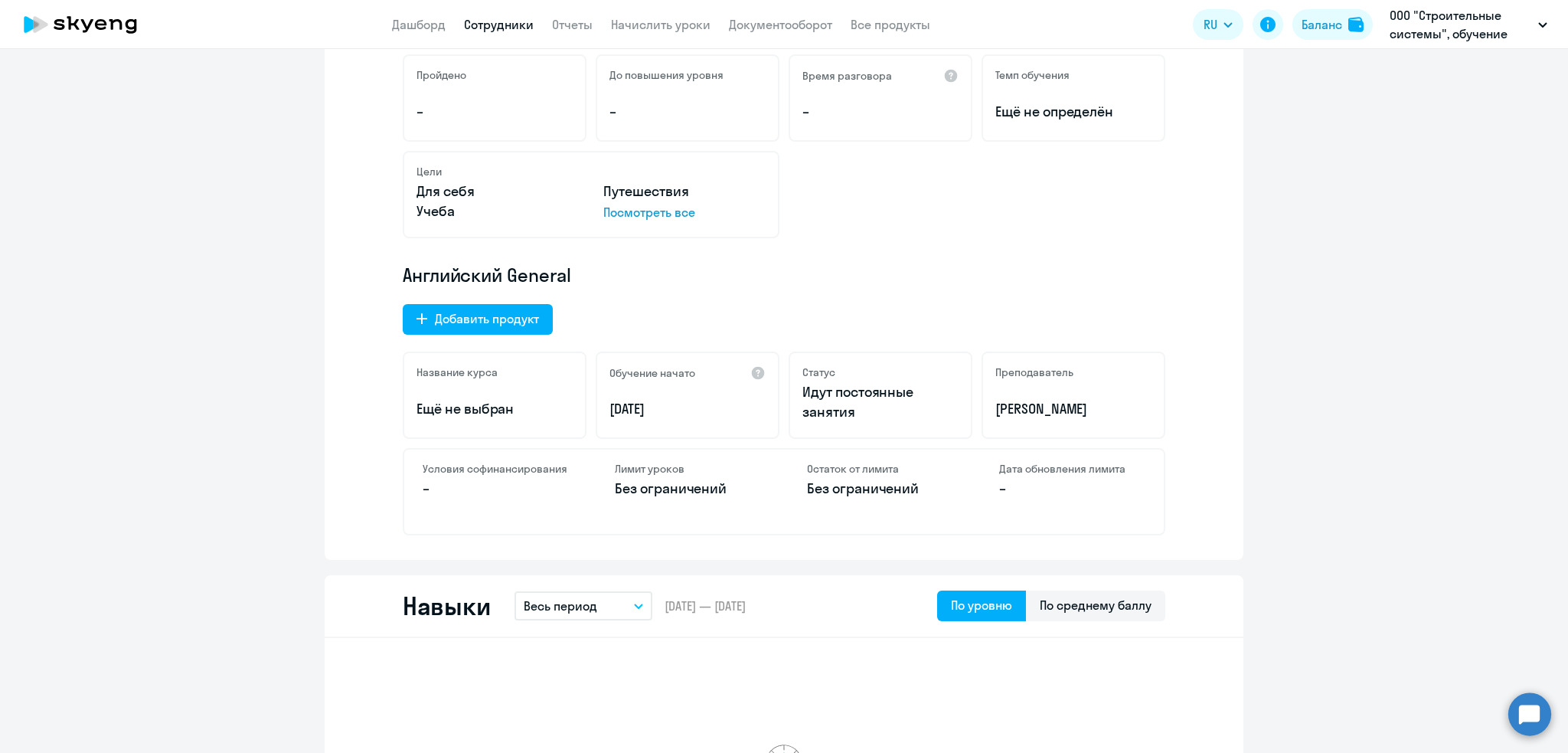
scroll to position [0, 0]
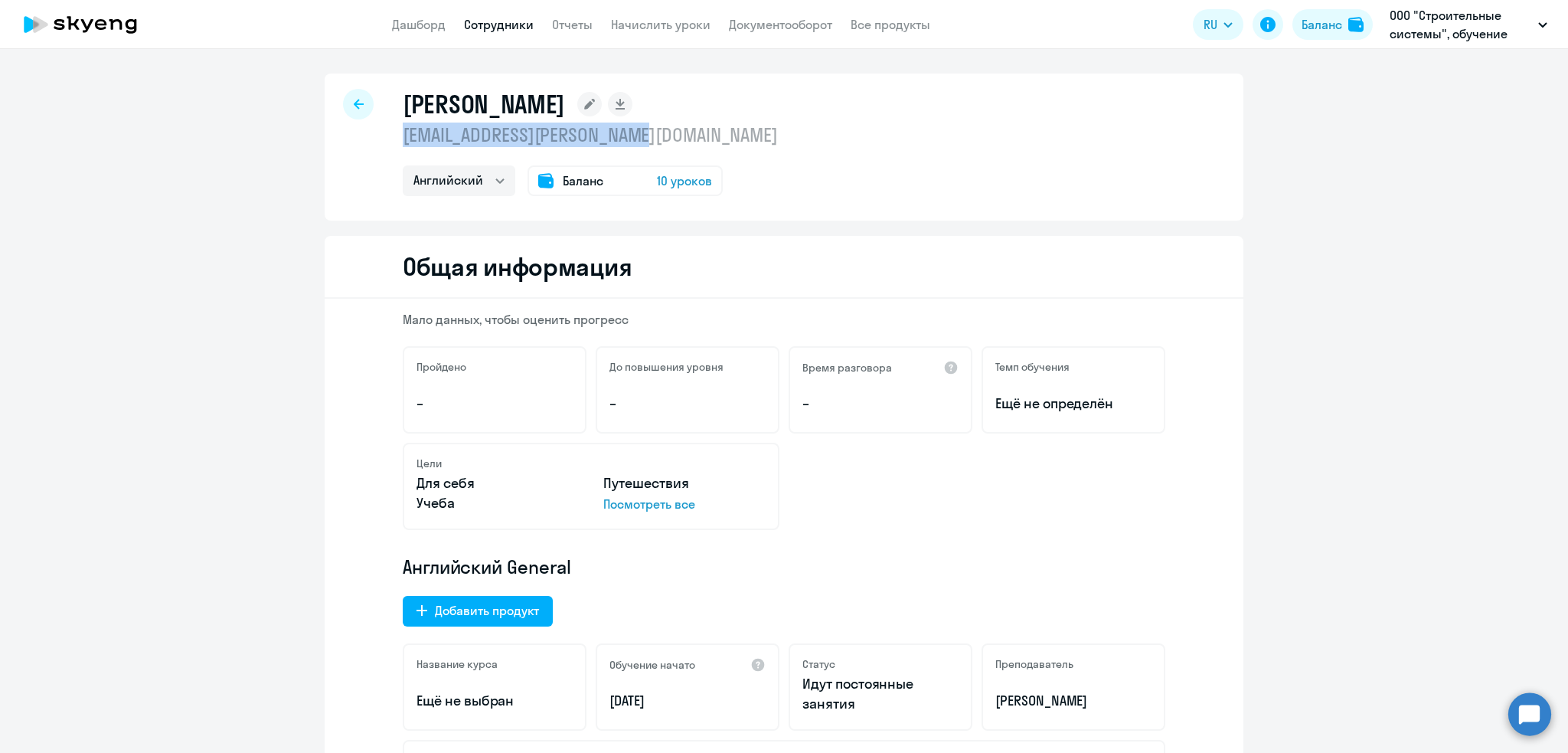
drag, startPoint x: 670, startPoint y: 137, endPoint x: 397, endPoint y: 133, distance: 273.0
click at [403, 133] on p "[EMAIL_ADDRESS][PERSON_NAME][DOMAIN_NAME]" at bounding box center [590, 134] width 375 height 24
copy p "[EMAIL_ADDRESS][PERSON_NAME][DOMAIN_NAME]"
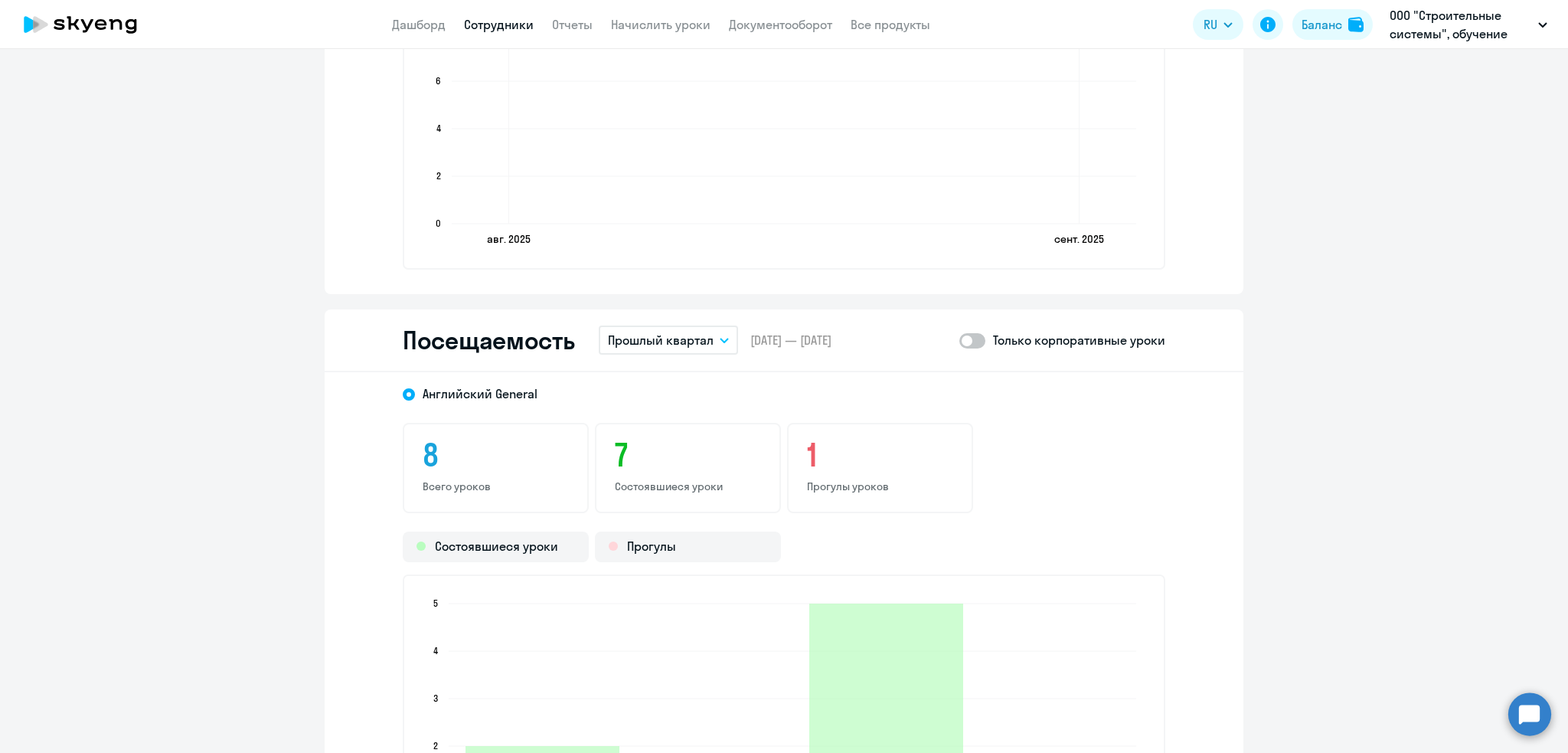
scroll to position [1599, 0]
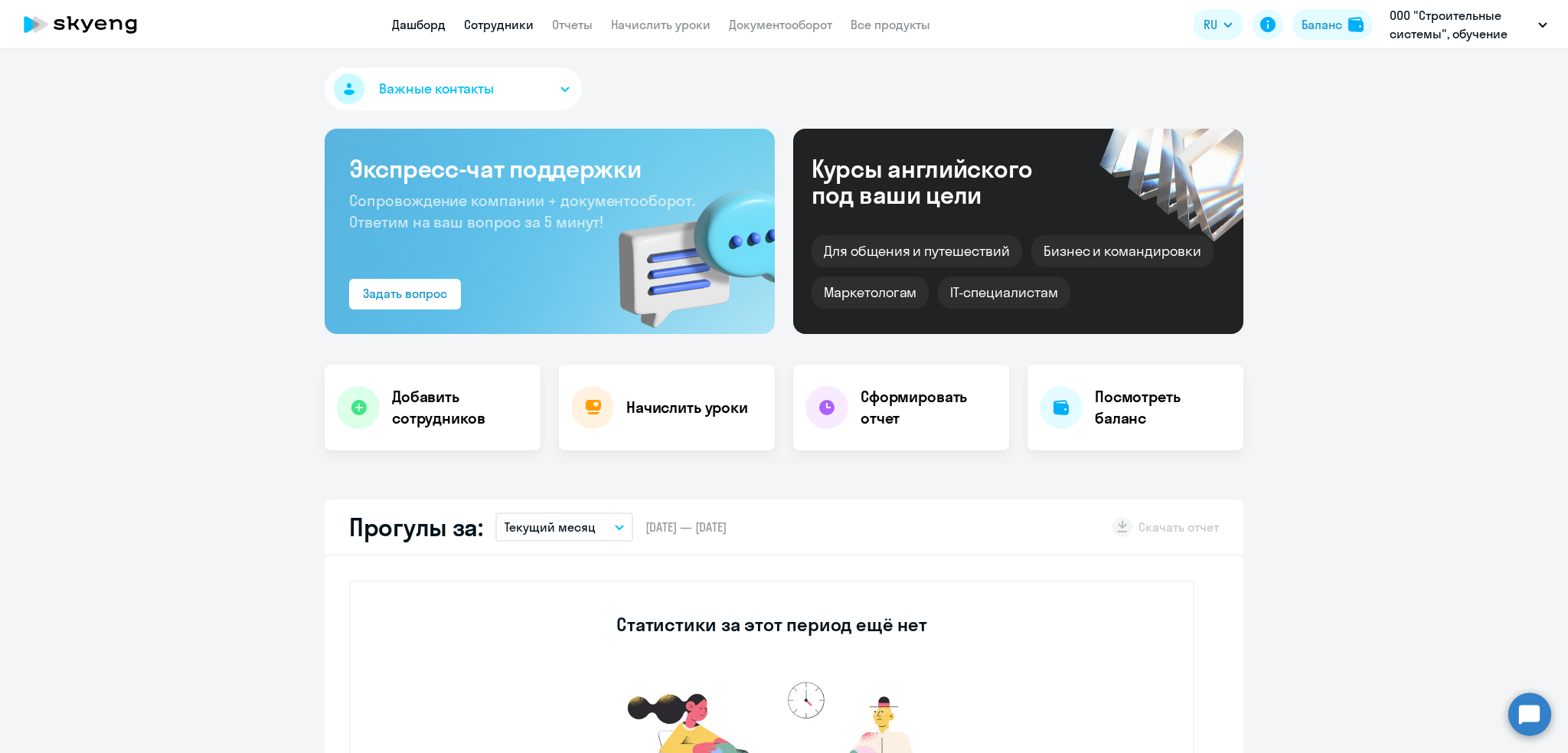
select select "30"
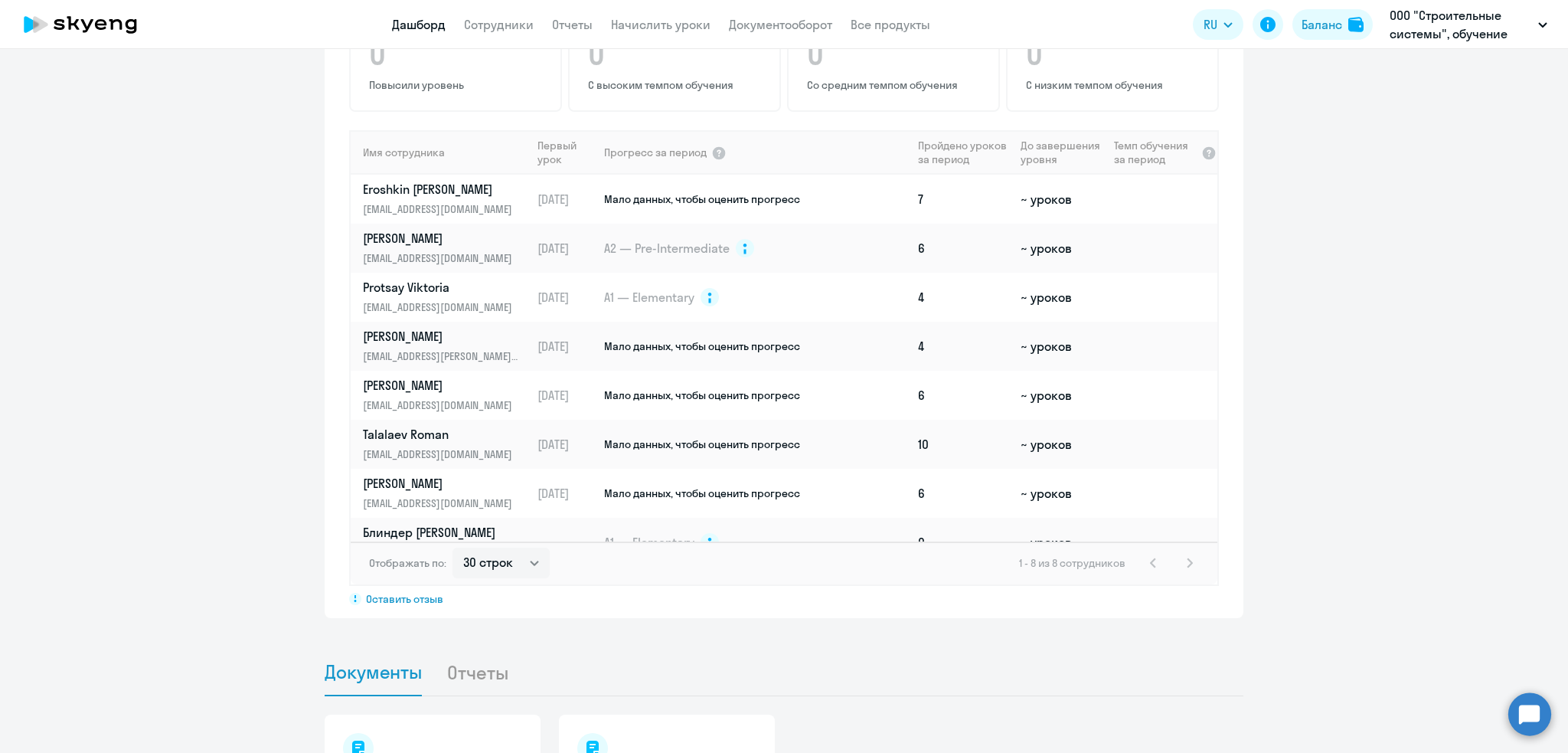
scroll to position [1057, 0]
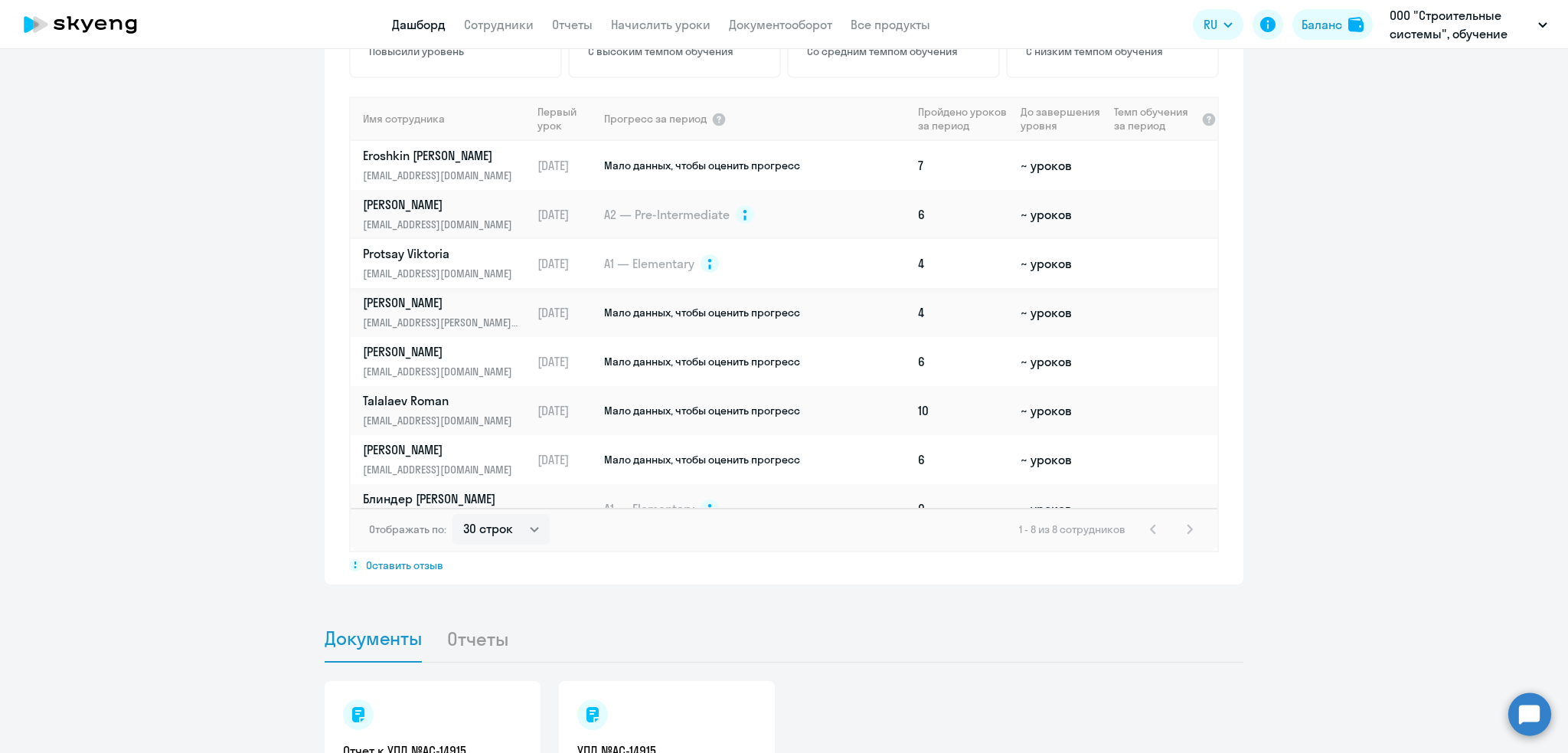
click at [417, 258] on p "Protsay Viktoria" at bounding box center [442, 253] width 158 height 17
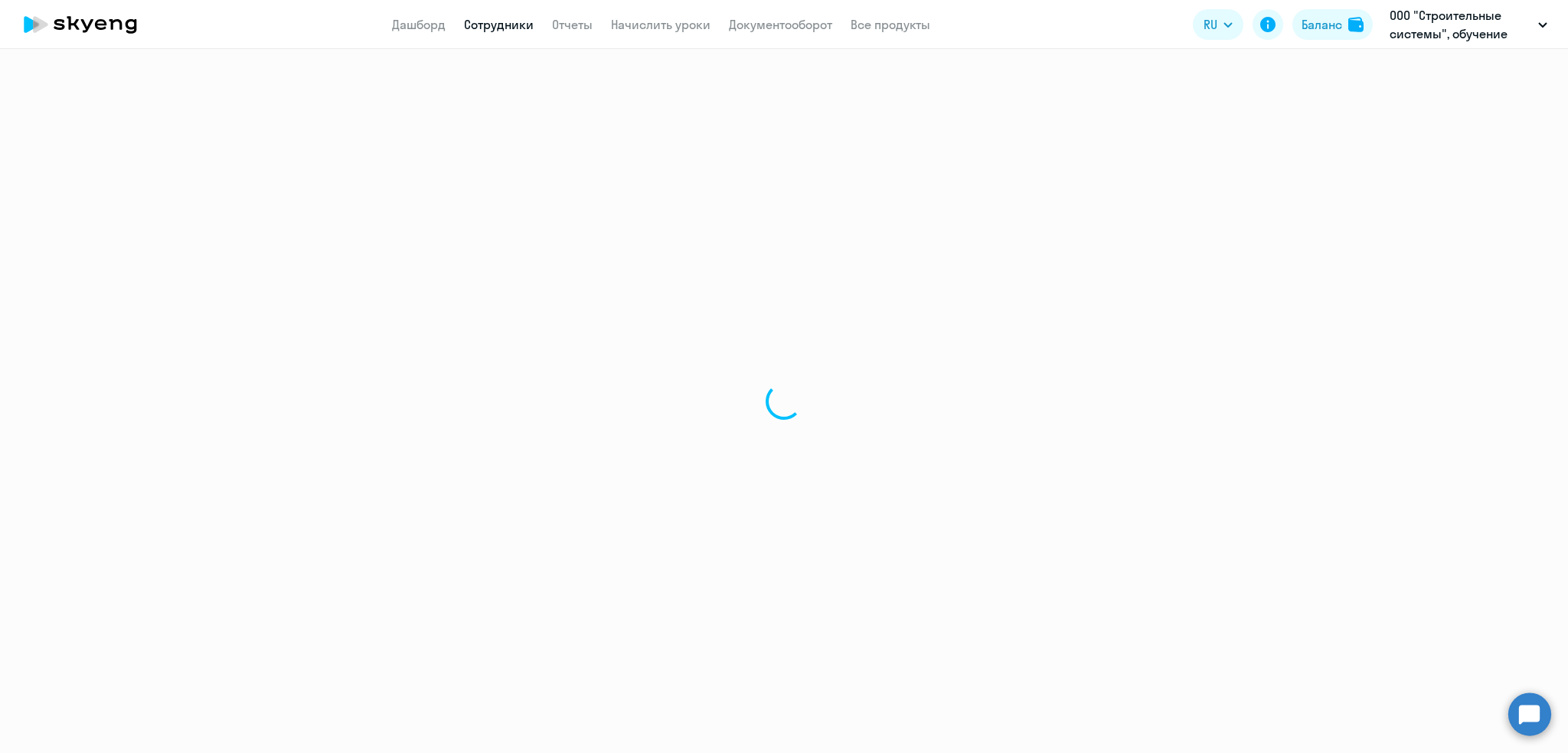
select select "english"
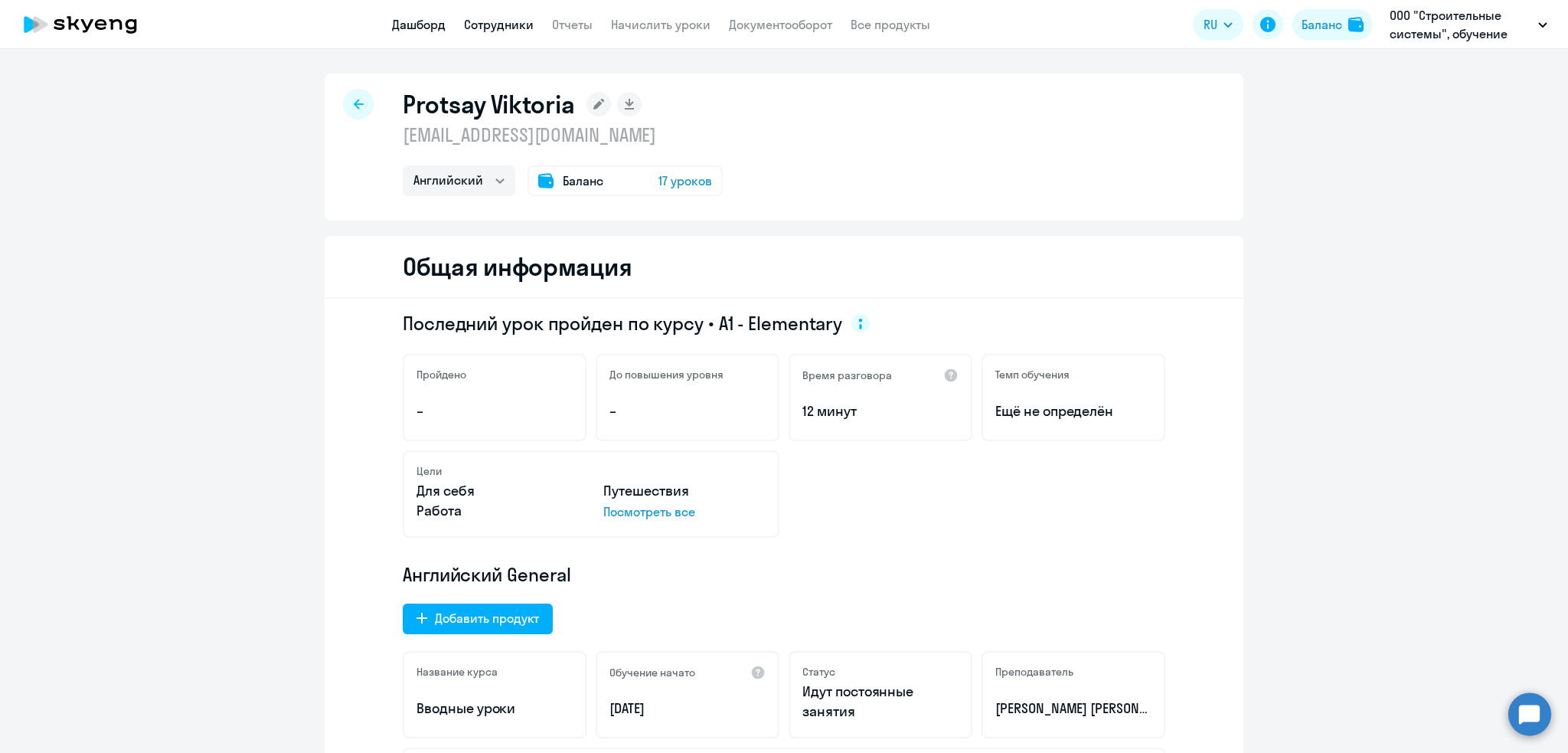
click at [414, 23] on link "Дашборд" at bounding box center [419, 24] width 54 height 15
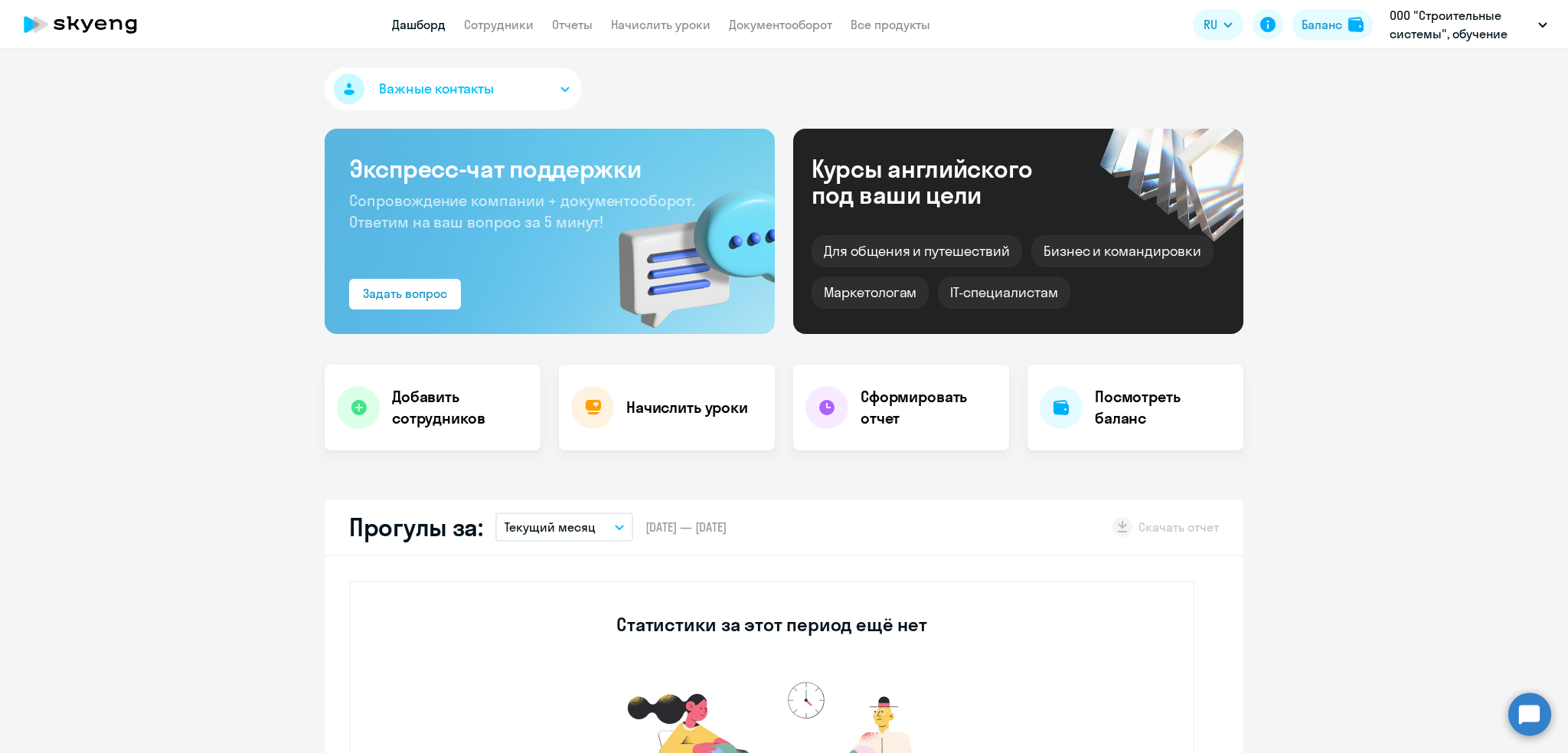
select select "30"
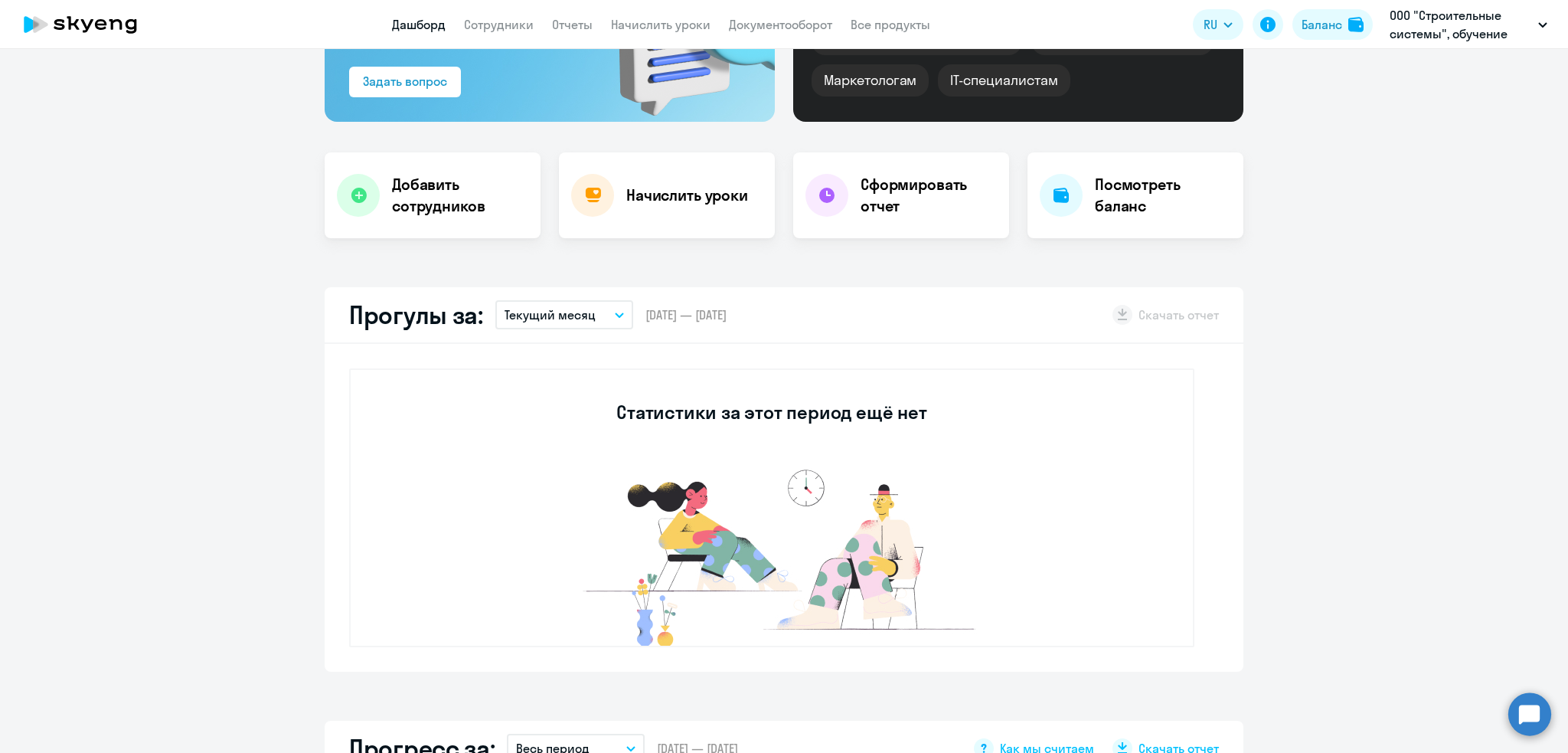
scroll to position [211, 0]
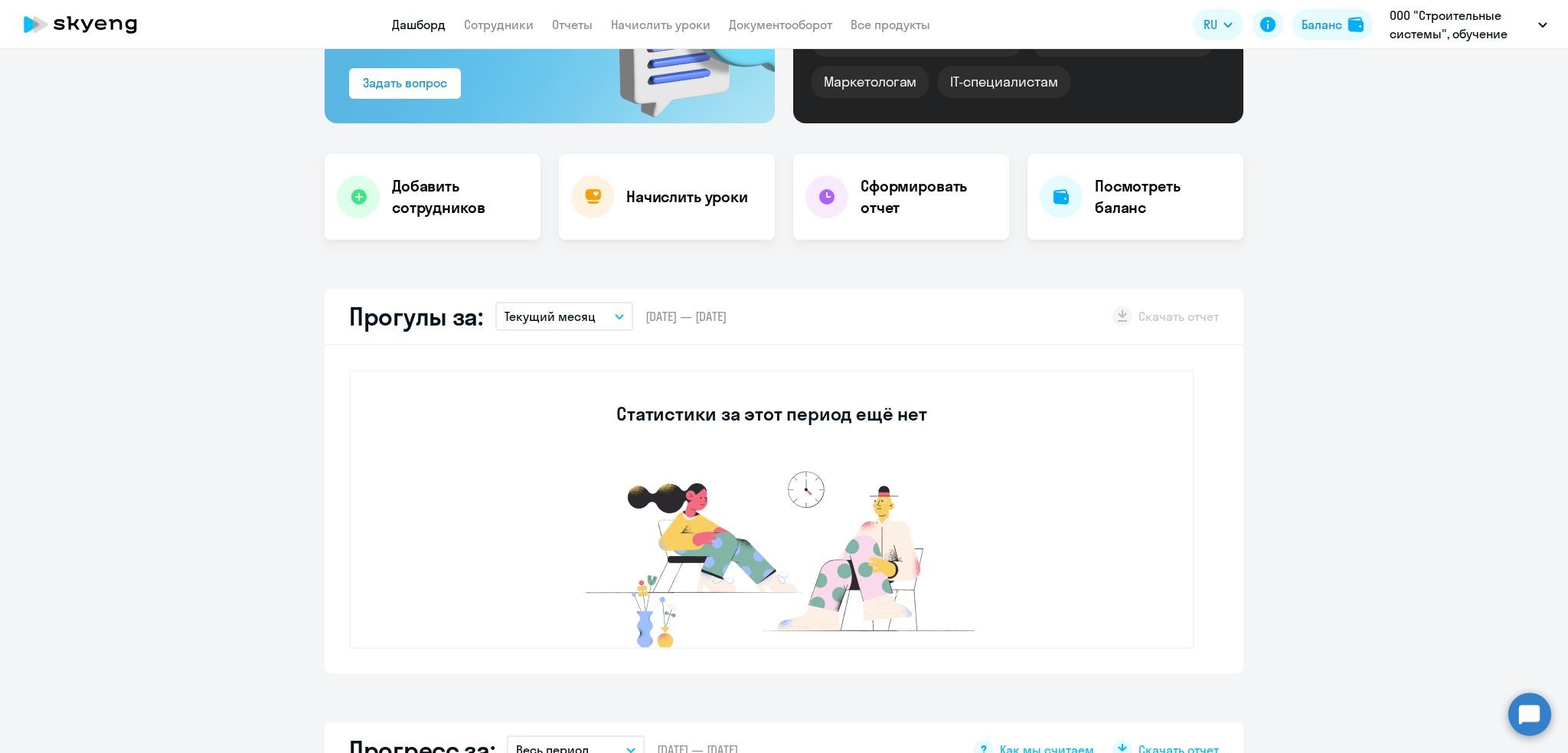
click at [541, 302] on button "Текущий месяц" at bounding box center [565, 316] width 138 height 29
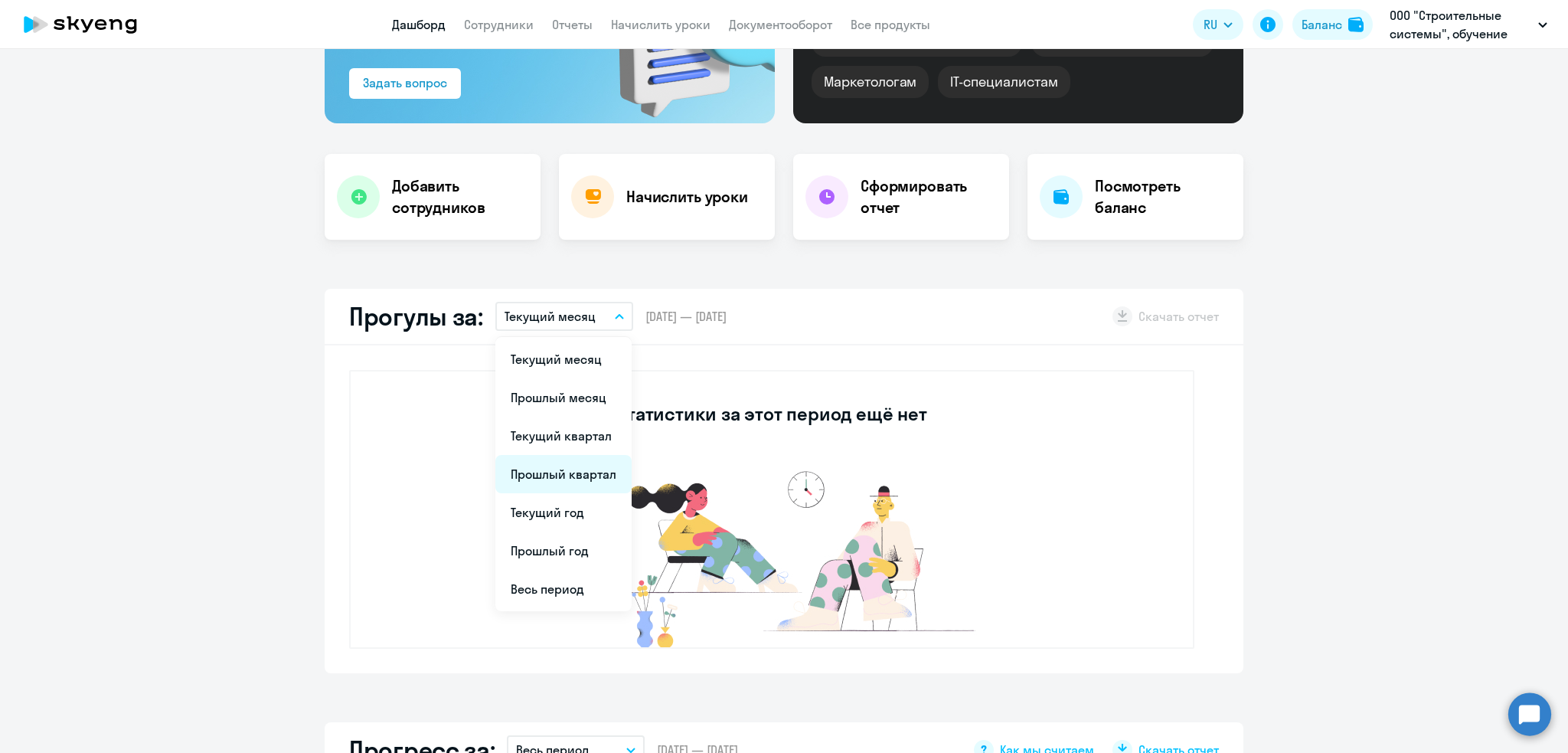
click at [549, 479] on li "Прошлый квартал" at bounding box center [564, 474] width 136 height 38
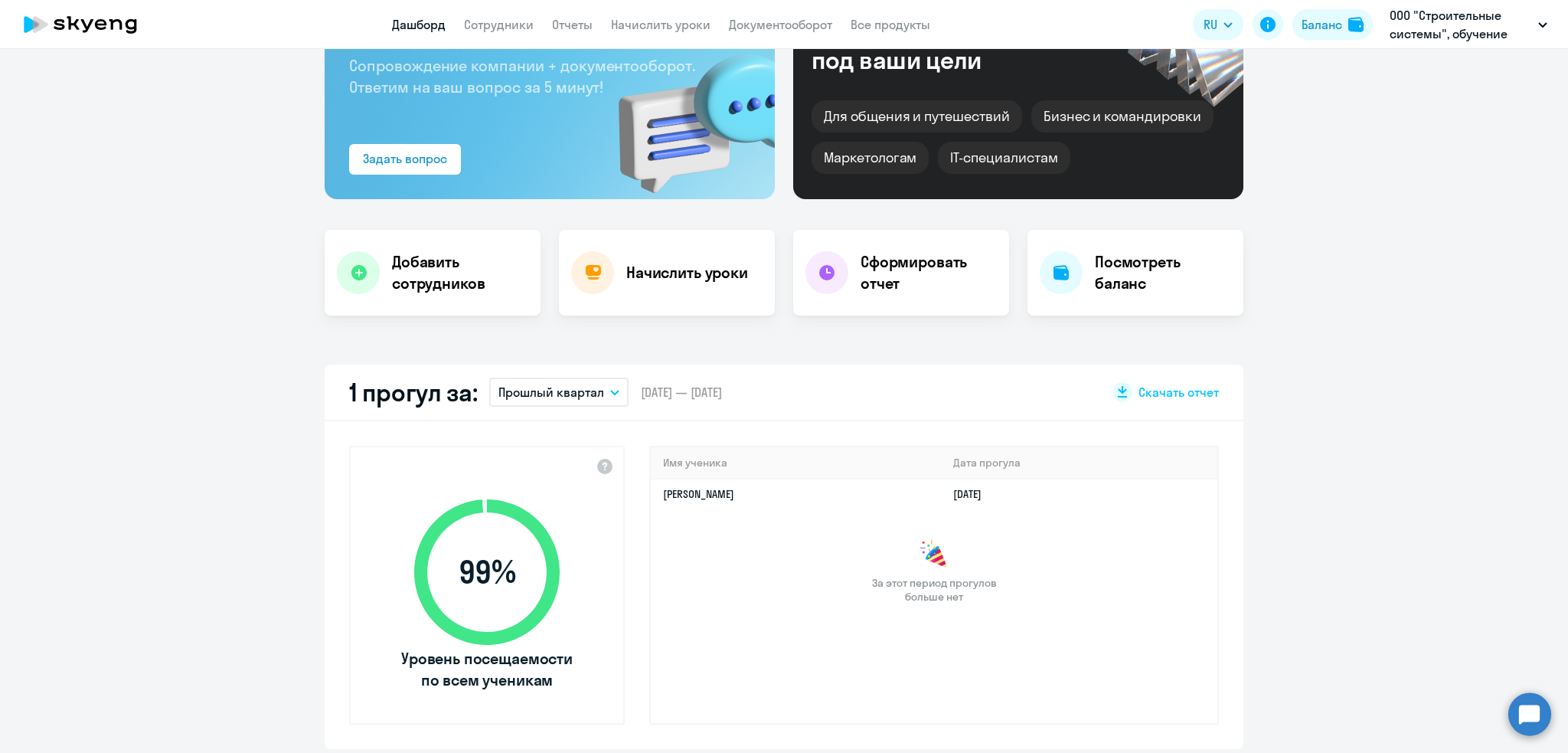
scroll to position [0, 0]
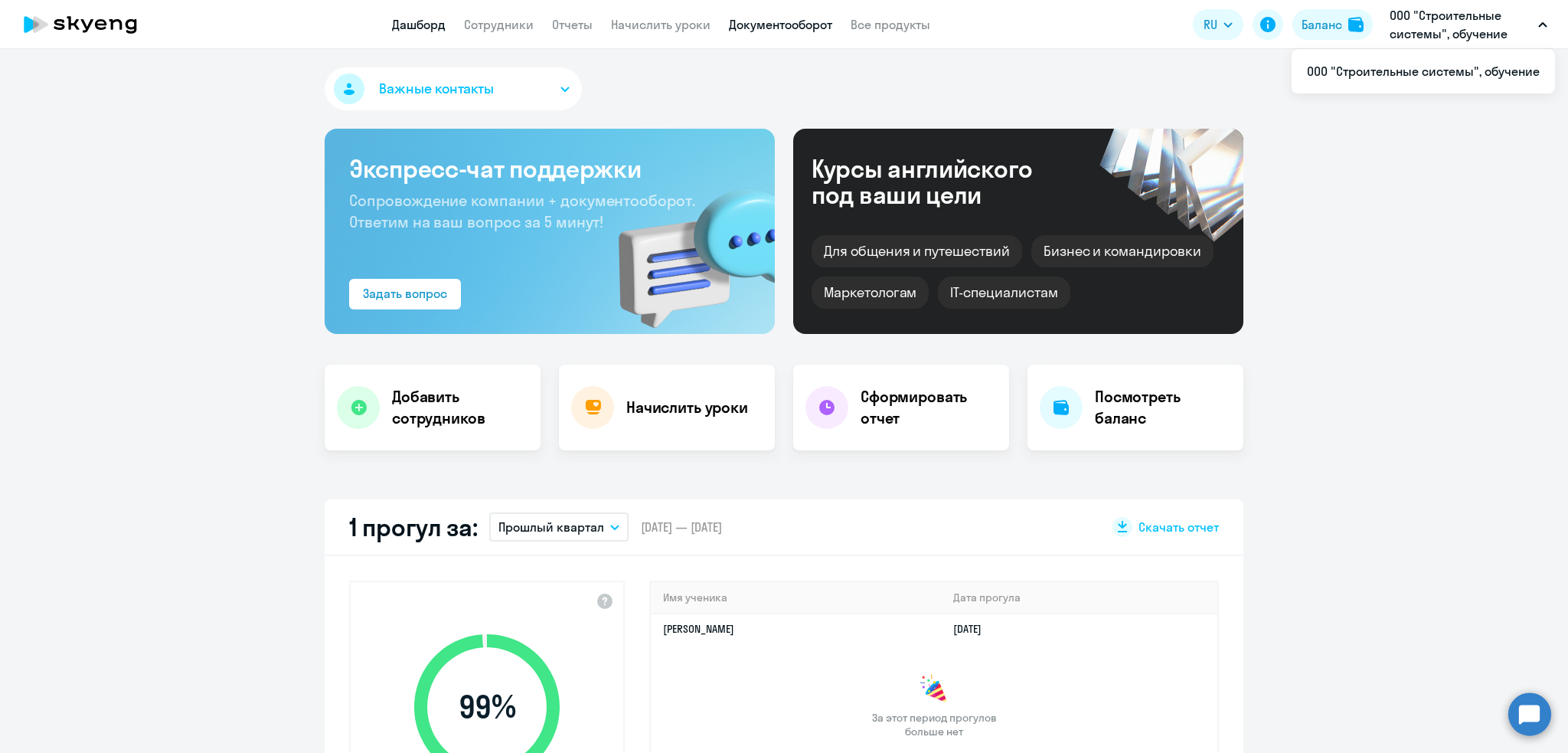
click at [748, 21] on link "Документооборот" at bounding box center [780, 24] width 103 height 15
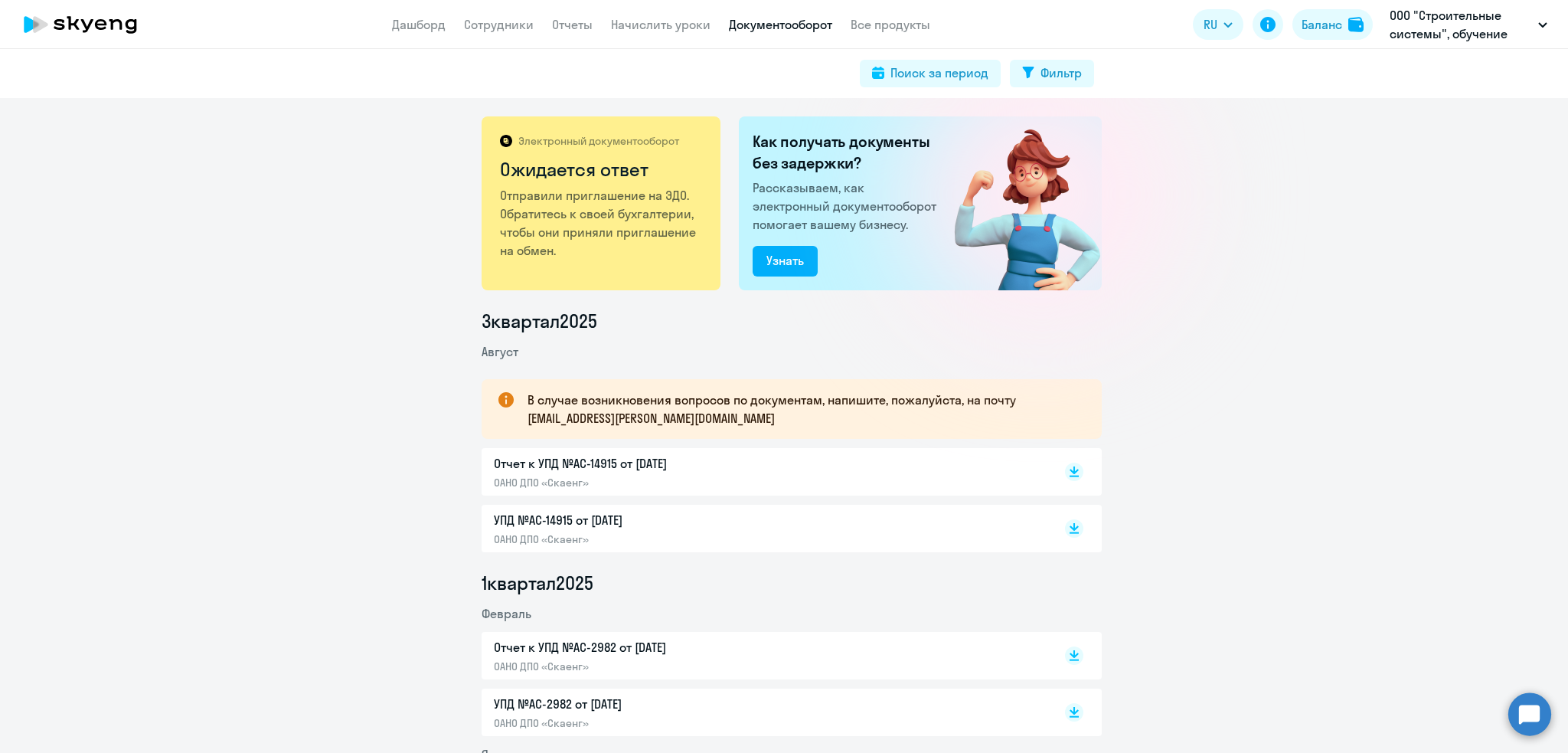
click at [551, 463] on p "Отчет к УПД №AC-14915 от [DATE]" at bounding box center [655, 463] width 322 height 19
